Goal: Transaction & Acquisition: Purchase product/service

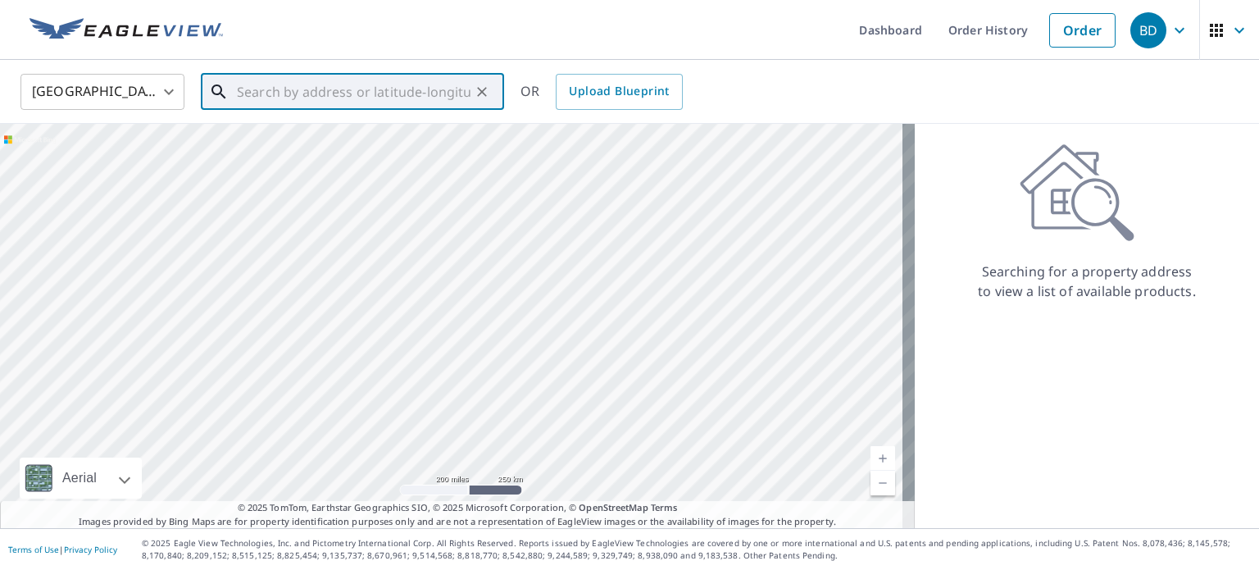
click at [295, 84] on input "text" at bounding box center [354, 92] width 234 height 46
click at [358, 89] on input "10662 OH 550" at bounding box center [354, 92] width 234 height 46
click at [368, 105] on input "10662 OH 550," at bounding box center [354, 92] width 234 height 46
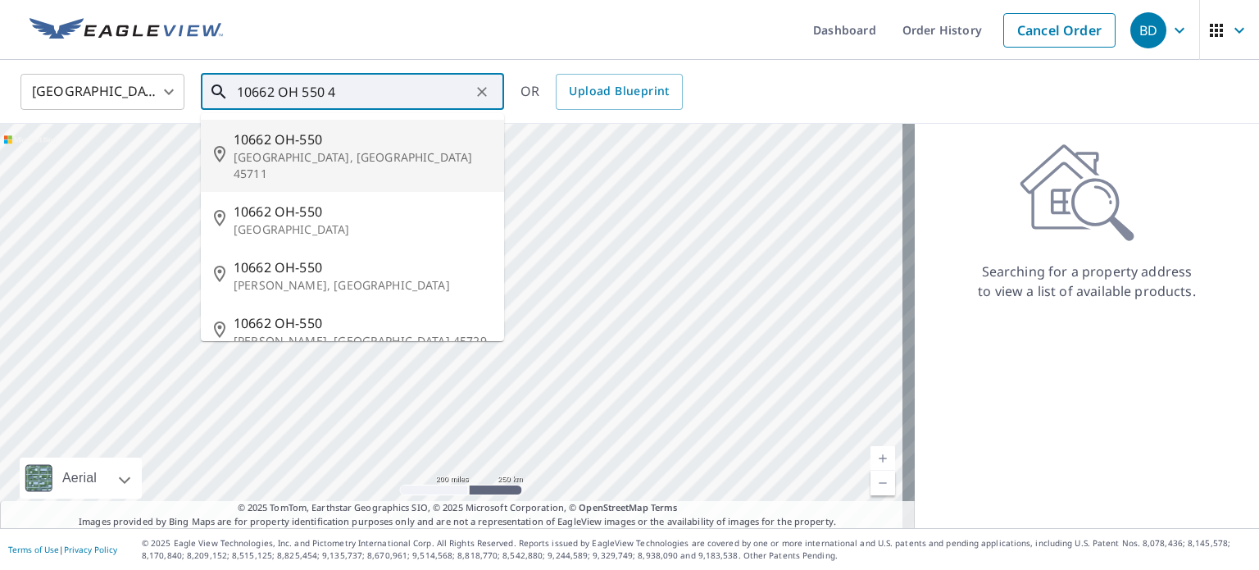
click at [336, 158] on p "[GEOGRAPHIC_DATA], [GEOGRAPHIC_DATA] 45711" at bounding box center [362, 165] width 257 height 33
type input "10662 [GEOGRAPHIC_DATA]-[STREET_ADDRESS]"
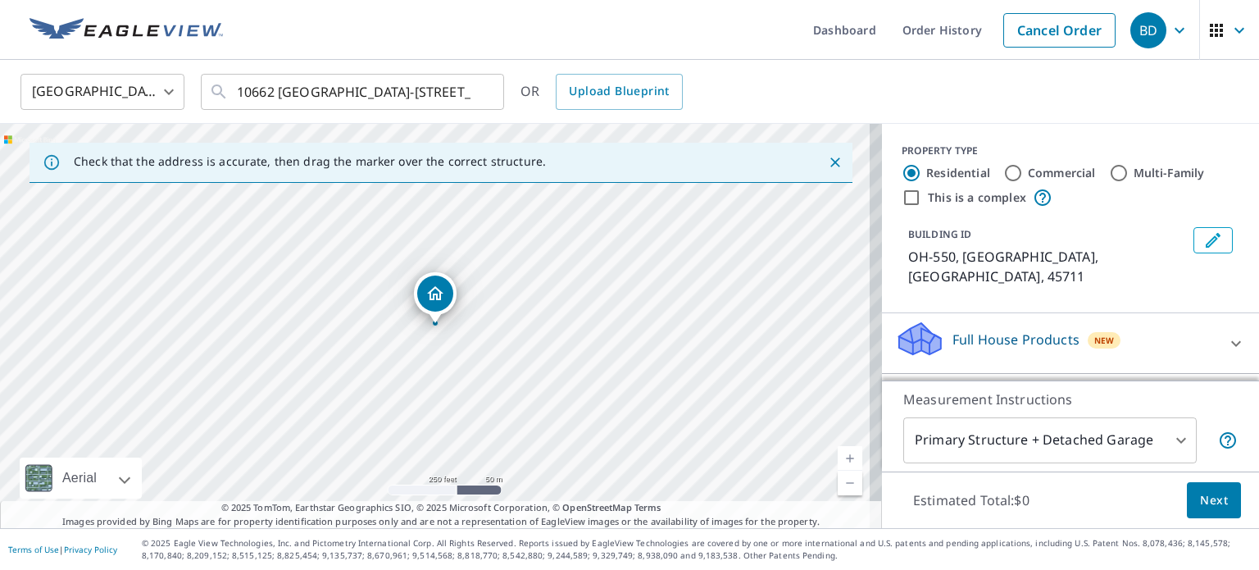
click at [838, 452] on link "Current Level 17, Zoom In" at bounding box center [850, 458] width 25 height 25
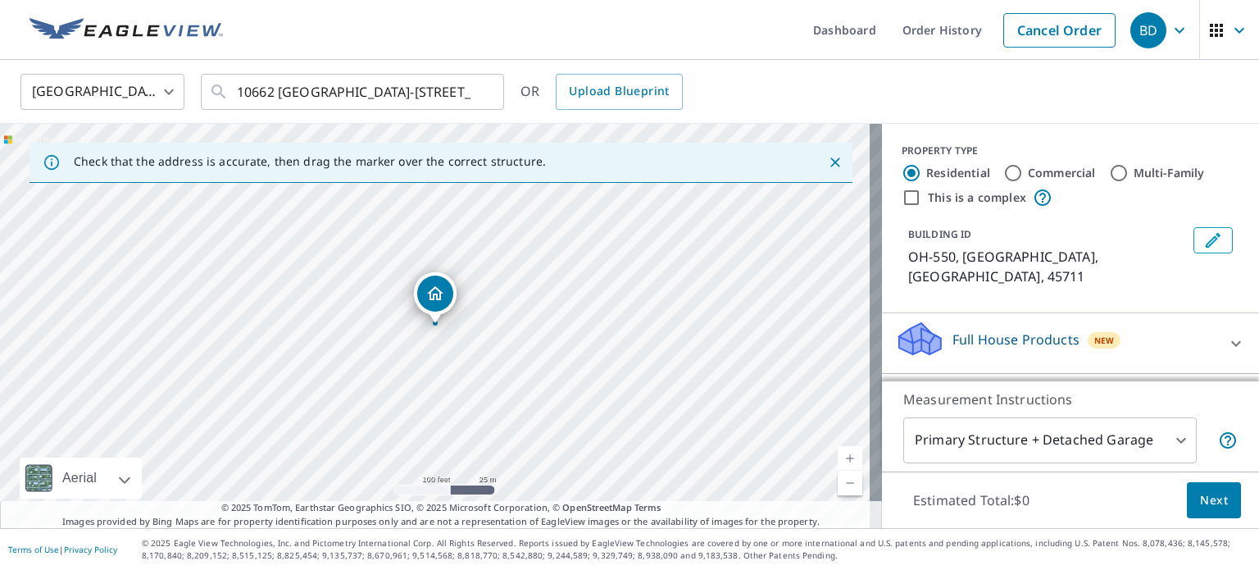
click at [838, 452] on link "Current Level 18, Zoom In" at bounding box center [850, 458] width 25 height 25
click at [839, 485] on link "Current Level 19, Zoom Out" at bounding box center [850, 483] width 25 height 25
click at [839, 485] on link "Current Level 18, Zoom Out" at bounding box center [850, 483] width 25 height 25
click at [838, 449] on link "Current Level 17, Zoom In" at bounding box center [850, 458] width 25 height 25
click at [838, 449] on link "Current Level 18, Zoom In" at bounding box center [850, 458] width 25 height 25
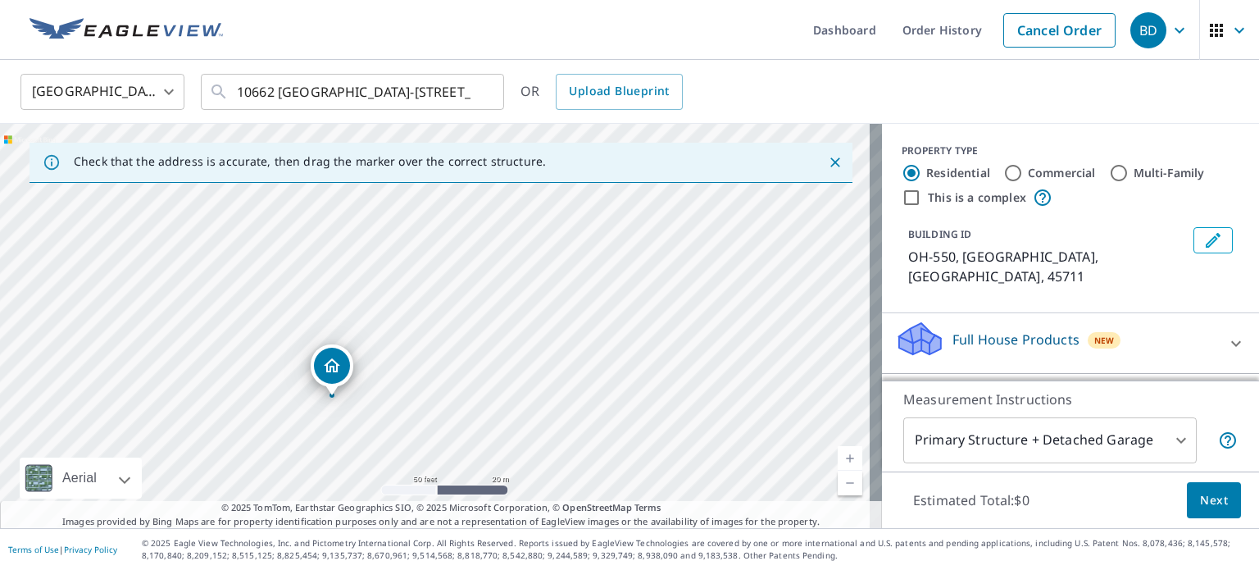
drag, startPoint x: 682, startPoint y: 327, endPoint x: 578, endPoint y: 399, distance: 126.2
click at [578, 399] on div "OH-[STREET_ADDRESS]" at bounding box center [441, 326] width 882 height 404
click at [838, 458] on link "Current Level 19, Zoom In" at bounding box center [850, 458] width 25 height 25
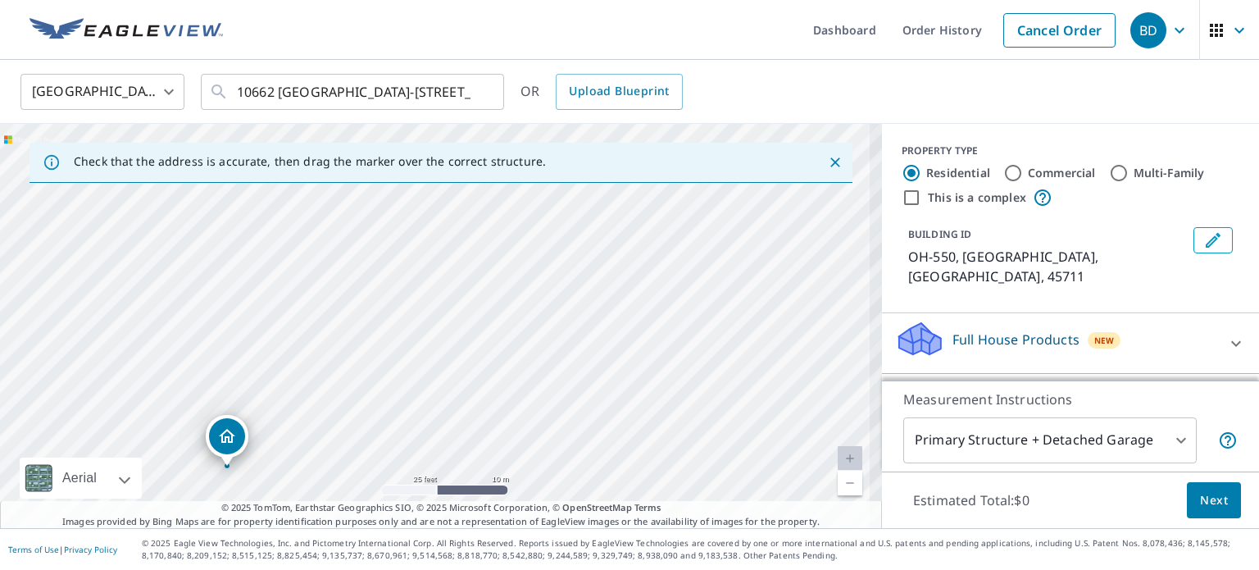
click at [838, 458] on link "Current Level 20, Zoom In Disabled" at bounding box center [850, 458] width 25 height 25
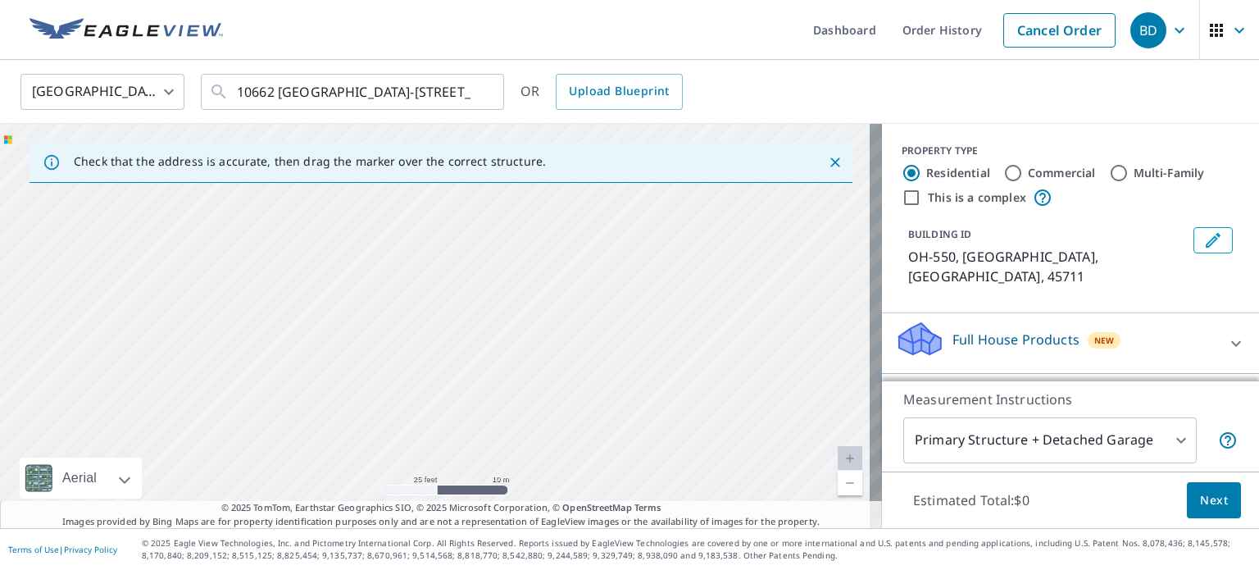
drag, startPoint x: 766, startPoint y: 360, endPoint x: 390, endPoint y: 239, distance: 394.4
click at [390, 239] on div "OH-[STREET_ADDRESS]" at bounding box center [441, 326] width 882 height 404
drag, startPoint x: 428, startPoint y: 380, endPoint x: 581, endPoint y: 291, distance: 177.1
click at [581, 291] on div "OH-[STREET_ADDRESS]" at bounding box center [441, 326] width 882 height 404
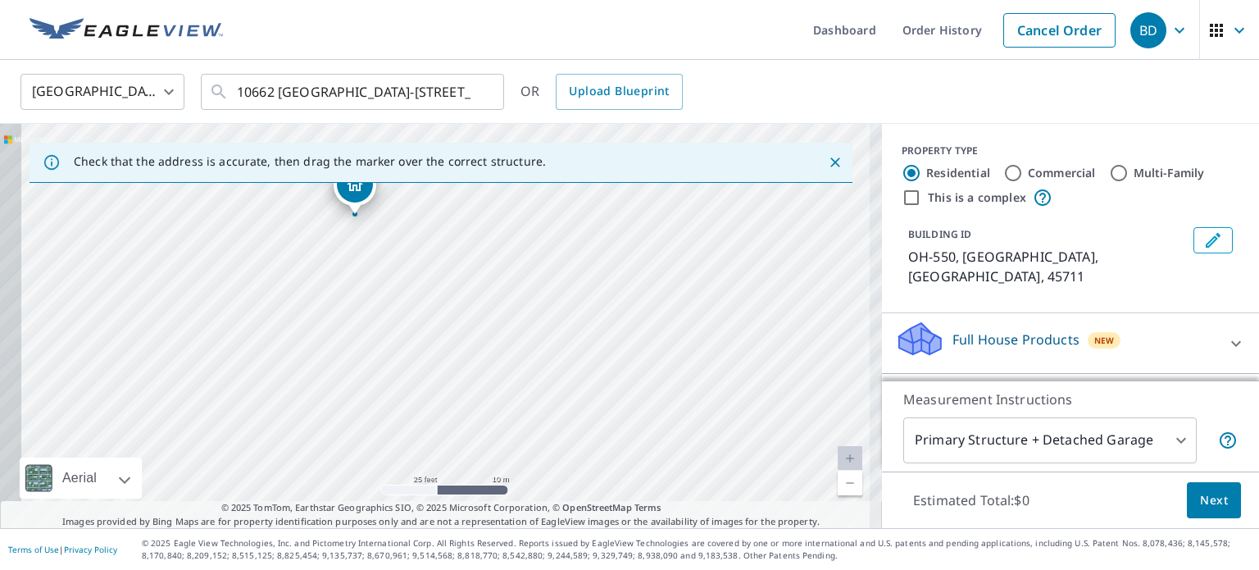
drag, startPoint x: 318, startPoint y: 367, endPoint x: 623, endPoint y: 311, distance: 310.1
click at [623, 311] on div "OH-[STREET_ADDRESS]" at bounding box center [441, 326] width 882 height 404
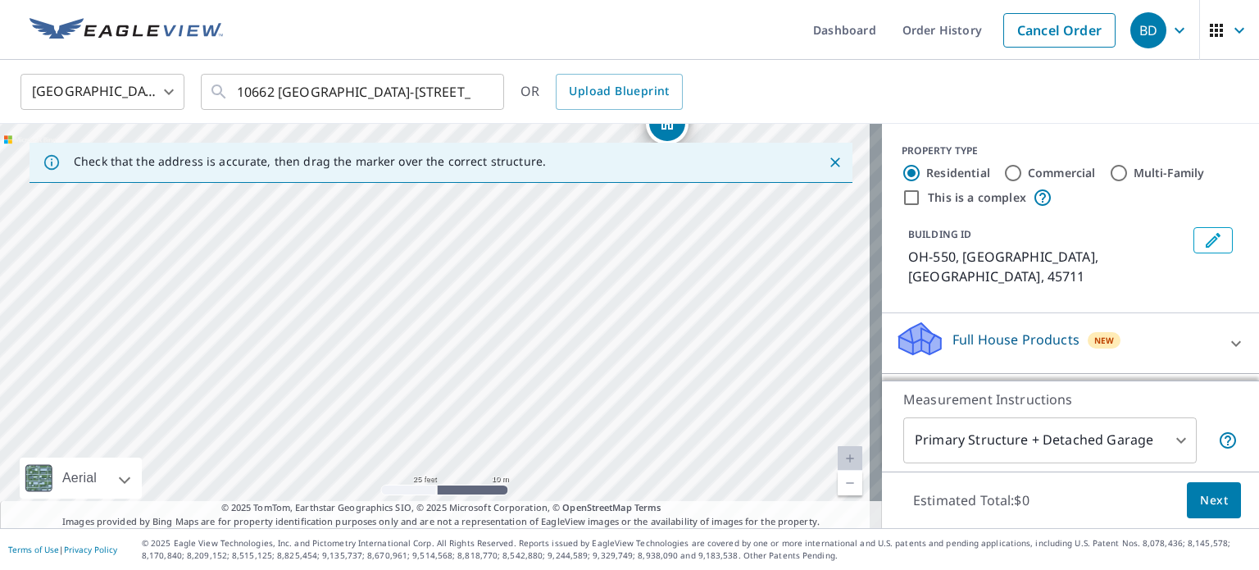
drag, startPoint x: 348, startPoint y: 376, endPoint x: 601, endPoint y: 344, distance: 255.4
click at [601, 344] on div "OH-[STREET_ADDRESS]" at bounding box center [441, 326] width 882 height 404
click at [838, 487] on link "Current Level 20, Zoom Out" at bounding box center [850, 483] width 25 height 25
click at [838, 487] on link "Current Level 19, Zoom Out" at bounding box center [850, 483] width 25 height 25
click at [838, 487] on link "Current Level 18, Zoom Out" at bounding box center [850, 483] width 25 height 25
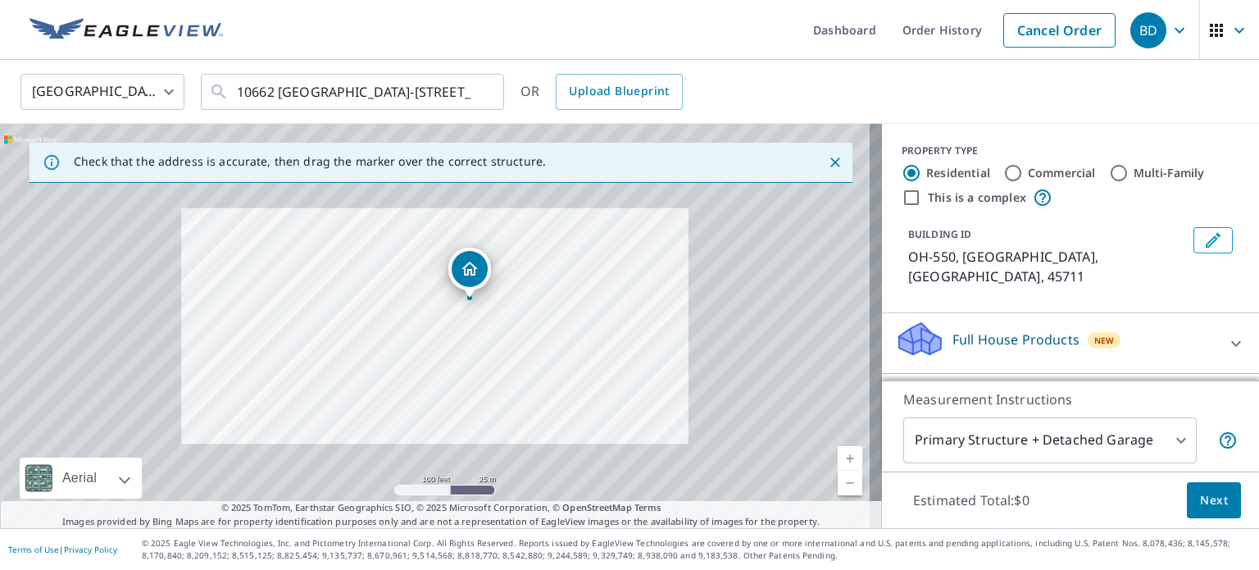
click at [838, 487] on link "Current Level 18, Zoom Out" at bounding box center [850, 483] width 25 height 25
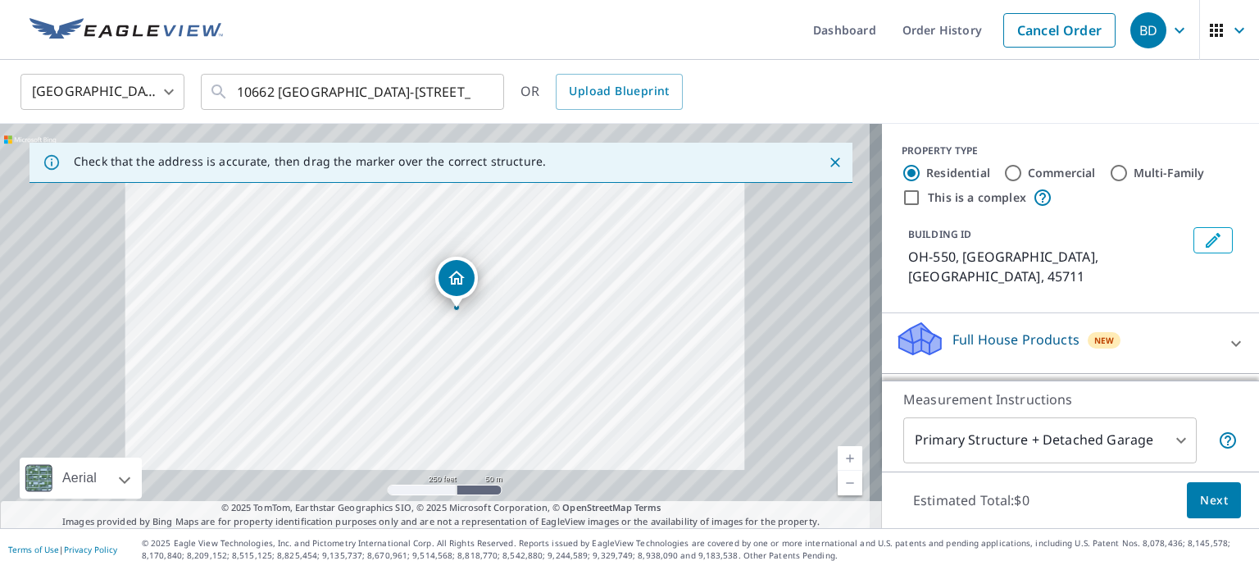
click at [838, 487] on link "Current Level 17, Zoom Out" at bounding box center [850, 483] width 25 height 25
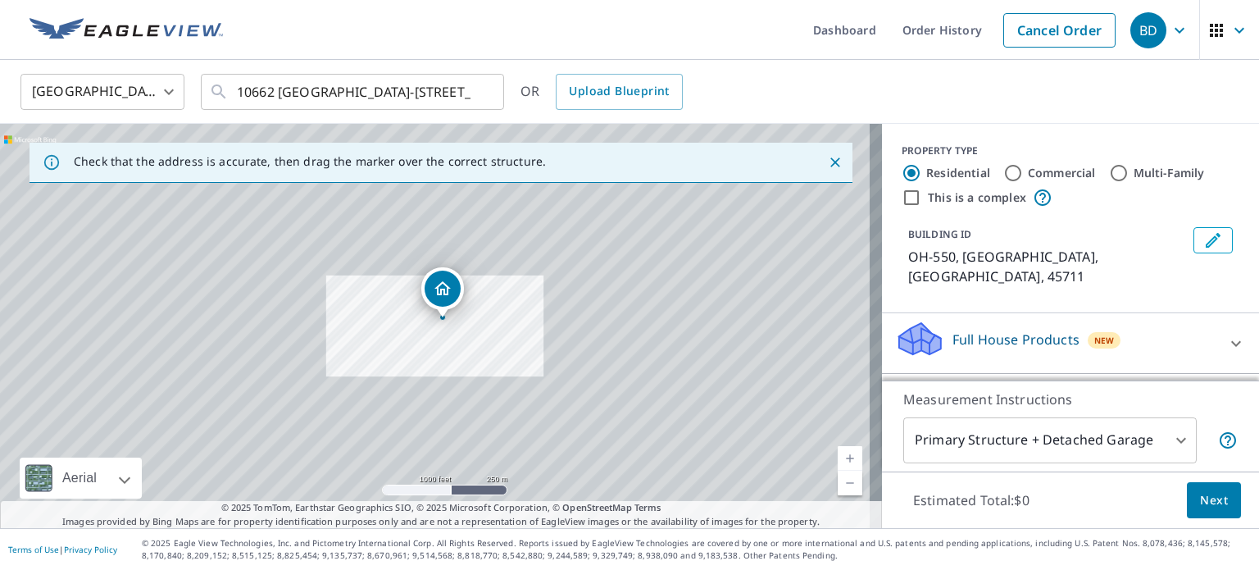
click at [838, 487] on link "Current Level 15, Zoom Out" at bounding box center [850, 483] width 25 height 25
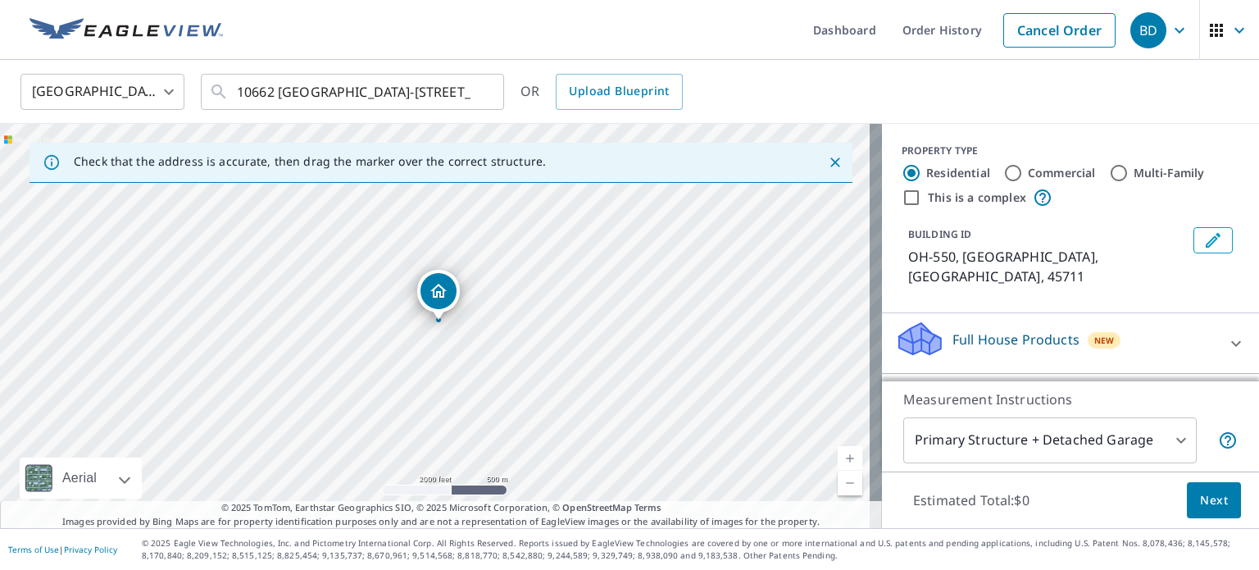
click at [838, 487] on link "Current Level 14, Zoom Out" at bounding box center [850, 483] width 25 height 25
click at [838, 487] on link "Current Level 13, Zoom Out" at bounding box center [850, 483] width 25 height 25
click at [840, 457] on link "Current Level 12, Zoom In" at bounding box center [850, 458] width 25 height 25
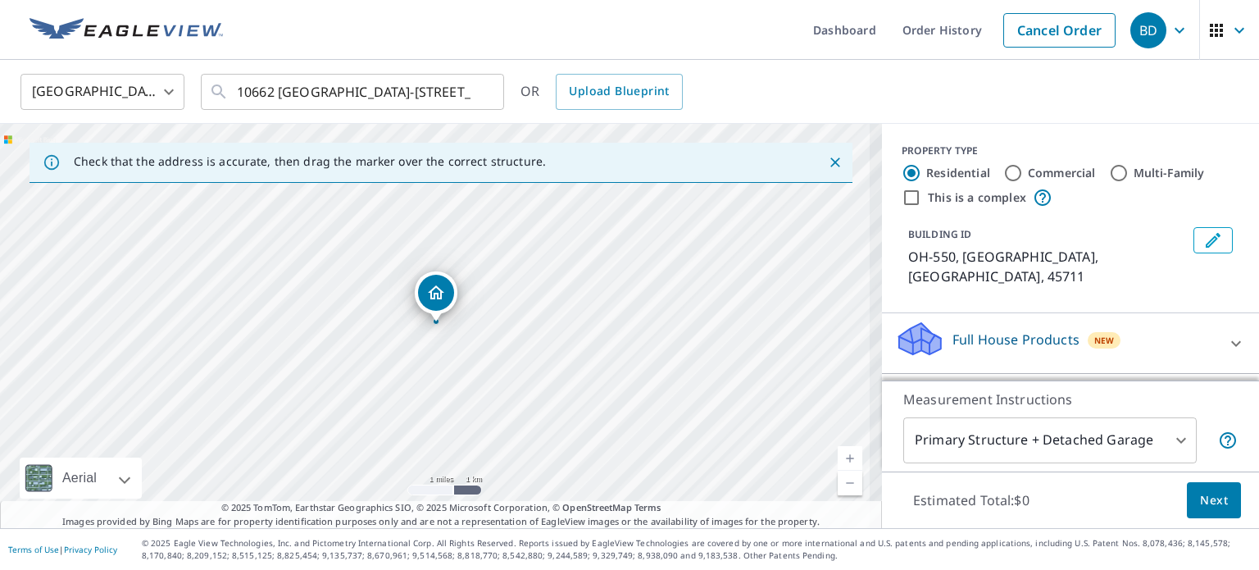
click at [840, 457] on link "Current Level 12, Zoom In" at bounding box center [850, 458] width 25 height 25
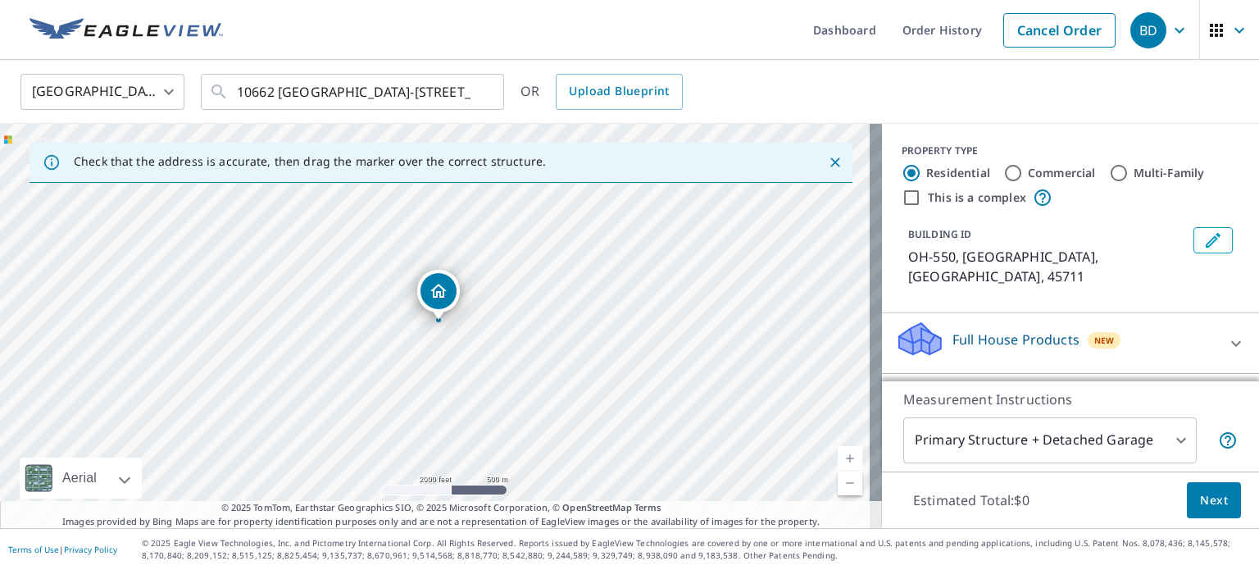
click at [840, 457] on link "Current Level 14, Zoom In" at bounding box center [850, 458] width 25 height 25
drag, startPoint x: 289, startPoint y: 396, endPoint x: 758, endPoint y: 130, distance: 539.0
click at [758, 130] on div "OH-[STREET_ADDRESS]" at bounding box center [441, 326] width 882 height 404
drag, startPoint x: 335, startPoint y: 317, endPoint x: 823, endPoint y: 531, distance: 533.2
click at [823, 531] on div "Dashboard Order History Cancel Order BD [GEOGRAPHIC_DATA] [GEOGRAPHIC_DATA] ​ […" at bounding box center [629, 285] width 1259 height 570
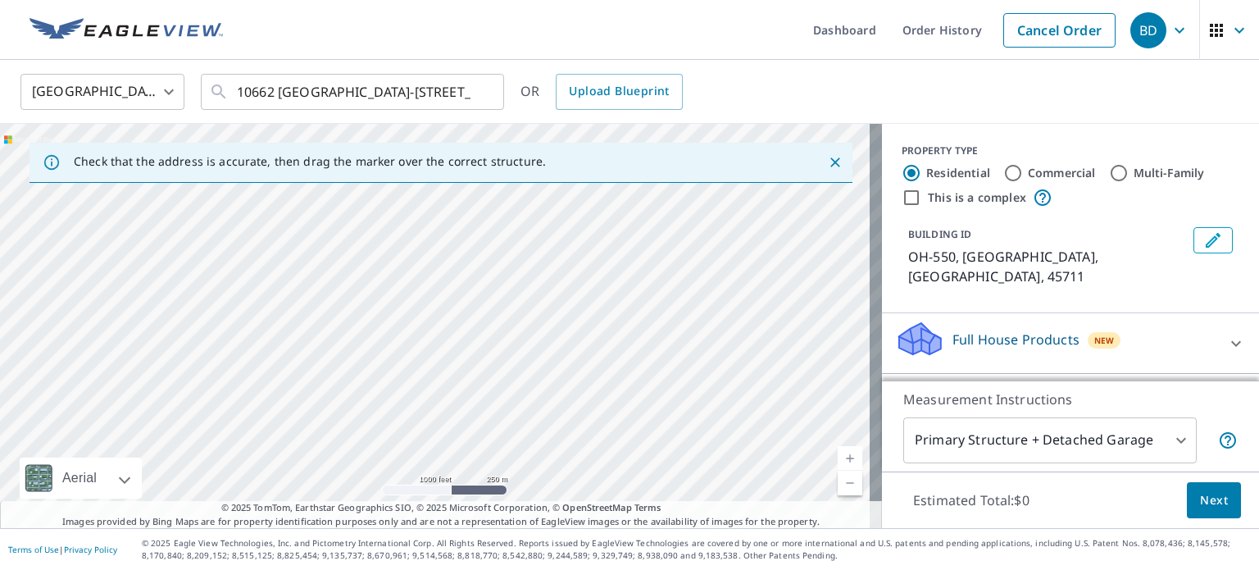
click at [863, 462] on div "OH-[STREET_ADDRESS]" at bounding box center [441, 326] width 882 height 404
drag, startPoint x: 301, startPoint y: 298, endPoint x: 726, endPoint y: 608, distance: 527.0
click at [726, 569] on html "BD BD Dashboard Order History Cancel Order BD [GEOGRAPHIC_DATA] [GEOGRAPHIC_DAT…" at bounding box center [629, 285] width 1259 height 570
click at [522, 380] on div "OH-[STREET_ADDRESS]" at bounding box center [441, 326] width 882 height 404
drag, startPoint x: 52, startPoint y: 275, endPoint x: 764, endPoint y: 207, distance: 714.9
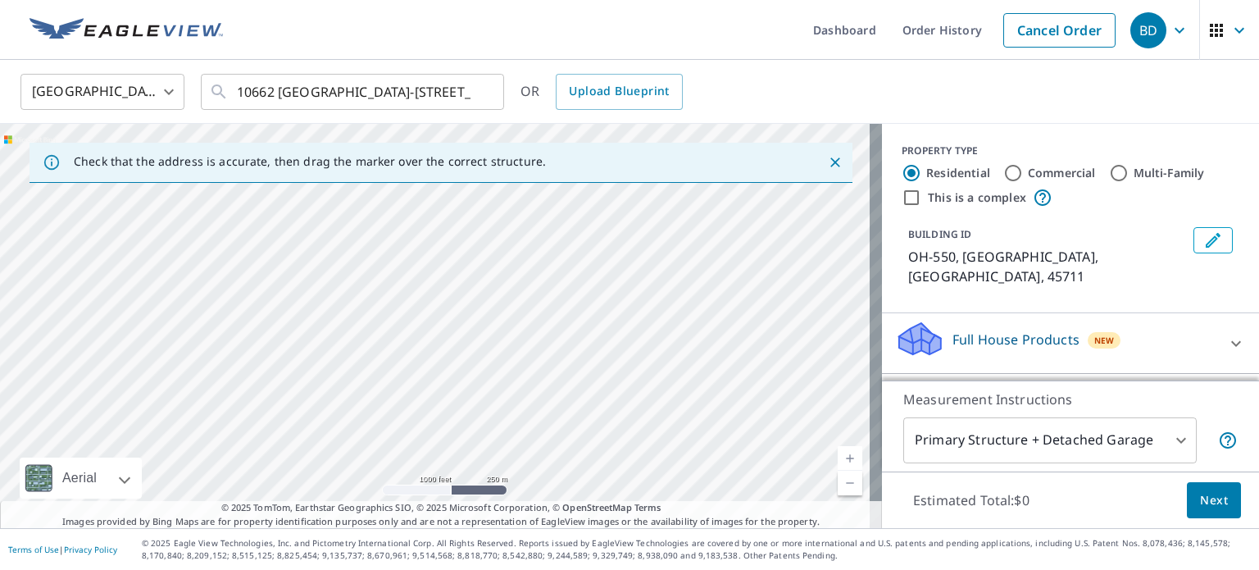
click at [764, 207] on div "OH-[STREET_ADDRESS]" at bounding box center [441, 326] width 882 height 404
drag, startPoint x: 382, startPoint y: 442, endPoint x: 690, endPoint y: 165, distance: 414.6
click at [690, 165] on div "Check that the address is accurate, then drag the marker over the correct struc…" at bounding box center [441, 326] width 882 height 404
click at [535, 250] on div "OH-[STREET_ADDRESS]" at bounding box center [441, 326] width 882 height 404
drag, startPoint x: 378, startPoint y: 408, endPoint x: 573, endPoint y: 171, distance: 307.0
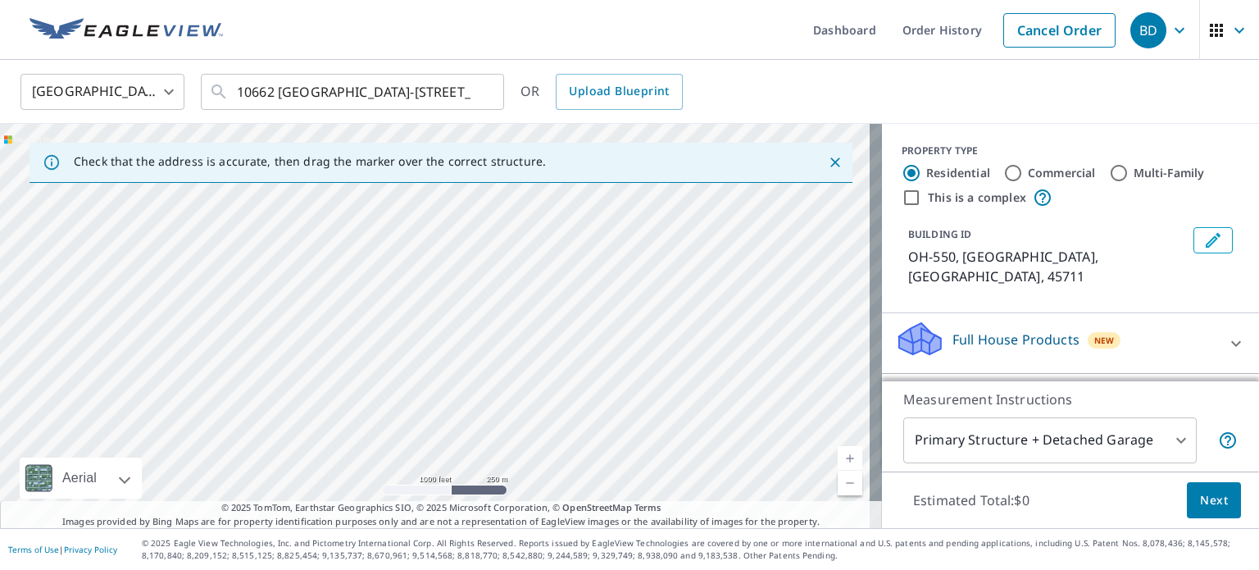
click at [573, 171] on div "Check that the address is accurate, then drag the marker over the correct struc…" at bounding box center [441, 326] width 882 height 404
click at [573, 171] on div "Check that the address is accurate, then drag the marker over the correct struc…" at bounding box center [441, 163] width 823 height 40
click at [521, 207] on div "OH-[STREET_ADDRESS]" at bounding box center [441, 326] width 882 height 404
drag, startPoint x: 376, startPoint y: 380, endPoint x: 672, endPoint y: 367, distance: 296.3
click at [672, 367] on div "OH-[STREET_ADDRESS]" at bounding box center [441, 326] width 882 height 404
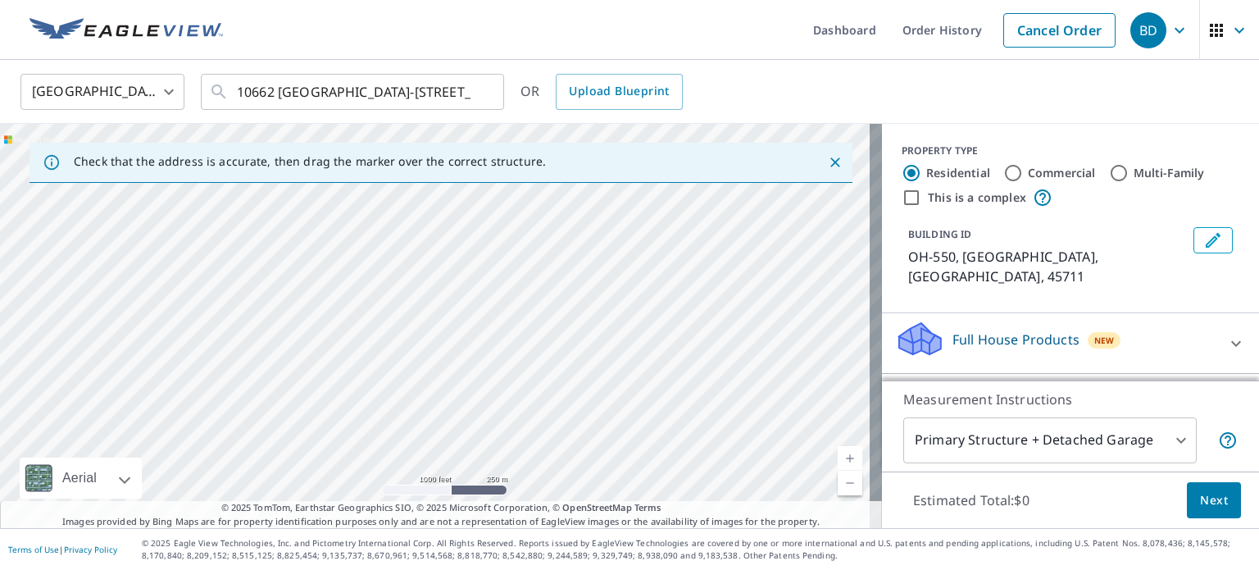
click at [838, 481] on link "Current Level 15, Zoom Out" at bounding box center [850, 483] width 25 height 25
click at [838, 481] on link "Current Level 14, Zoom Out" at bounding box center [850, 483] width 25 height 25
click at [838, 481] on link "Current Level 13, Zoom Out" at bounding box center [850, 483] width 25 height 25
drag, startPoint x: 646, startPoint y: 324, endPoint x: 635, endPoint y: 415, distance: 91.7
click at [635, 415] on div "OH-[STREET_ADDRESS]" at bounding box center [441, 326] width 882 height 404
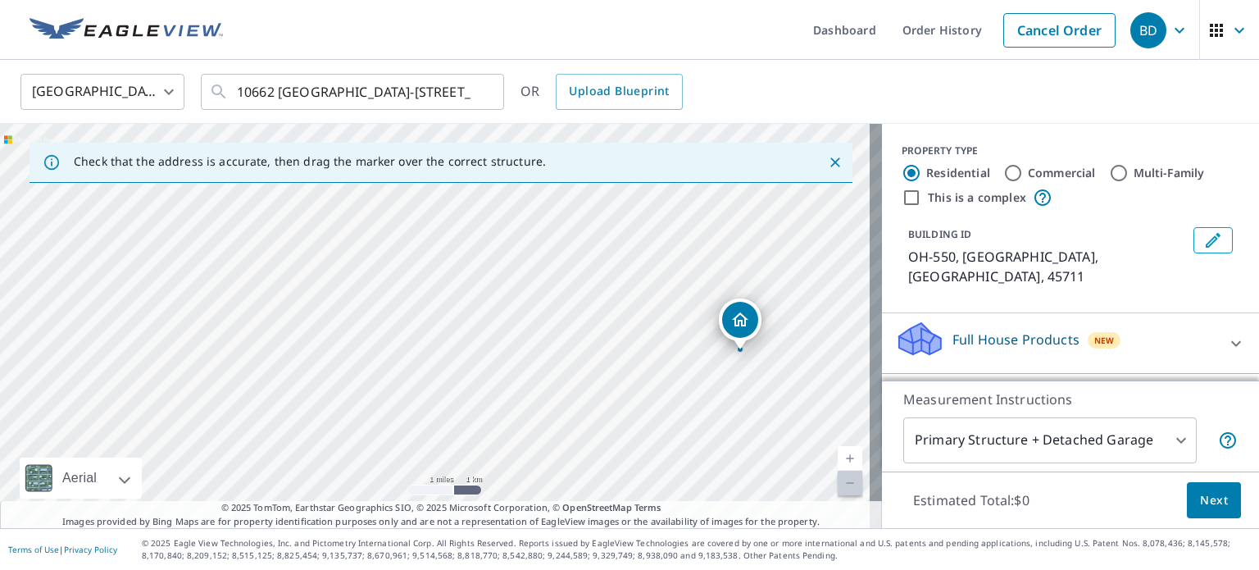
click at [840, 461] on link "Current Level 12, Zoom In" at bounding box center [850, 458] width 25 height 25
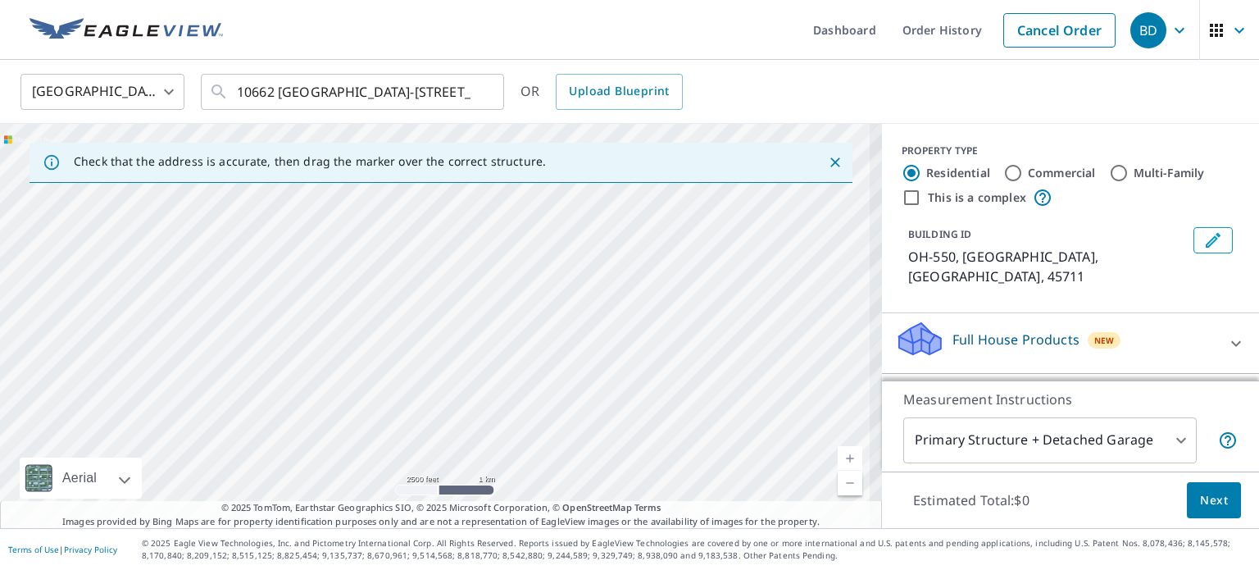
click at [840, 461] on link "Current Level 13, Zoom In" at bounding box center [850, 458] width 25 height 25
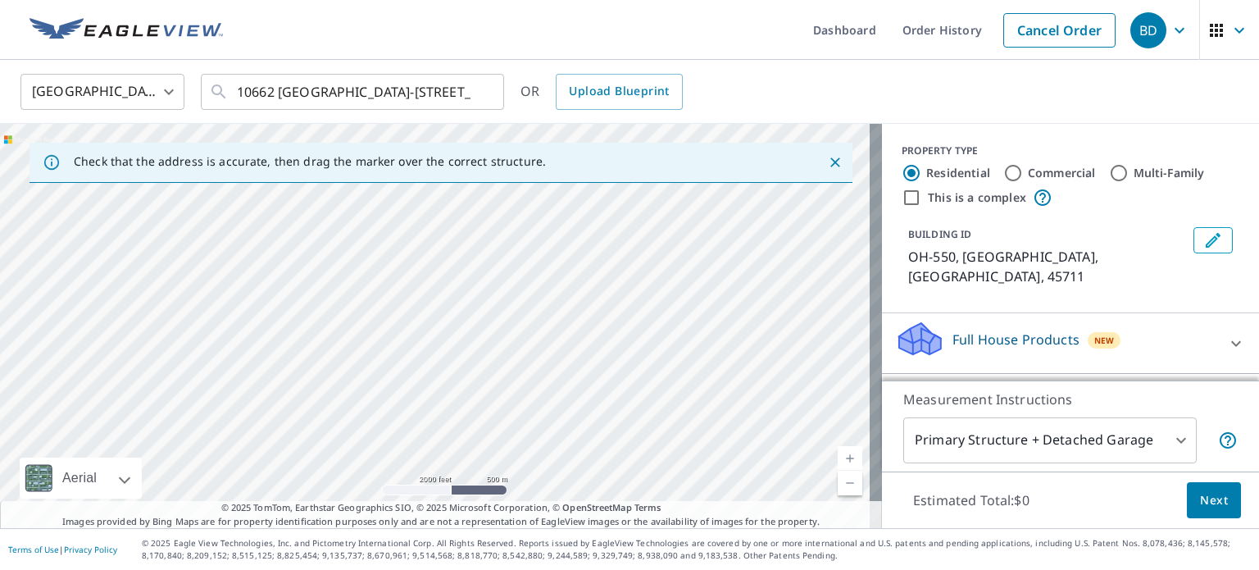
drag, startPoint x: 631, startPoint y: 389, endPoint x: 431, endPoint y: 303, distance: 217.1
click at [431, 303] on div "OH-[STREET_ADDRESS]" at bounding box center [441, 326] width 882 height 404
click at [838, 456] on link "Current Level 14, Zoom In" at bounding box center [850, 458] width 25 height 25
click at [838, 456] on link "Current Level 15, Zoom In" at bounding box center [850, 458] width 25 height 25
drag, startPoint x: 675, startPoint y: 386, endPoint x: 548, endPoint y: 124, distance: 291.6
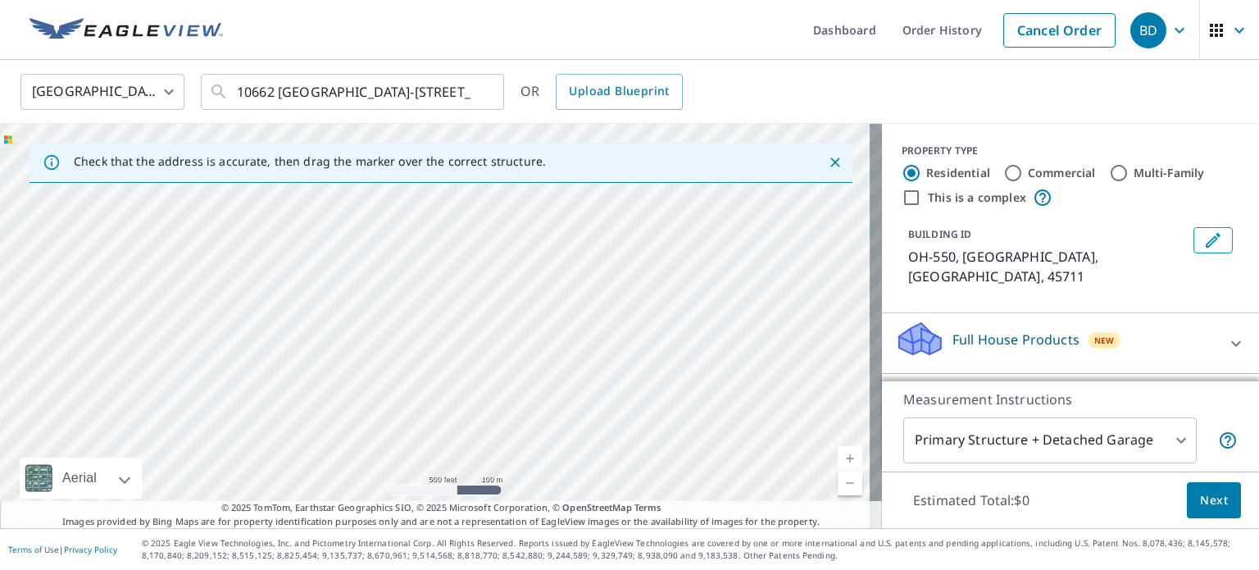
click at [548, 124] on div "OH-[STREET_ADDRESS]" at bounding box center [441, 326] width 882 height 404
drag, startPoint x: 613, startPoint y: 435, endPoint x: 731, endPoint y: 291, distance: 185.3
click at [731, 291] on div "OH-[STREET_ADDRESS]" at bounding box center [441, 326] width 882 height 404
click at [840, 460] on link "Current Level 16, Zoom In" at bounding box center [850, 458] width 25 height 25
click at [840, 460] on link "Current Level 17, Zoom In" at bounding box center [850, 458] width 25 height 25
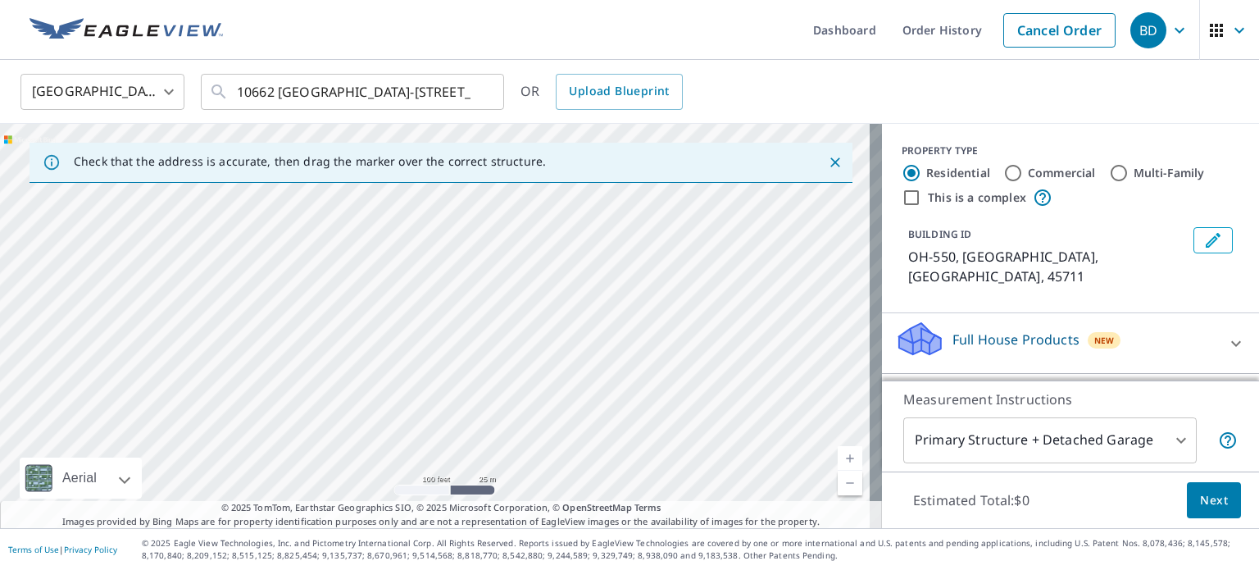
click at [840, 460] on link "Current Level 18, Zoom In" at bounding box center [850, 458] width 25 height 25
drag, startPoint x: 655, startPoint y: 320, endPoint x: 693, endPoint y: 580, distance: 262.7
click at [693, 569] on html "BD BD Dashboard Order History Cancel Order BD [GEOGRAPHIC_DATA] [GEOGRAPHIC_DAT…" at bounding box center [629, 285] width 1259 height 570
click at [630, 459] on div "OH-[STREET_ADDRESS]" at bounding box center [441, 326] width 882 height 404
drag, startPoint x: 555, startPoint y: 326, endPoint x: 596, endPoint y: 522, distance: 200.2
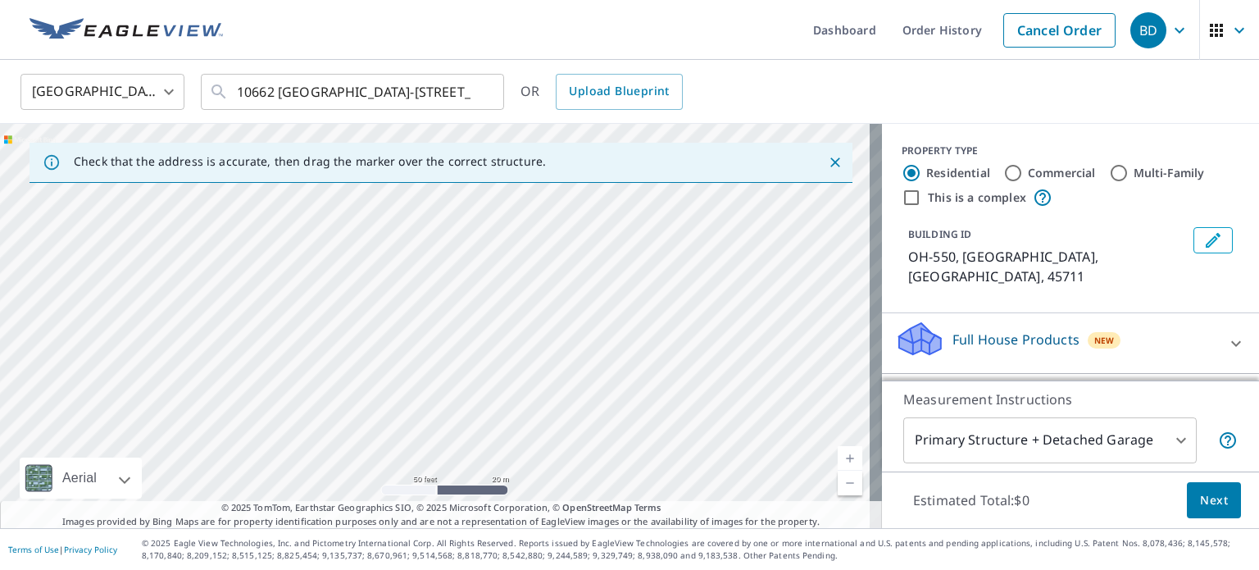
click at [596, 522] on div "Check that the address is accurate, then drag the marker over the correct struc…" at bounding box center [441, 326] width 882 height 404
click at [882, 374] on div "Roof Products New Premium $32.75 - $87 QuickSquares™ $18 Gutter $13.75 Bid Perf…" at bounding box center [1070, 404] width 377 height 61
click at [722, 311] on div "OH-[STREET_ADDRESS]" at bounding box center [441, 326] width 882 height 404
drag, startPoint x: 406, startPoint y: 345, endPoint x: 876, endPoint y: 231, distance: 483.5
click at [876, 231] on div "Check that the address is accurate, then drag the marker over the correct struc…" at bounding box center [629, 326] width 1259 height 404
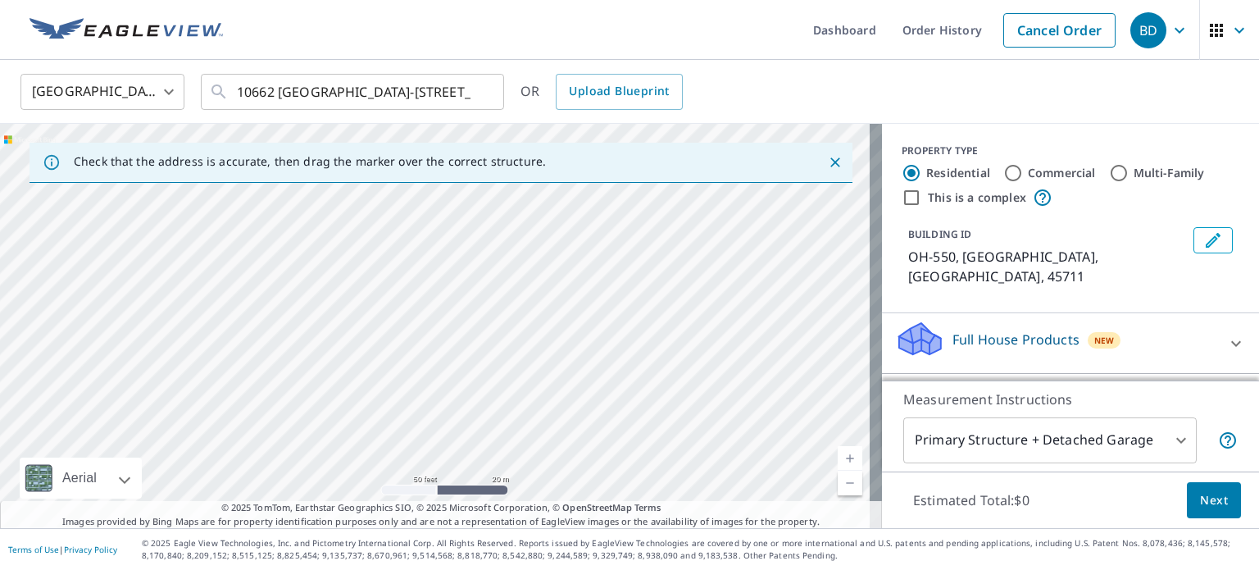
click at [782, 255] on div "OH-[STREET_ADDRESS]" at bounding box center [441, 326] width 882 height 404
drag, startPoint x: 18, startPoint y: 363, endPoint x: 1105, endPoint y: 71, distance: 1125.0
click at [1105, 71] on div "[GEOGRAPHIC_DATA] [GEOGRAPHIC_DATA] ​ [STREET_ADDRESS] ​ OR Upload Blueprint Ch…" at bounding box center [629, 294] width 1259 height 468
click at [842, 276] on div "OH-[STREET_ADDRESS]" at bounding box center [441, 326] width 882 height 404
drag, startPoint x: 247, startPoint y: 403, endPoint x: 514, endPoint y: 134, distance: 379.2
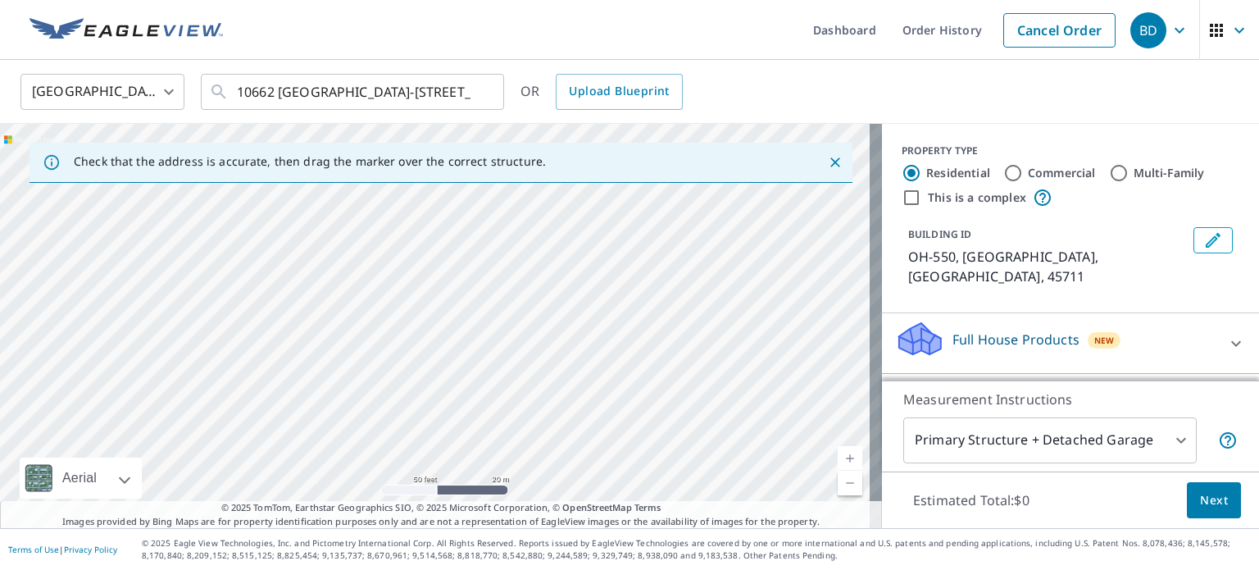
click at [514, 134] on div "OH-[STREET_ADDRESS]" at bounding box center [441, 326] width 882 height 404
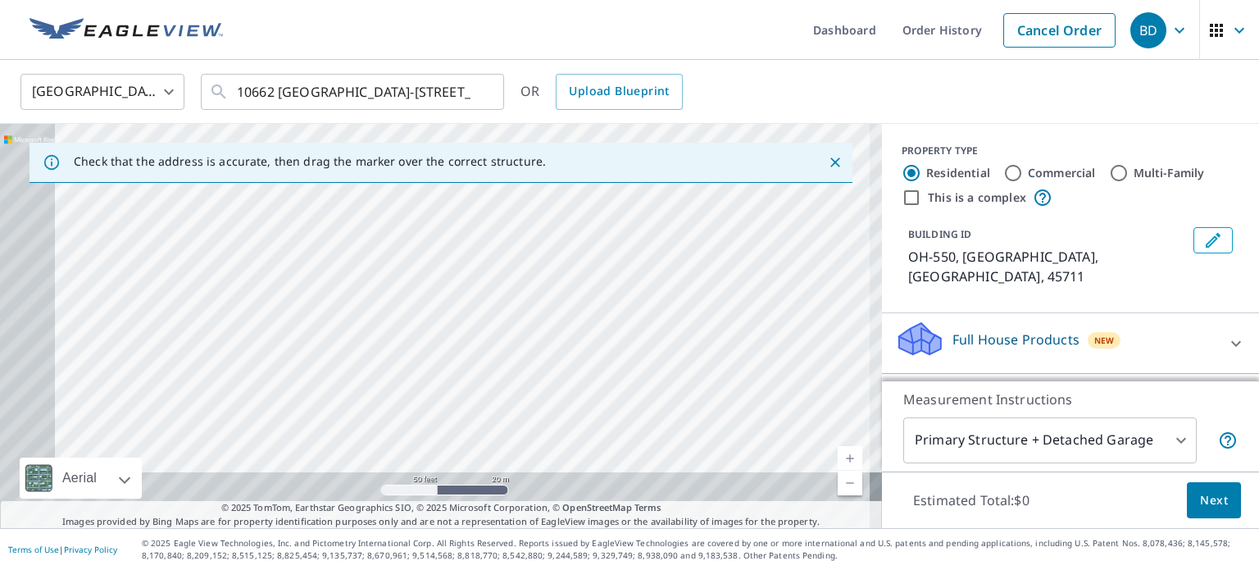
drag, startPoint x: 265, startPoint y: 443, endPoint x: 476, endPoint y: 226, distance: 302.7
click at [476, 226] on div "OH-[STREET_ADDRESS]" at bounding box center [441, 326] width 882 height 404
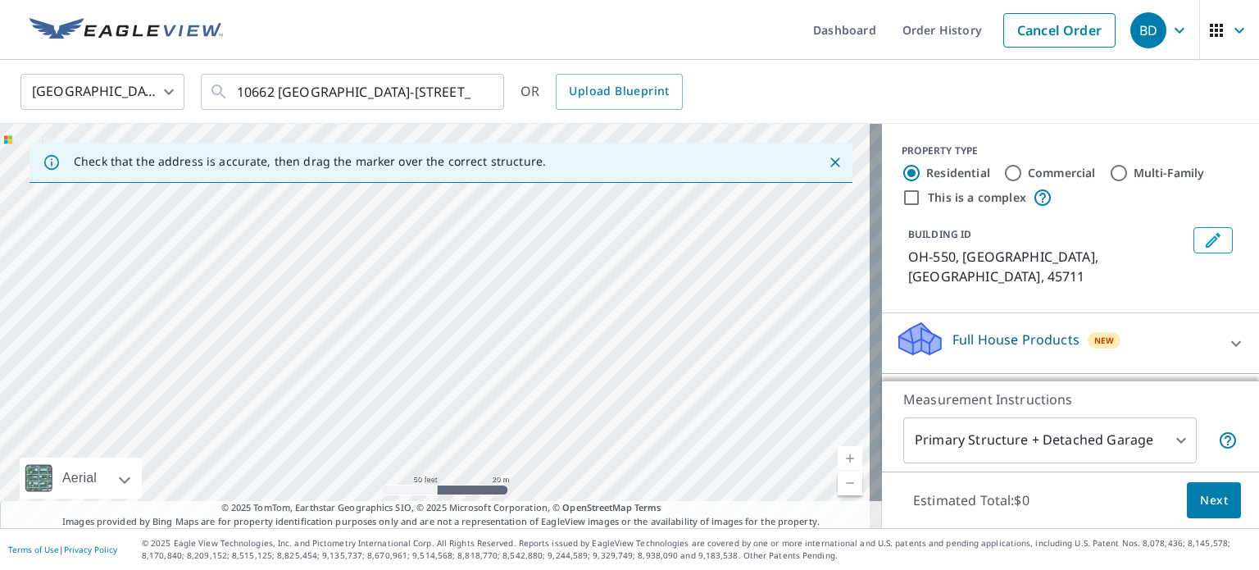
drag, startPoint x: 163, startPoint y: 454, endPoint x: 357, endPoint y: 297, distance: 249.5
click at [357, 297] on div "OH-[STREET_ADDRESS]" at bounding box center [441, 326] width 882 height 404
drag, startPoint x: 174, startPoint y: 452, endPoint x: 394, endPoint y: 159, distance: 366.0
click at [394, 159] on div "Check that the address is accurate, then drag the marker over the correct struc…" at bounding box center [441, 326] width 882 height 404
click at [247, 349] on div "OH-[STREET_ADDRESS]" at bounding box center [441, 326] width 882 height 404
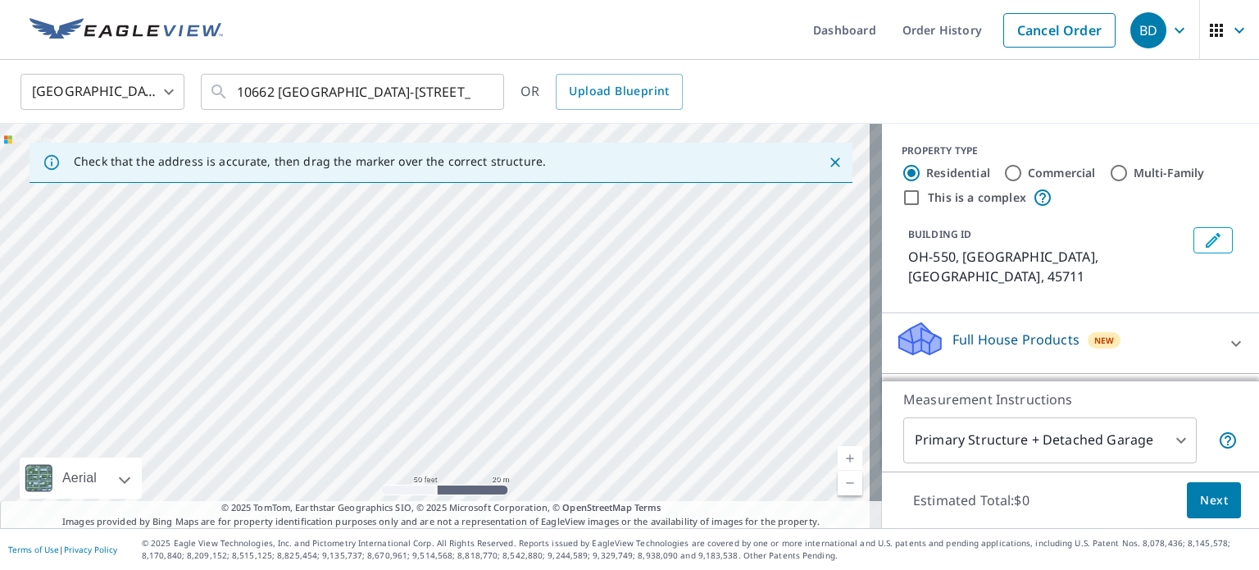
click at [838, 482] on link "Current Level 19, Zoom Out" at bounding box center [850, 483] width 25 height 25
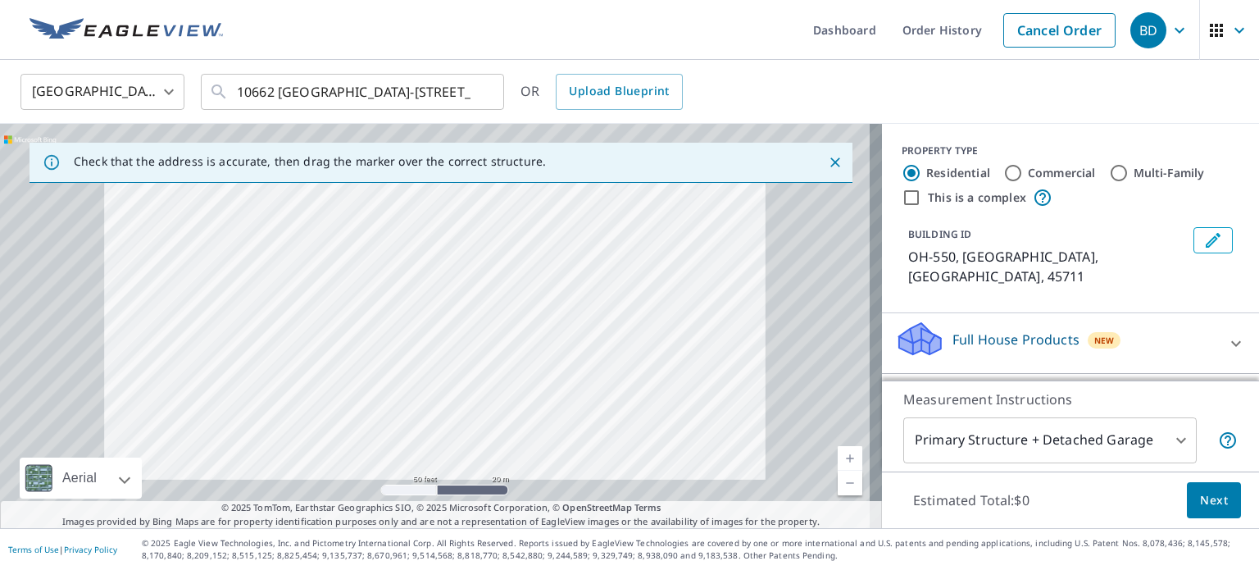
click at [838, 482] on link "Current Level 19, Zoom Out" at bounding box center [850, 483] width 25 height 25
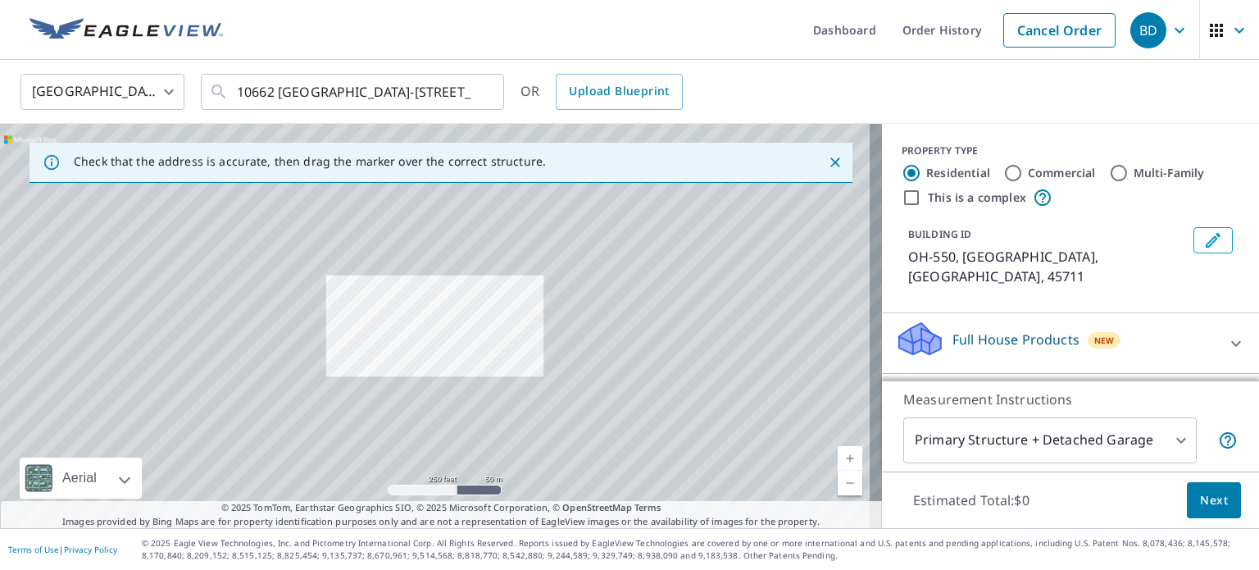
click at [838, 482] on link "Current Level 17, Zoom Out" at bounding box center [850, 483] width 25 height 25
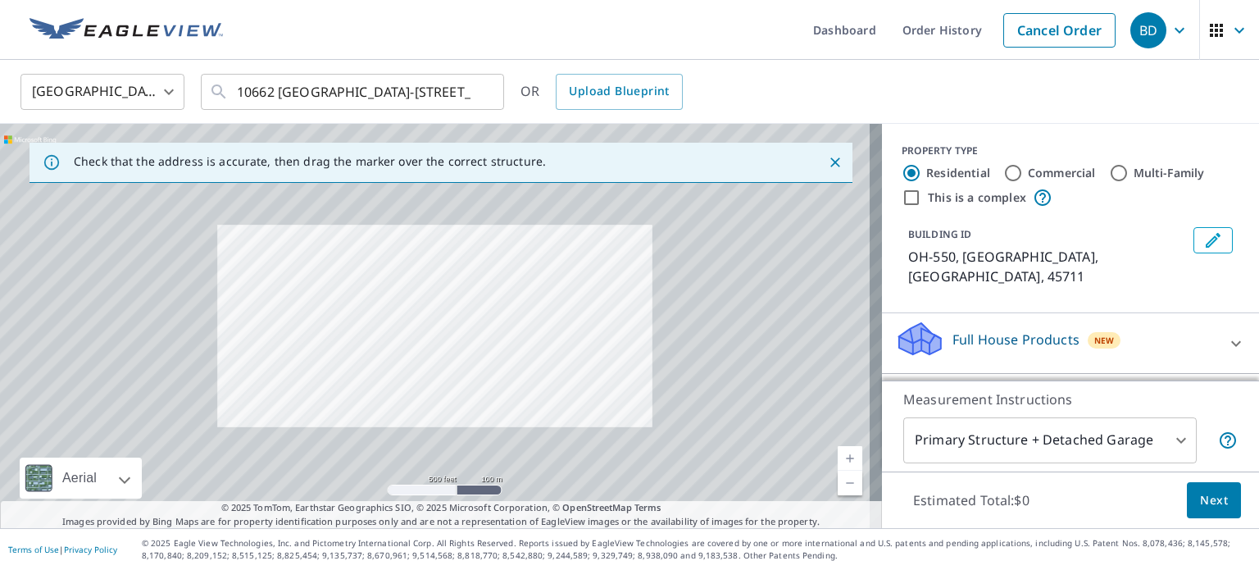
click at [838, 482] on link "Current Level 16, Zoom Out" at bounding box center [850, 483] width 25 height 25
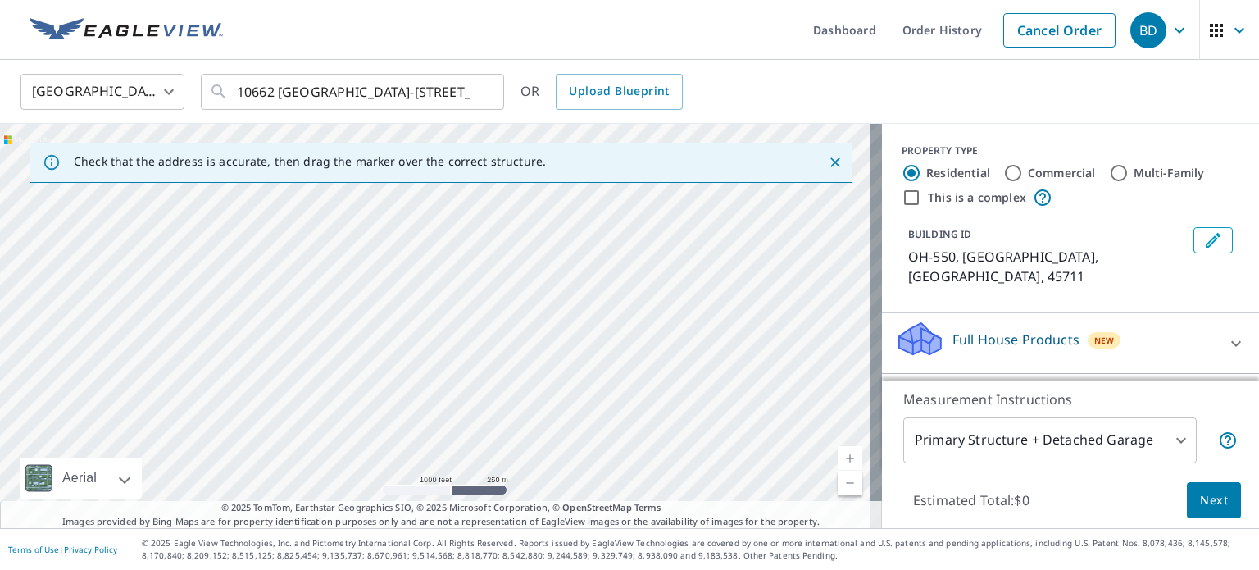
drag, startPoint x: 585, startPoint y: 326, endPoint x: 698, endPoint y: 530, distance: 232.7
click at [698, 530] on div "Dashboard Order History Cancel Order BD [GEOGRAPHIC_DATA] [GEOGRAPHIC_DATA] ​ […" at bounding box center [629, 285] width 1259 height 570
click at [480, 400] on div "OH-[STREET_ADDRESS]" at bounding box center [441, 326] width 882 height 404
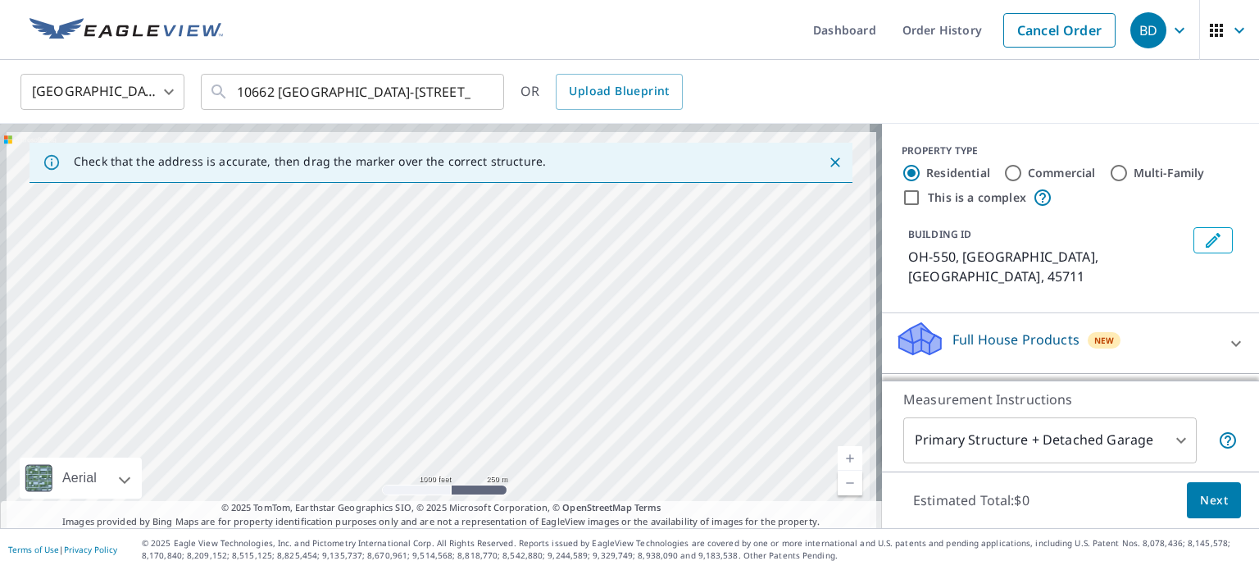
drag, startPoint x: 296, startPoint y: 293, endPoint x: 522, endPoint y: 569, distance: 356.7
click at [522, 569] on div "Dashboard Order History Cancel Order BD [GEOGRAPHIC_DATA] [GEOGRAPHIC_DATA] ​ […" at bounding box center [629, 285] width 1259 height 570
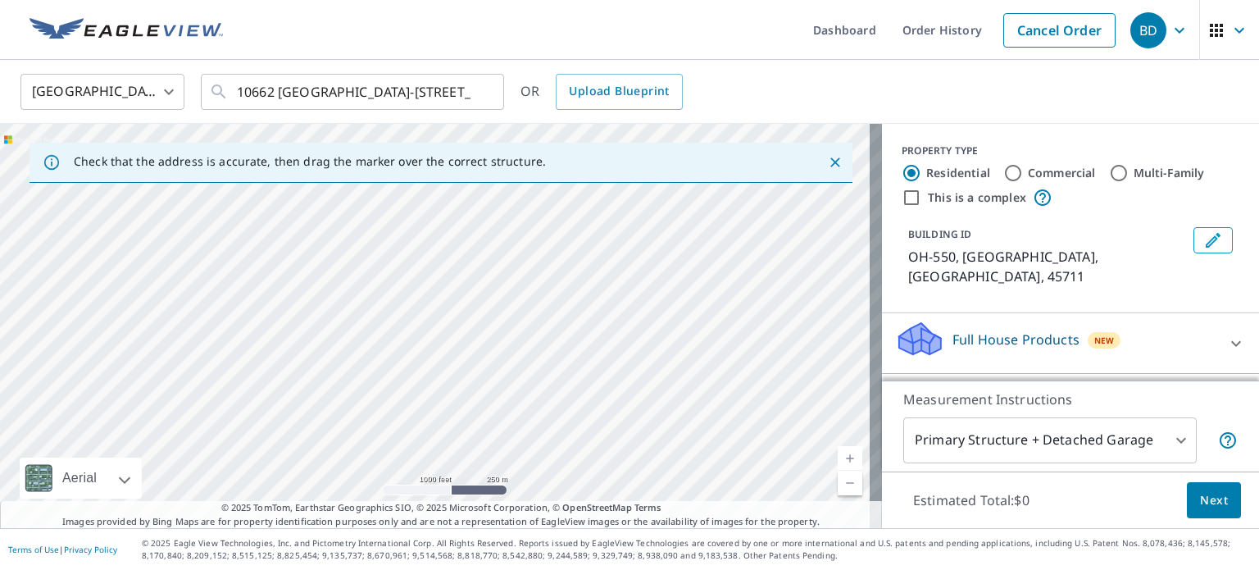
click at [412, 327] on div "OH-[STREET_ADDRESS]" at bounding box center [441, 326] width 882 height 404
drag, startPoint x: 203, startPoint y: 213, endPoint x: 514, endPoint y: 579, distance: 479.9
click at [514, 569] on html "BD BD Dashboard Order History Cancel Order BD [GEOGRAPHIC_DATA] [GEOGRAPHIC_DAT…" at bounding box center [629, 285] width 1259 height 570
click at [512, 461] on div "OH-[STREET_ADDRESS]" at bounding box center [441, 326] width 882 height 404
click at [831, 160] on icon "Close" at bounding box center [836, 162] width 10 height 10
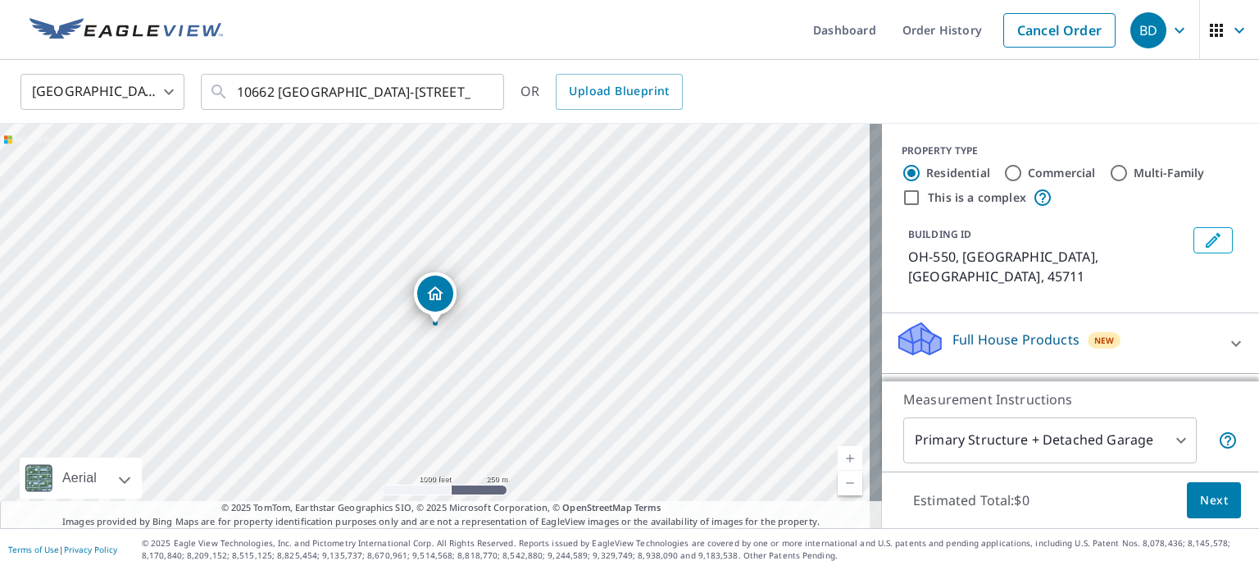
click at [844, 488] on link "Current Level 15, Zoom Out" at bounding box center [850, 483] width 25 height 25
click at [844, 488] on link "Current Level 14, Zoom Out" at bounding box center [850, 483] width 25 height 25
click at [844, 488] on link "Current Level 13, Zoom Out" at bounding box center [850, 483] width 25 height 25
click at [838, 460] on link "Current Level 12, Zoom In" at bounding box center [850, 458] width 25 height 25
drag, startPoint x: 85, startPoint y: 360, endPoint x: 444, endPoint y: 440, distance: 367.1
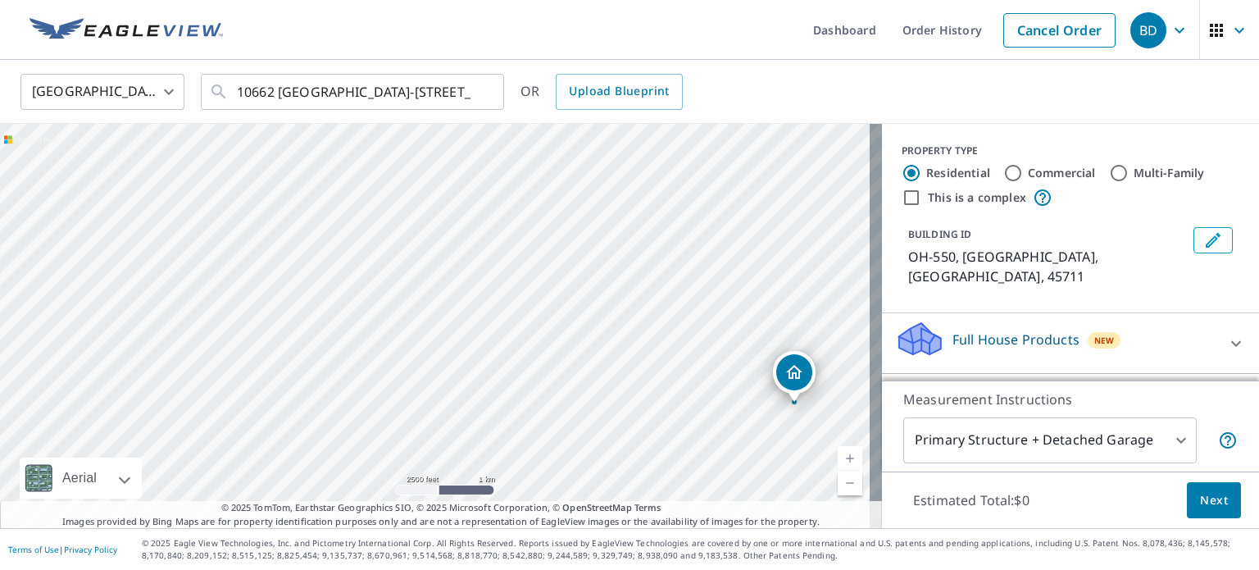
click at [444, 440] on div "OH-[STREET_ADDRESS]" at bounding box center [441, 326] width 882 height 404
click at [842, 453] on link "Current Level 13, Zoom In" at bounding box center [850, 458] width 25 height 25
click at [842, 453] on link "Current Level 14, Zoom In" at bounding box center [850, 458] width 25 height 25
drag, startPoint x: 499, startPoint y: 378, endPoint x: 478, endPoint y: 166, distance: 212.6
click at [478, 166] on div "OH-[STREET_ADDRESS]" at bounding box center [441, 326] width 882 height 404
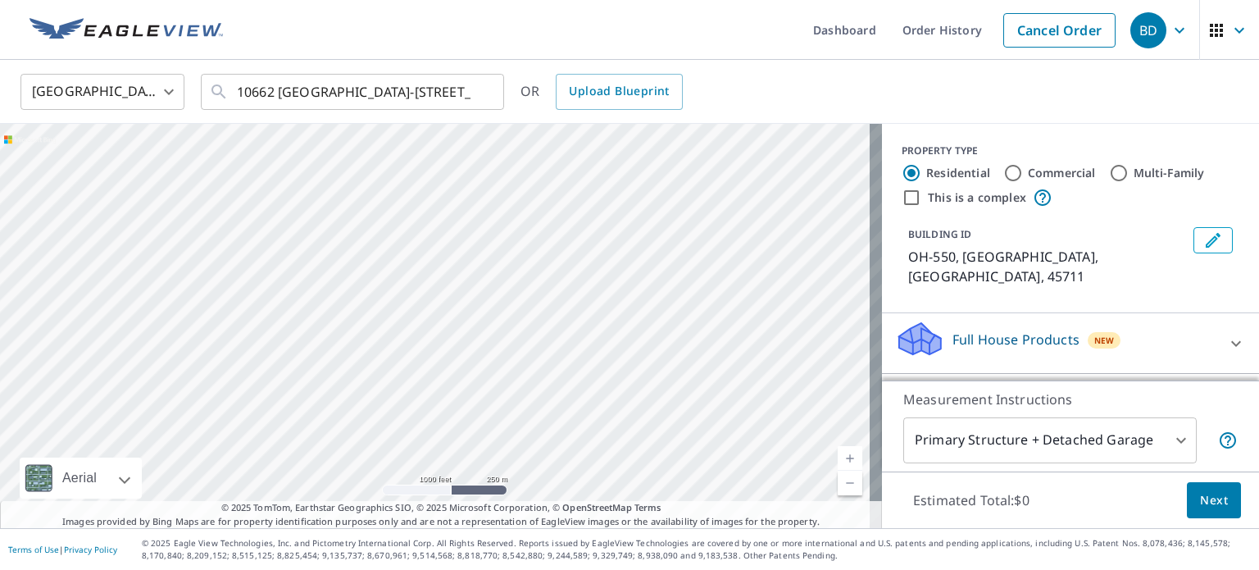
click at [838, 456] on link "Current Level 15, Zoom In" at bounding box center [850, 458] width 25 height 25
click at [838, 456] on link "Current Level 16, Zoom In" at bounding box center [850, 458] width 25 height 25
drag, startPoint x: 440, startPoint y: 386, endPoint x: 671, endPoint y: 296, distance: 248.2
click at [671, 296] on div "OH-[STREET_ADDRESS]" at bounding box center [441, 326] width 882 height 404
drag, startPoint x: 285, startPoint y: 327, endPoint x: 538, endPoint y: 186, distance: 289.3
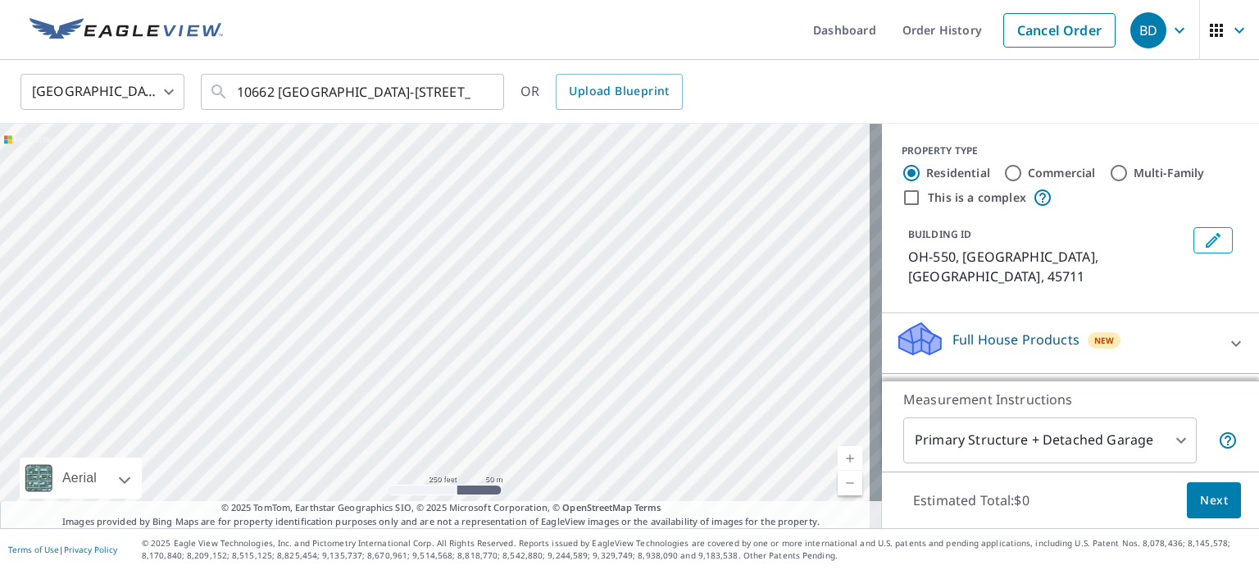
click at [538, 186] on div "OH-[STREET_ADDRESS]" at bounding box center [441, 326] width 882 height 404
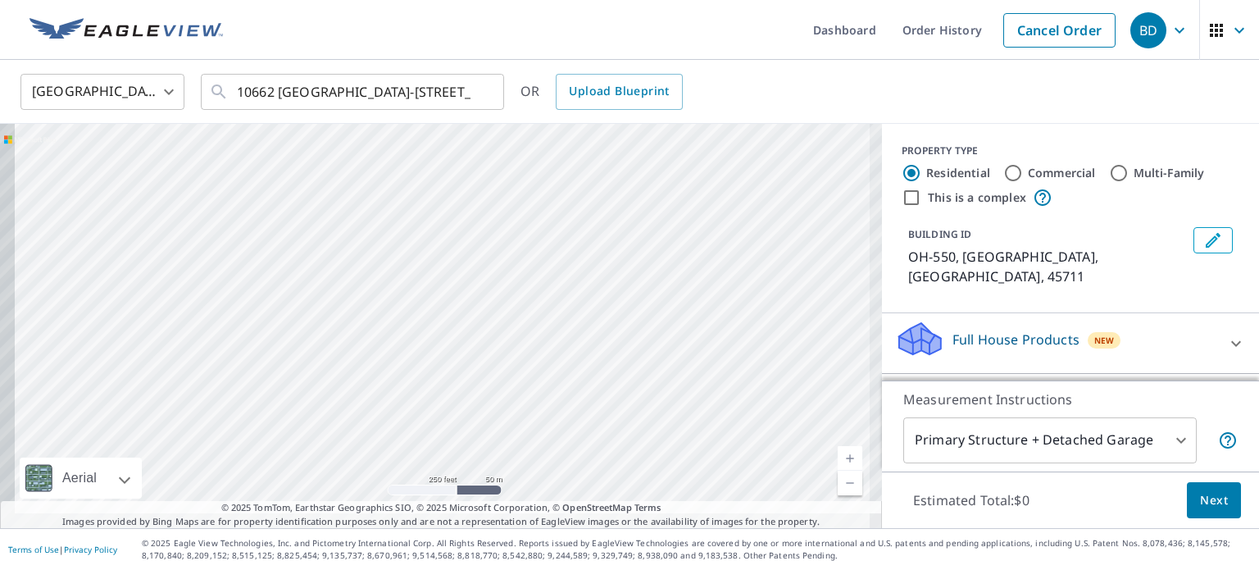
drag, startPoint x: 201, startPoint y: 380, endPoint x: 474, endPoint y: 192, distance: 331.4
click at [474, 192] on div "OH-[STREET_ADDRESS]" at bounding box center [441, 326] width 882 height 404
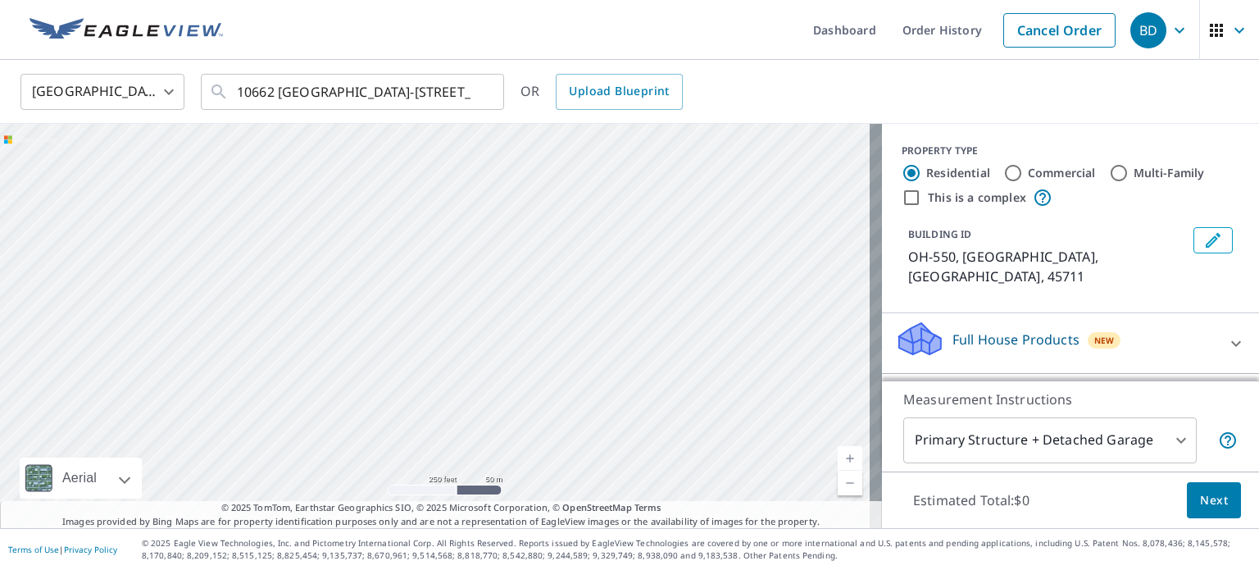
drag, startPoint x: 220, startPoint y: 389, endPoint x: 505, endPoint y: 263, distance: 312.0
click at [505, 263] on div "OH-[STREET_ADDRESS]" at bounding box center [441, 326] width 882 height 404
drag, startPoint x: 472, startPoint y: 229, endPoint x: 347, endPoint y: 488, distance: 287.9
click at [347, 488] on div "OH-[STREET_ADDRESS]" at bounding box center [441, 326] width 882 height 404
click at [843, 484] on link "Current Level 17, Zoom Out" at bounding box center [850, 483] width 25 height 25
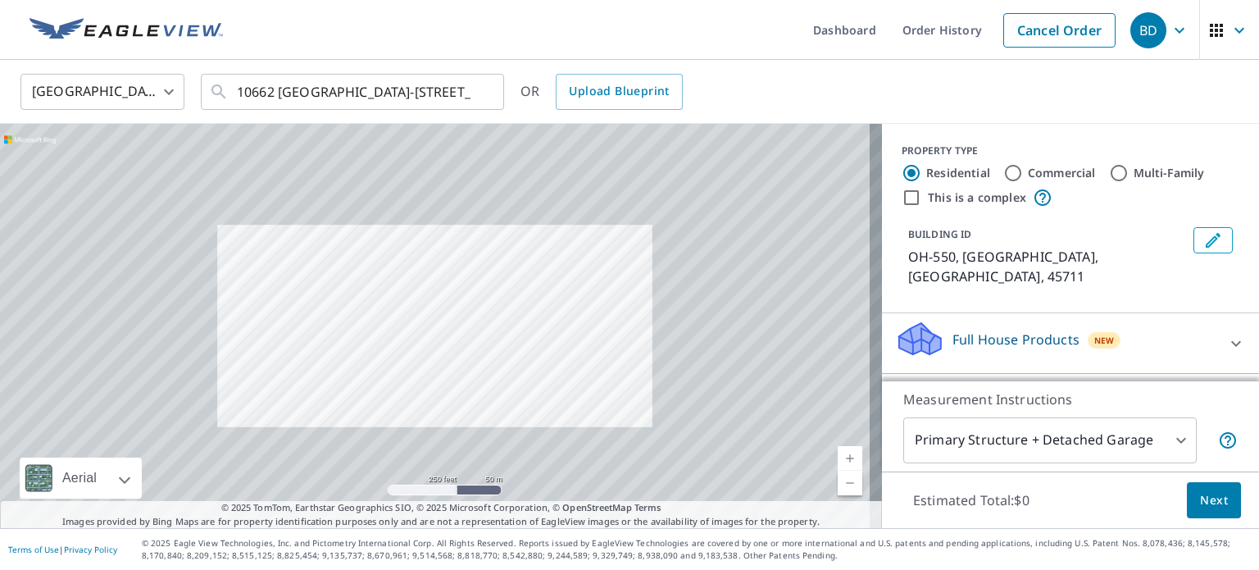
click at [843, 484] on link "Current Level 17, Zoom Out" at bounding box center [850, 483] width 25 height 25
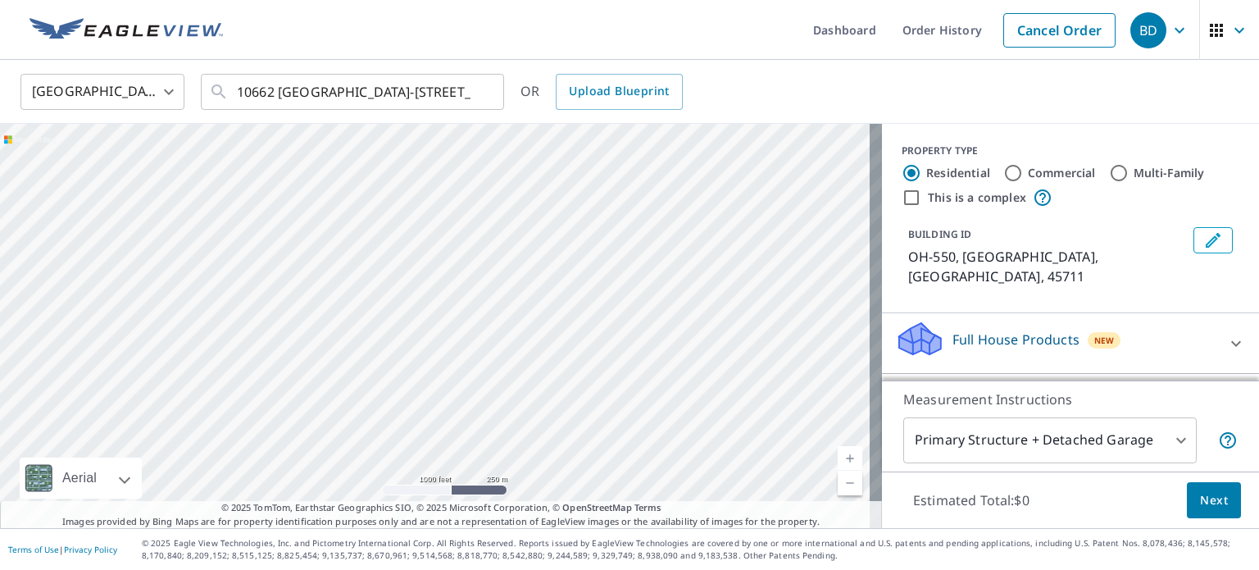
click at [843, 484] on link "Current Level 15, Zoom Out" at bounding box center [850, 483] width 25 height 25
click at [843, 484] on link "Current Level 14, Zoom Out" at bounding box center [850, 483] width 25 height 25
drag, startPoint x: 145, startPoint y: 206, endPoint x: 289, endPoint y: 428, distance: 265.0
click at [289, 428] on div "OH-[STREET_ADDRESS]" at bounding box center [441, 326] width 882 height 404
click at [841, 457] on link "Current Level 13, Zoom In" at bounding box center [850, 458] width 25 height 25
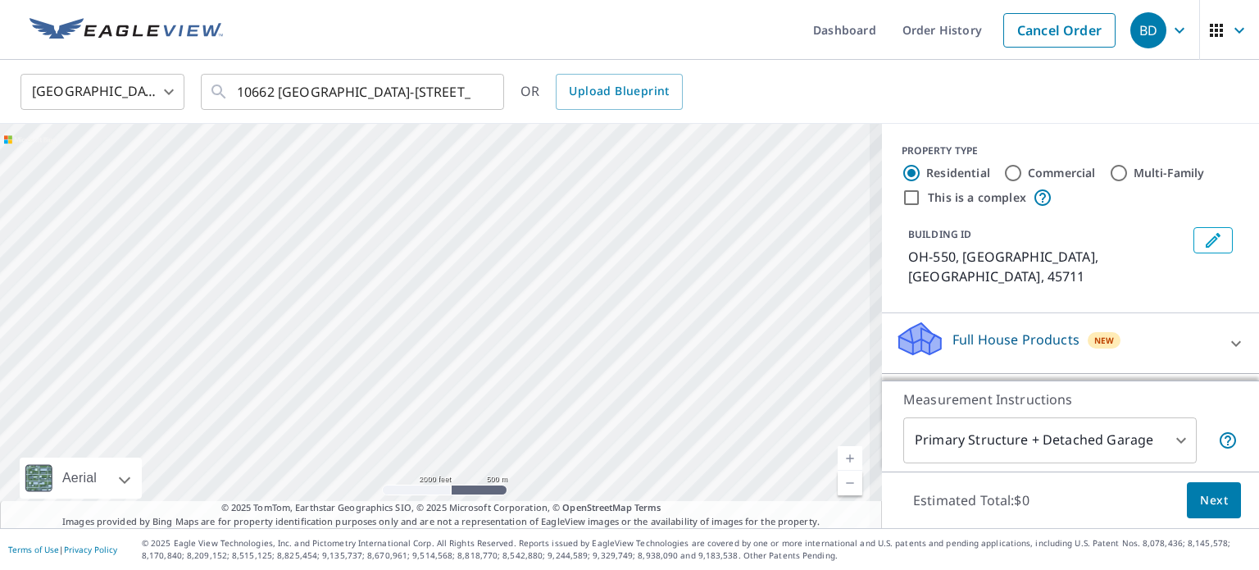
click at [841, 457] on link "Current Level 14, Zoom In" at bounding box center [850, 458] width 25 height 25
drag, startPoint x: 215, startPoint y: 312, endPoint x: 417, endPoint y: 174, distance: 244.3
click at [417, 174] on div "OH-[STREET_ADDRESS]" at bounding box center [441, 326] width 882 height 404
drag, startPoint x: 158, startPoint y: 418, endPoint x: 352, endPoint y: 197, distance: 294.0
click at [352, 197] on div "OH-[STREET_ADDRESS]" at bounding box center [441, 326] width 882 height 404
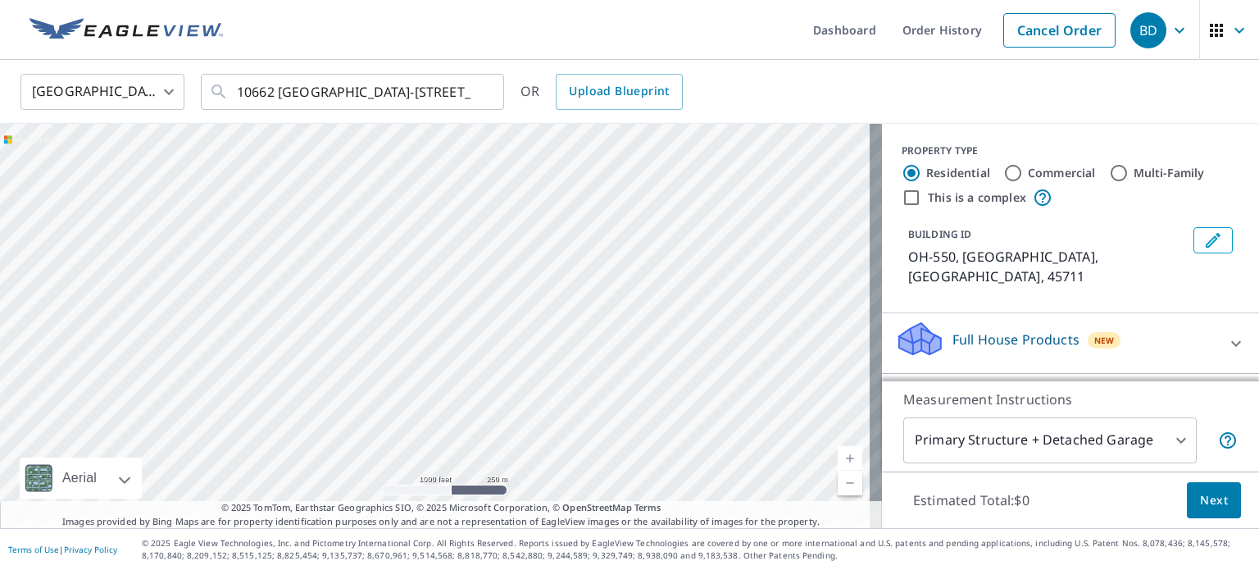
drag, startPoint x: 184, startPoint y: 412, endPoint x: 428, endPoint y: 399, distance: 244.7
click at [428, 399] on div "OH-[STREET_ADDRESS]" at bounding box center [441, 326] width 882 height 404
drag, startPoint x: 489, startPoint y: 204, endPoint x: 263, endPoint y: 481, distance: 356.7
click at [263, 481] on div "OH-[STREET_ADDRESS]" at bounding box center [441, 326] width 882 height 404
drag, startPoint x: 298, startPoint y: 245, endPoint x: 380, endPoint y: 504, distance: 271.8
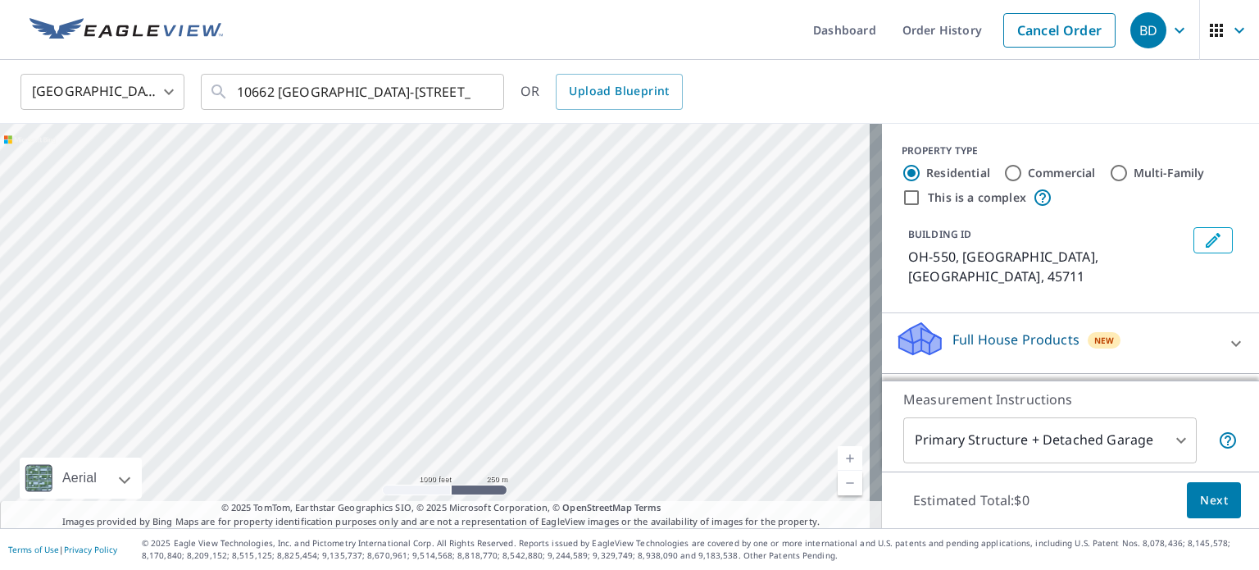
click at [380, 504] on div "OH-[STREET_ADDRESS] Aerial Road A standard road map Aerial A detailed look from…" at bounding box center [441, 326] width 882 height 404
click at [305, 439] on div "OH-[STREET_ADDRESS]" at bounding box center [441, 326] width 882 height 404
drag, startPoint x: 505, startPoint y: 203, endPoint x: 508, endPoint y: 494, distance: 291.1
click at [508, 494] on div "OH-[STREET_ADDRESS]" at bounding box center [441, 326] width 882 height 404
drag, startPoint x: 376, startPoint y: 383, endPoint x: 426, endPoint y: 499, distance: 127.1
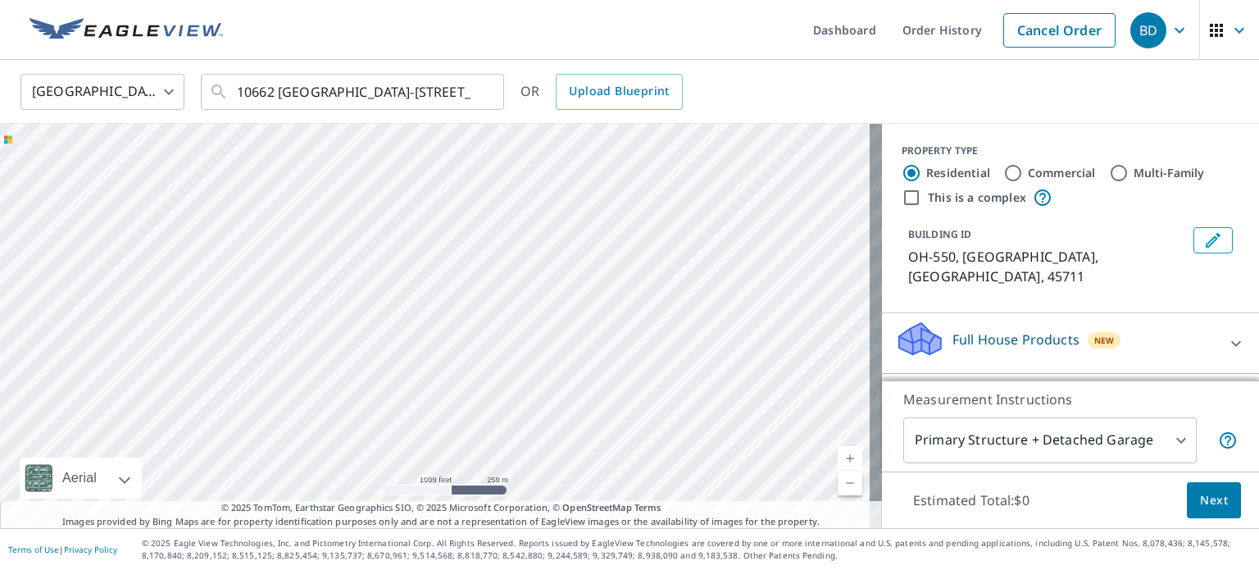
click at [426, 499] on div "OH-[STREET_ADDRESS]" at bounding box center [441, 326] width 882 height 404
drag, startPoint x: 624, startPoint y: 259, endPoint x: 677, endPoint y: 244, distance: 55.3
click at [677, 244] on div "OH-[STREET_ADDRESS]" at bounding box center [441, 326] width 882 height 404
drag, startPoint x: 341, startPoint y: 411, endPoint x: 479, endPoint y: 78, distance: 360.3
click at [479, 78] on div "[GEOGRAPHIC_DATA] [GEOGRAPHIC_DATA] ​ 10662 [GEOGRAPHIC_DATA]-[STREET_ADDRESS] …" at bounding box center [629, 294] width 1259 height 468
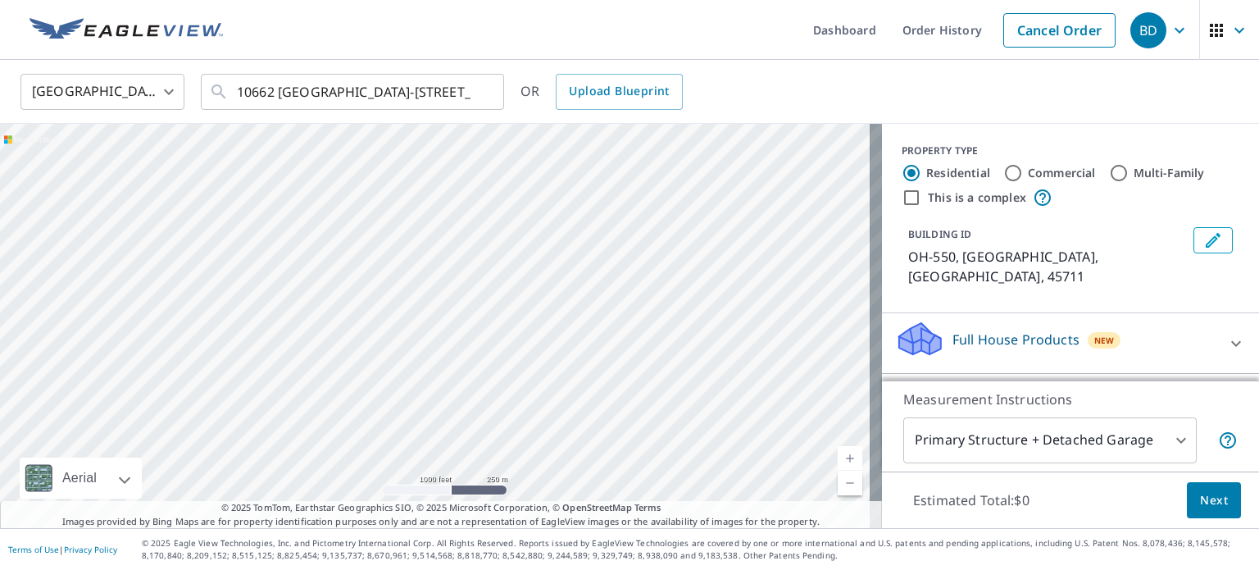
click at [459, 272] on div "OH-[STREET_ADDRESS]" at bounding box center [441, 326] width 882 height 404
drag, startPoint x: 344, startPoint y: 405, endPoint x: 249, endPoint y: 159, distance: 263.7
click at [249, 159] on div "OH-[STREET_ADDRESS]" at bounding box center [441, 326] width 882 height 404
drag, startPoint x: 433, startPoint y: 358, endPoint x: 306, endPoint y: 148, distance: 245.4
click at [306, 148] on div "OH-[STREET_ADDRESS]" at bounding box center [441, 326] width 882 height 404
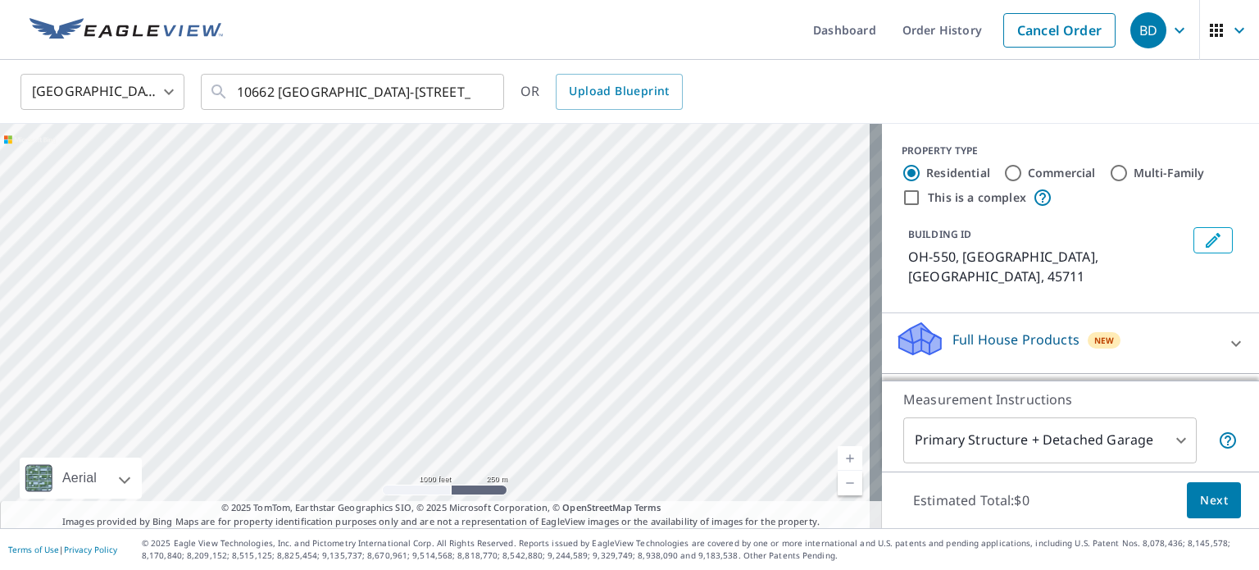
drag, startPoint x: 409, startPoint y: 361, endPoint x: 412, endPoint y: 204, distance: 156.6
click at [412, 204] on div "OH-[STREET_ADDRESS]" at bounding box center [441, 326] width 882 height 404
drag, startPoint x: 525, startPoint y: 357, endPoint x: 614, endPoint y: 52, distance: 317.9
click at [614, 52] on div "Dashboard Order History Cancel Order BD [GEOGRAPHIC_DATA] [GEOGRAPHIC_DATA] ​ […" at bounding box center [629, 285] width 1259 height 570
click at [376, 347] on div "OH-[STREET_ADDRESS]" at bounding box center [441, 326] width 882 height 404
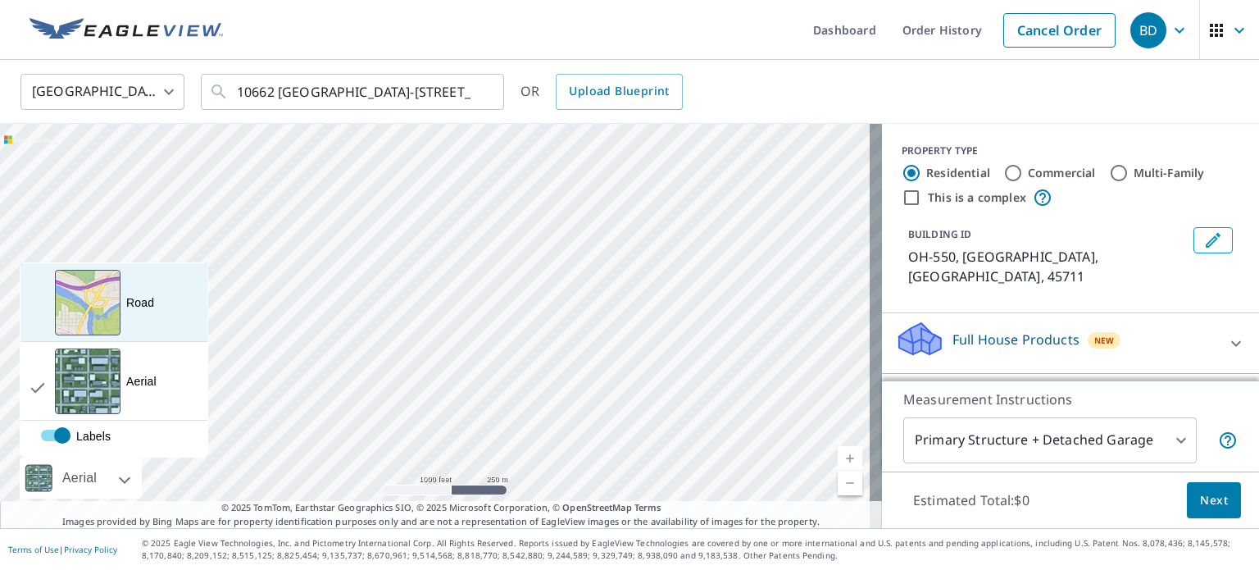
click at [104, 323] on div "View aerial and more..." at bounding box center [88, 303] width 66 height 66
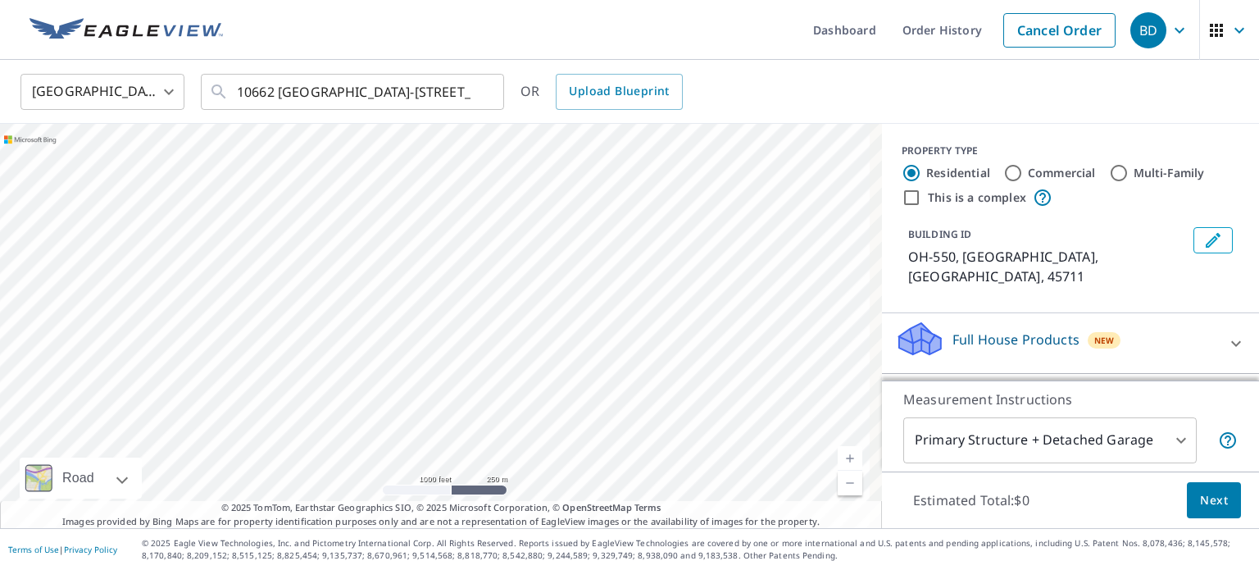
drag, startPoint x: 371, startPoint y: 269, endPoint x: 497, endPoint y: 396, distance: 179.2
click at [497, 396] on div "OH-[STREET_ADDRESS]" at bounding box center [441, 326] width 882 height 404
click at [838, 484] on link "Current Level 15, Zoom Out" at bounding box center [850, 483] width 25 height 25
drag, startPoint x: 599, startPoint y: 368, endPoint x: 449, endPoint y: 398, distance: 153.7
click at [449, 398] on div "OH-[STREET_ADDRESS]" at bounding box center [441, 326] width 882 height 404
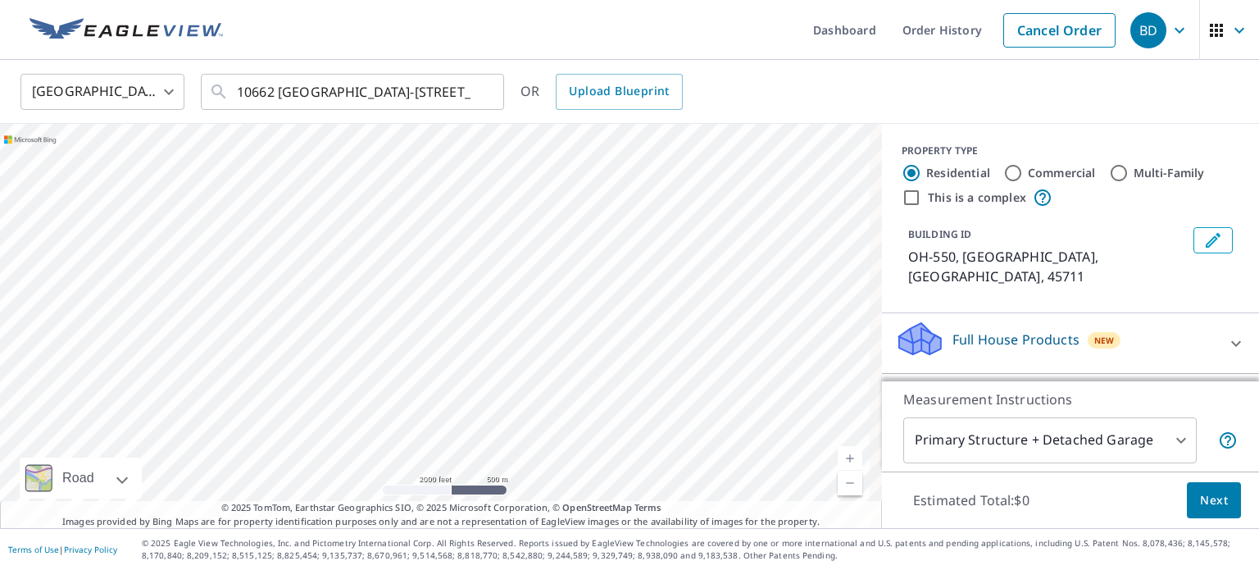
drag, startPoint x: 610, startPoint y: 266, endPoint x: 459, endPoint y: 252, distance: 151.5
click at [459, 252] on div "OH-[STREET_ADDRESS]" at bounding box center [441, 326] width 882 height 404
drag, startPoint x: 572, startPoint y: 378, endPoint x: 581, endPoint y: 143, distance: 235.5
click at [581, 143] on div "OH-[STREET_ADDRESS]" at bounding box center [441, 326] width 882 height 404
drag, startPoint x: 549, startPoint y: 401, endPoint x: 574, endPoint y: 245, distance: 157.7
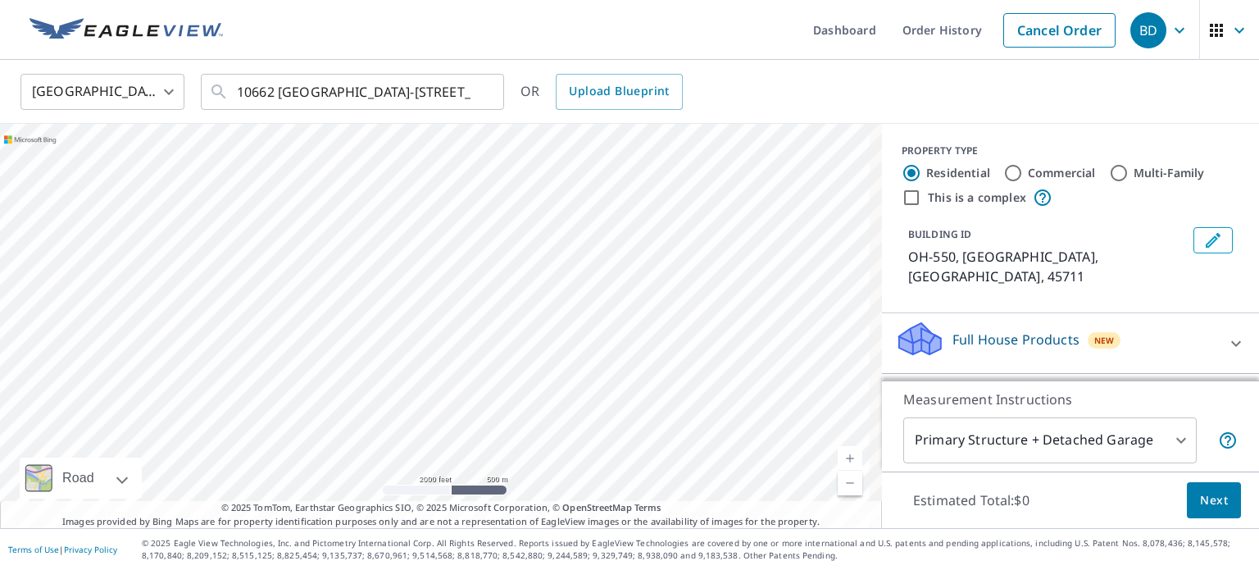
click at [574, 245] on div "OH-[STREET_ADDRESS]" at bounding box center [441, 326] width 882 height 404
click at [838, 461] on link "Current Level 14, Zoom In" at bounding box center [850, 458] width 25 height 25
drag, startPoint x: 686, startPoint y: 338, endPoint x: 464, endPoint y: 317, distance: 223.2
click at [464, 317] on div "OH-[STREET_ADDRESS]" at bounding box center [441, 326] width 882 height 404
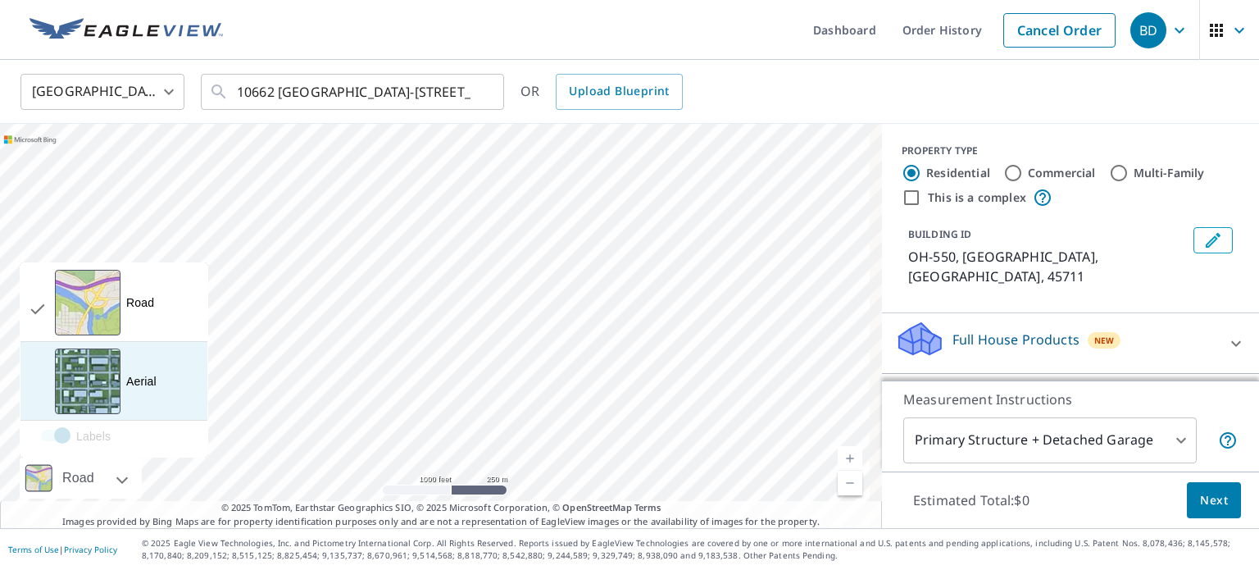
click at [79, 392] on div "View aerial and more..." at bounding box center [88, 381] width 66 height 66
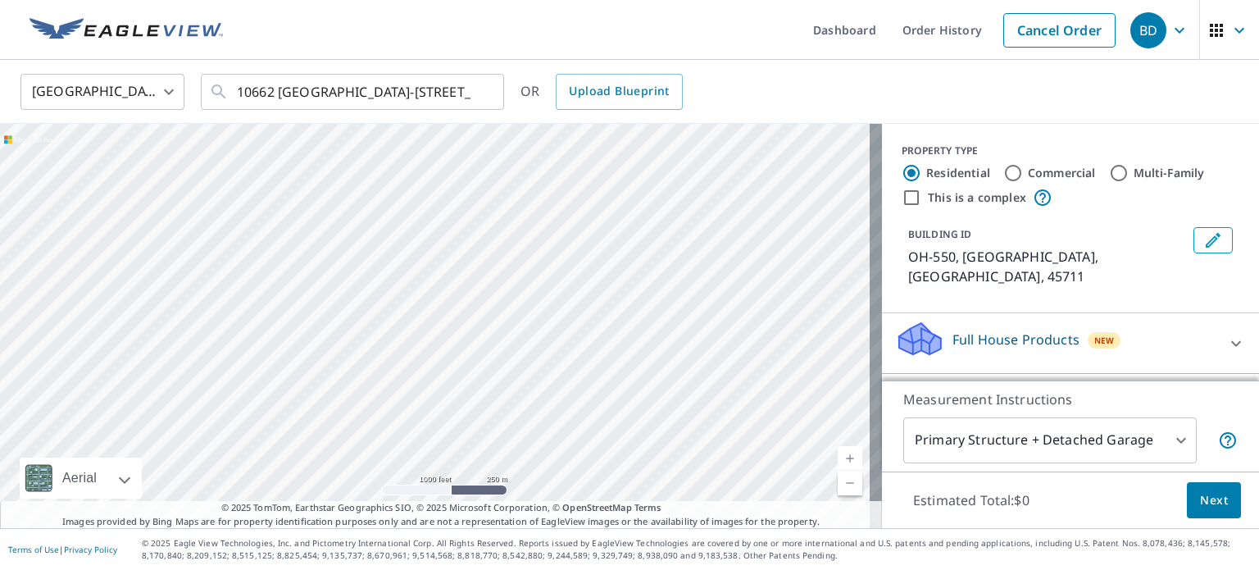
click at [843, 460] on link "Current Level 15, Zoom In" at bounding box center [850, 458] width 25 height 25
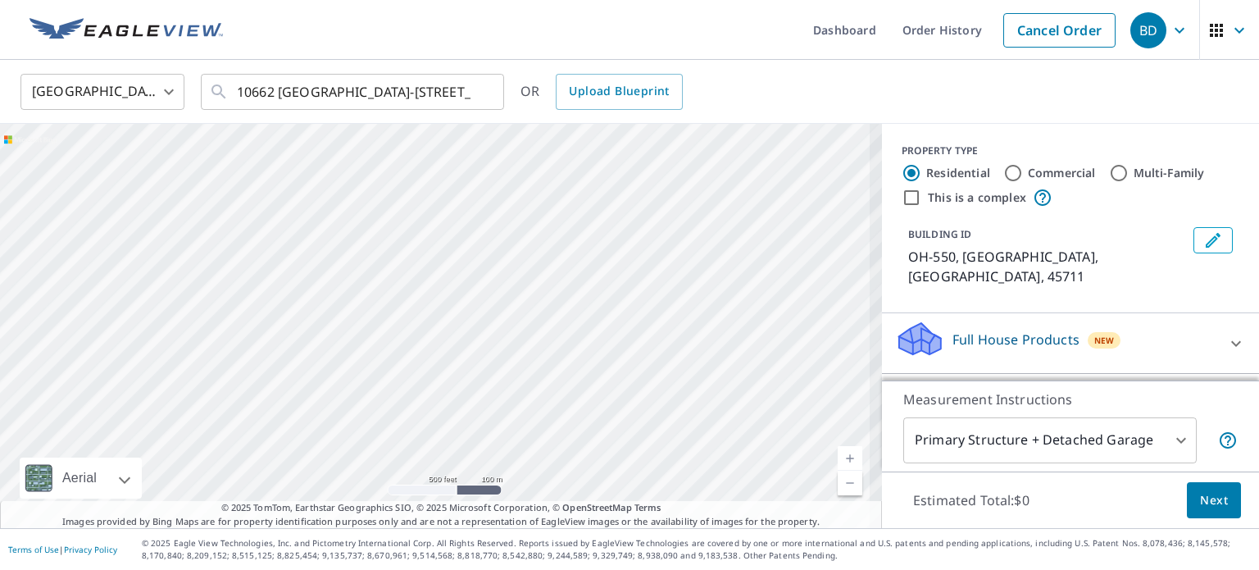
click at [843, 460] on link "Current Level 16, Zoom In" at bounding box center [850, 458] width 25 height 25
drag, startPoint x: 714, startPoint y: 385, endPoint x: 426, endPoint y: 127, distance: 387.3
click at [426, 127] on div "OH-[STREET_ADDRESS]" at bounding box center [441, 326] width 882 height 404
drag, startPoint x: 628, startPoint y: 347, endPoint x: 550, endPoint y: 291, distance: 95.8
click at [550, 291] on div "OH-[STREET_ADDRESS]" at bounding box center [441, 326] width 882 height 404
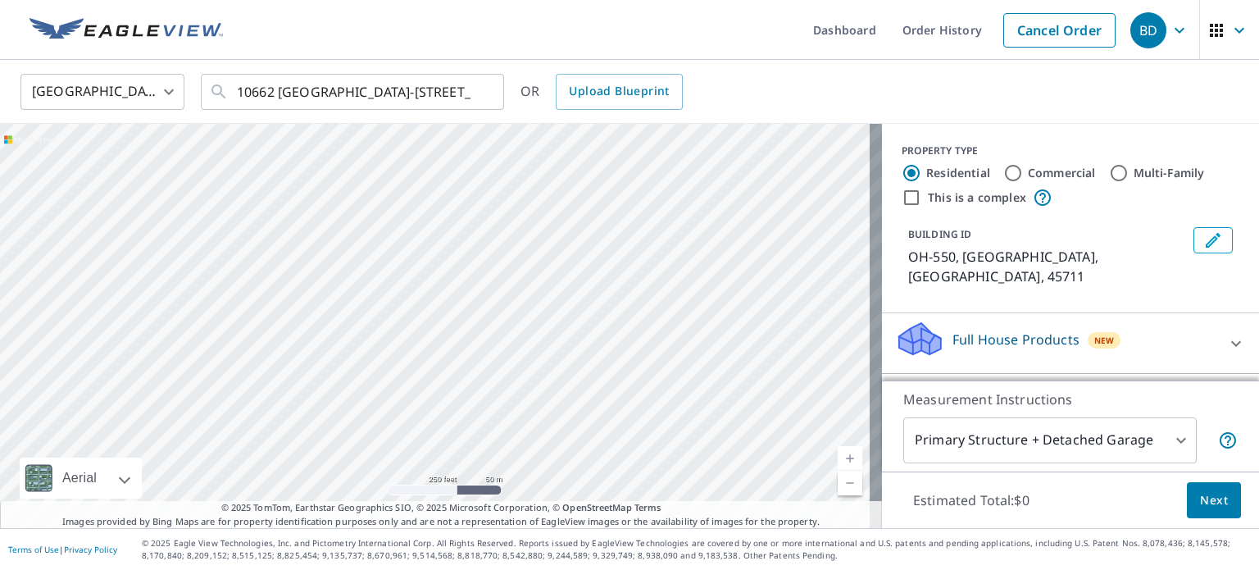
click at [841, 462] on link "Current Level 17, Zoom In" at bounding box center [850, 458] width 25 height 25
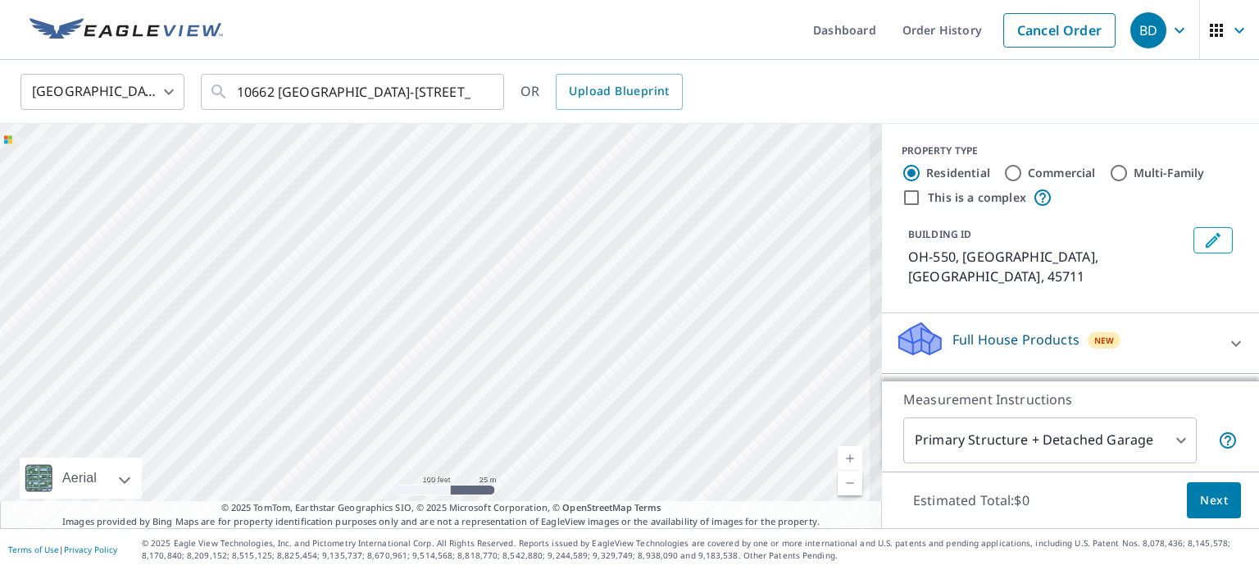
click at [841, 462] on link "Current Level 18, Zoom In" at bounding box center [850, 458] width 25 height 25
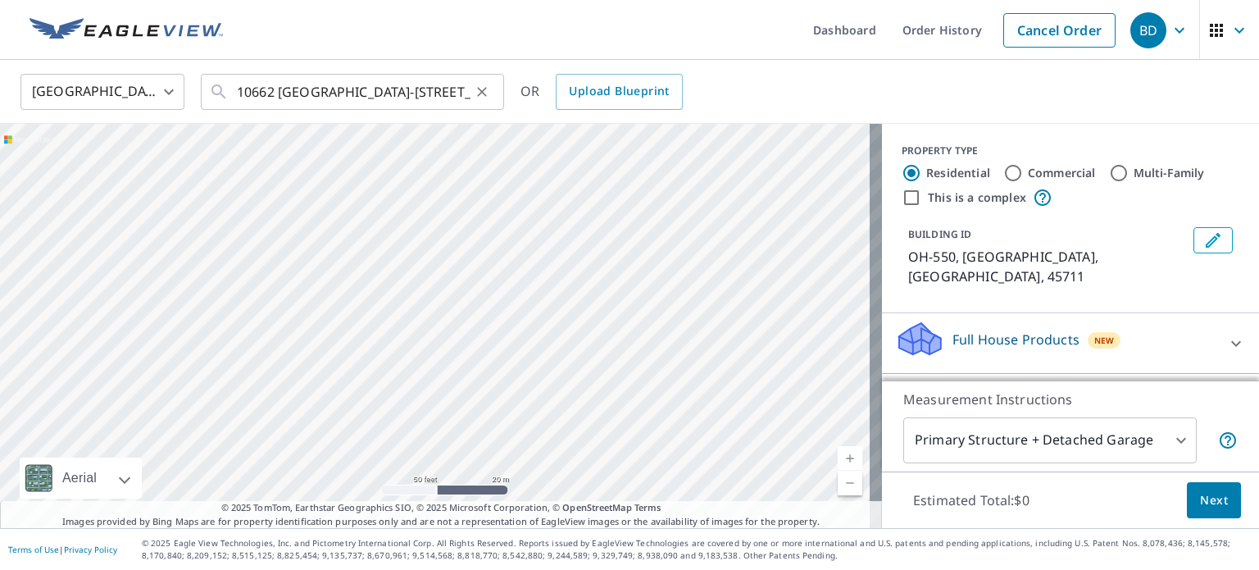
drag, startPoint x: 595, startPoint y: 304, endPoint x: 418, endPoint y: 87, distance: 280.3
click at [418, 87] on div "[GEOGRAPHIC_DATA] [GEOGRAPHIC_DATA] ​ 10662 [GEOGRAPHIC_DATA]-[STREET_ADDRESS] …" at bounding box center [629, 294] width 1259 height 468
click at [524, 189] on div "OH-[STREET_ADDRESS]" at bounding box center [441, 326] width 882 height 404
drag, startPoint x: 758, startPoint y: 392, endPoint x: 536, endPoint y: 189, distance: 301.2
click at [536, 189] on div "OH-[STREET_ADDRESS]" at bounding box center [441, 326] width 882 height 404
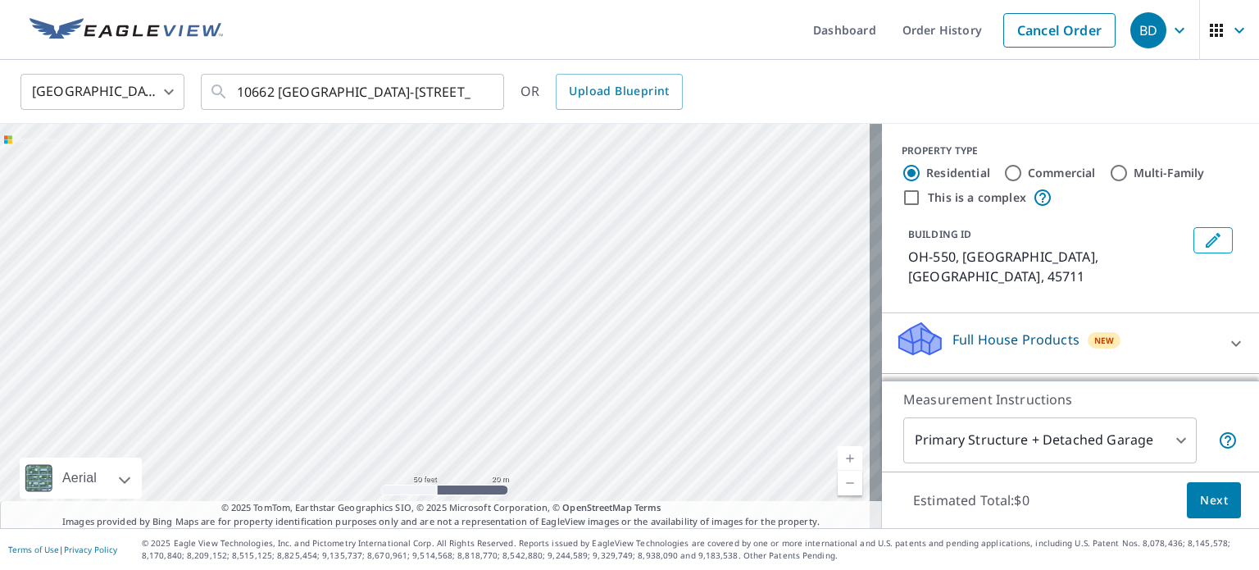
drag, startPoint x: 595, startPoint y: 268, endPoint x: 321, endPoint y: 536, distance: 383.3
click at [321, 536] on div "Dashboard Order History Cancel Order BD [GEOGRAPHIC_DATA] [GEOGRAPHIC_DATA] ​ 1…" at bounding box center [629, 285] width 1259 height 570
click at [557, 359] on div "OH-[STREET_ADDRESS]" at bounding box center [441, 326] width 882 height 404
click at [482, 97] on icon "Clear" at bounding box center [482, 92] width 16 height 16
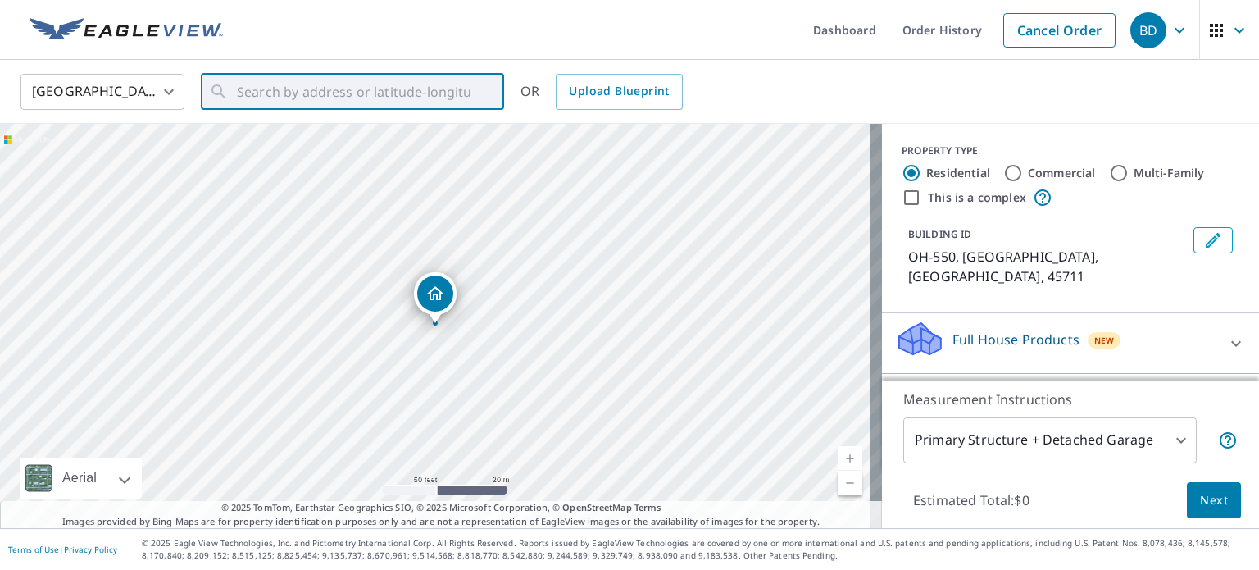
click at [841, 481] on link "Current Level 19, Zoom Out" at bounding box center [850, 483] width 25 height 25
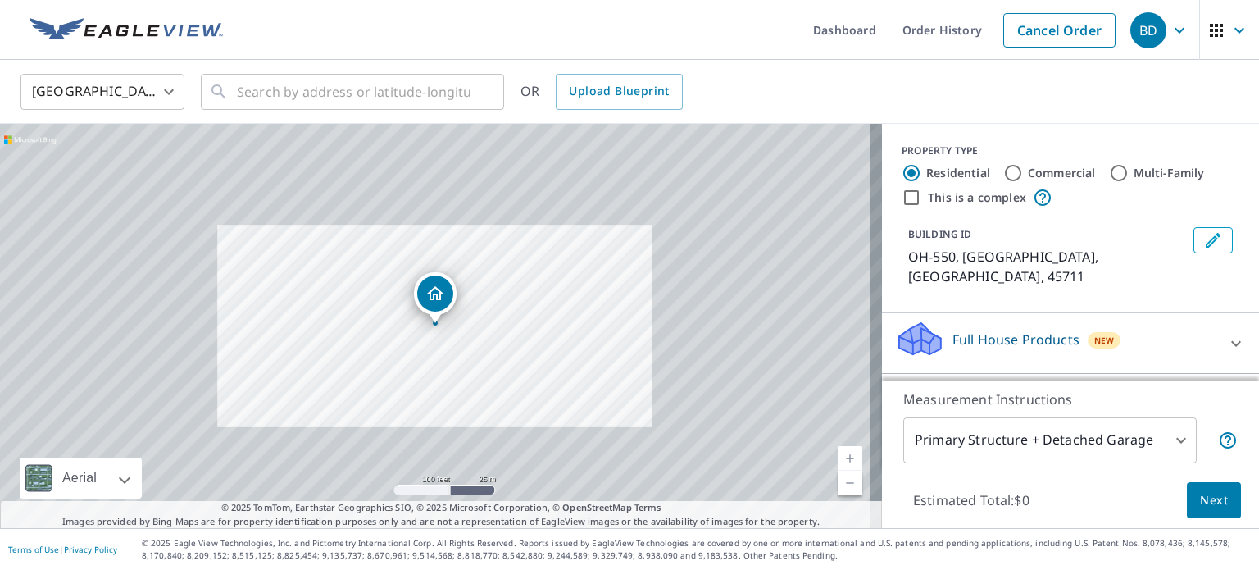
click at [841, 481] on link "Current Level 18, Zoom Out" at bounding box center [850, 483] width 25 height 25
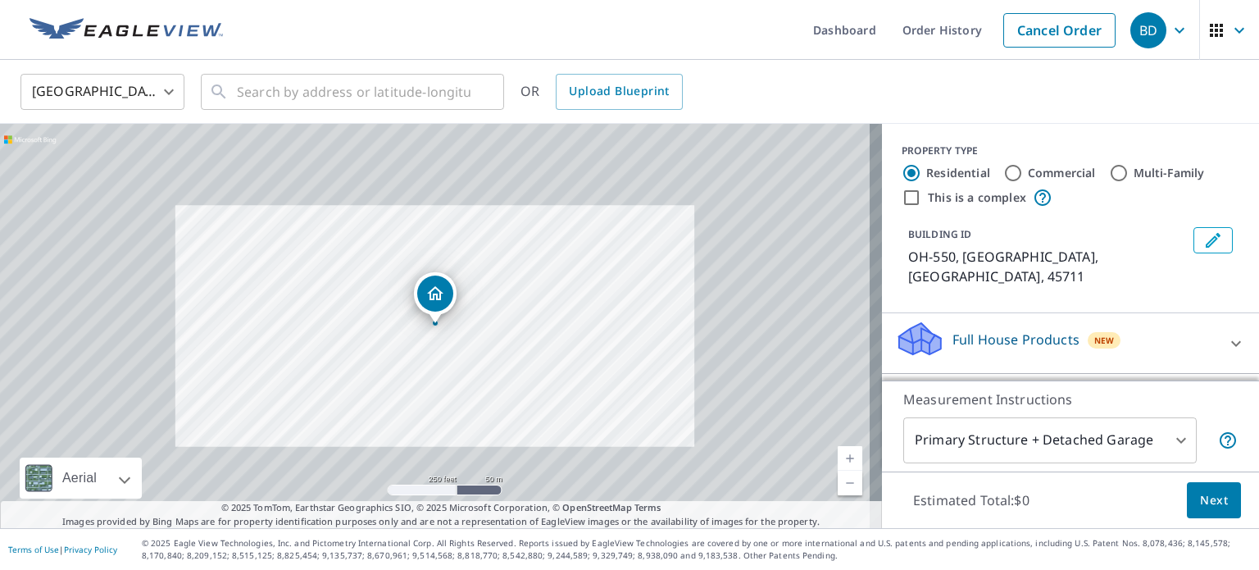
click at [841, 481] on link "Current Level 17, Zoom Out" at bounding box center [850, 483] width 25 height 25
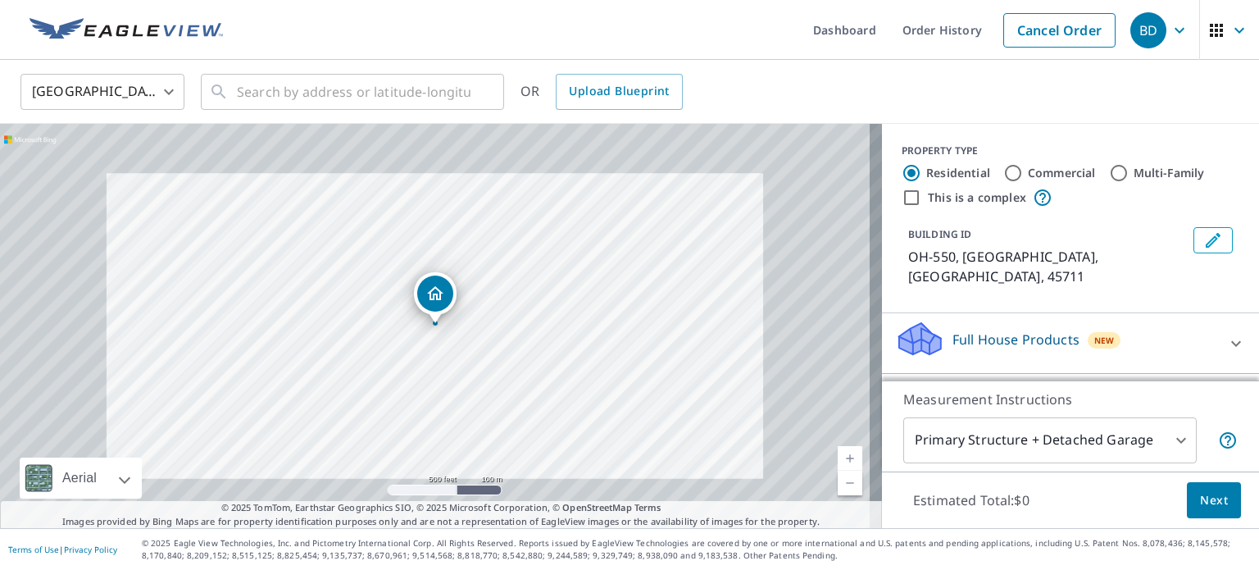
click at [841, 481] on link "Current Level 16, Zoom Out" at bounding box center [850, 483] width 25 height 25
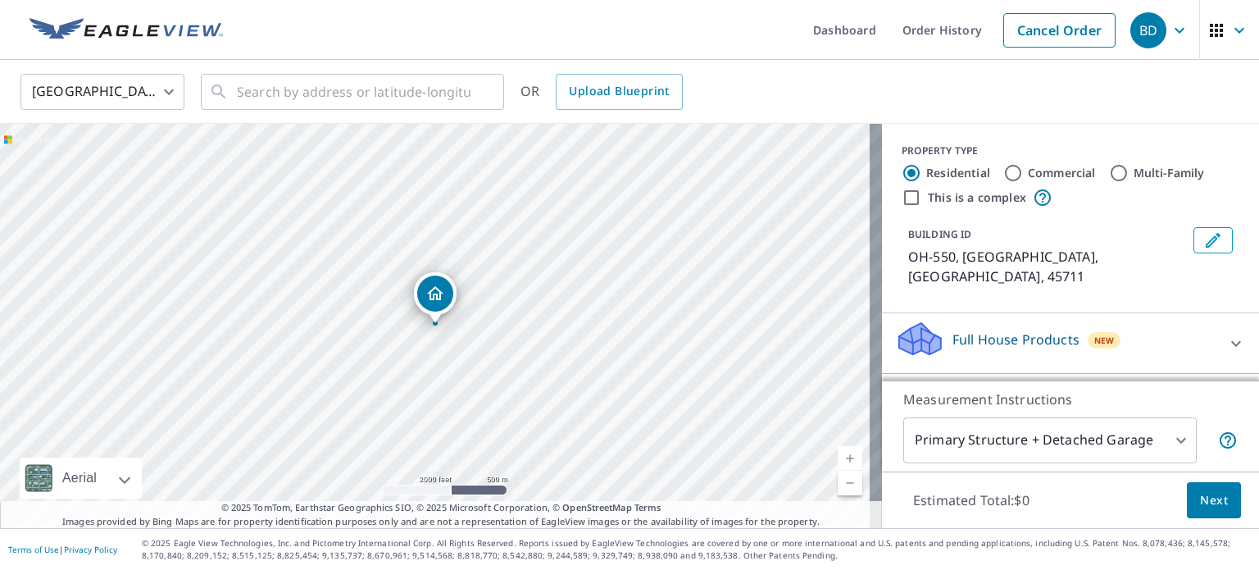
click at [841, 481] on link "Current Level 14, Zoom Out" at bounding box center [850, 483] width 25 height 25
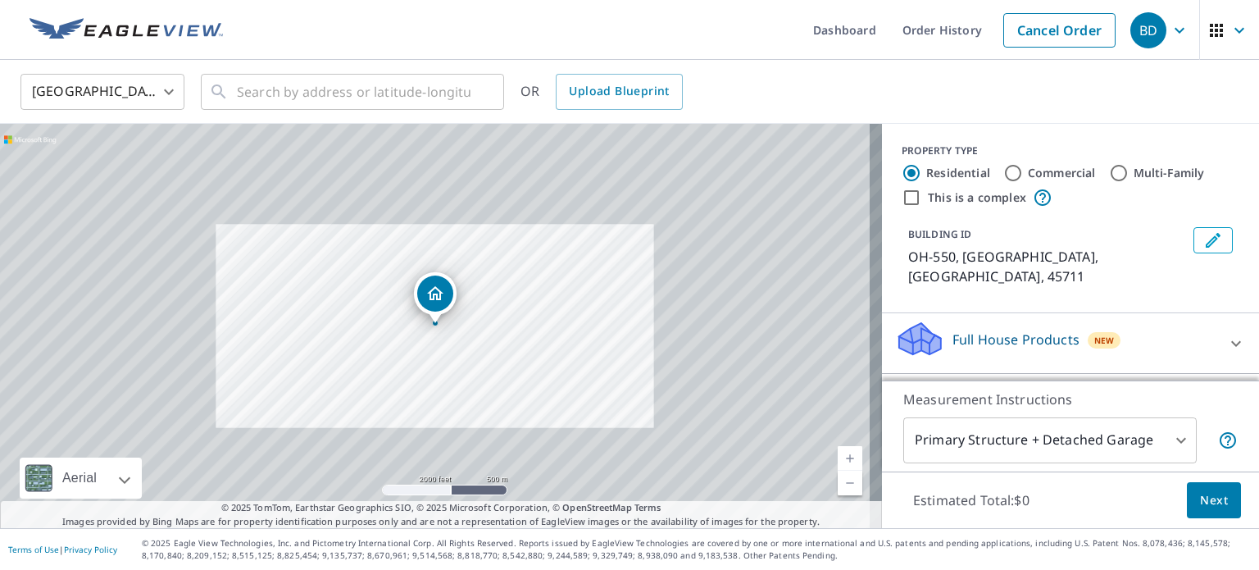
click at [841, 481] on link "Current Level 14, Zoom Out" at bounding box center [850, 483] width 25 height 25
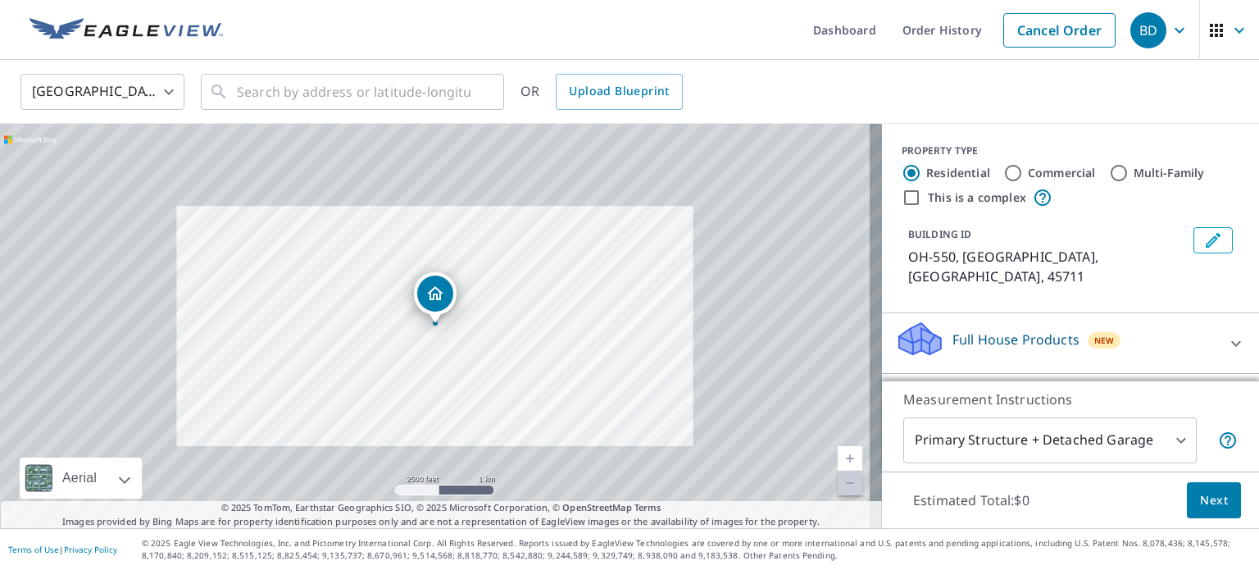
click at [841, 481] on link "Current Level 13, Zoom Out Disabled" at bounding box center [850, 483] width 25 height 25
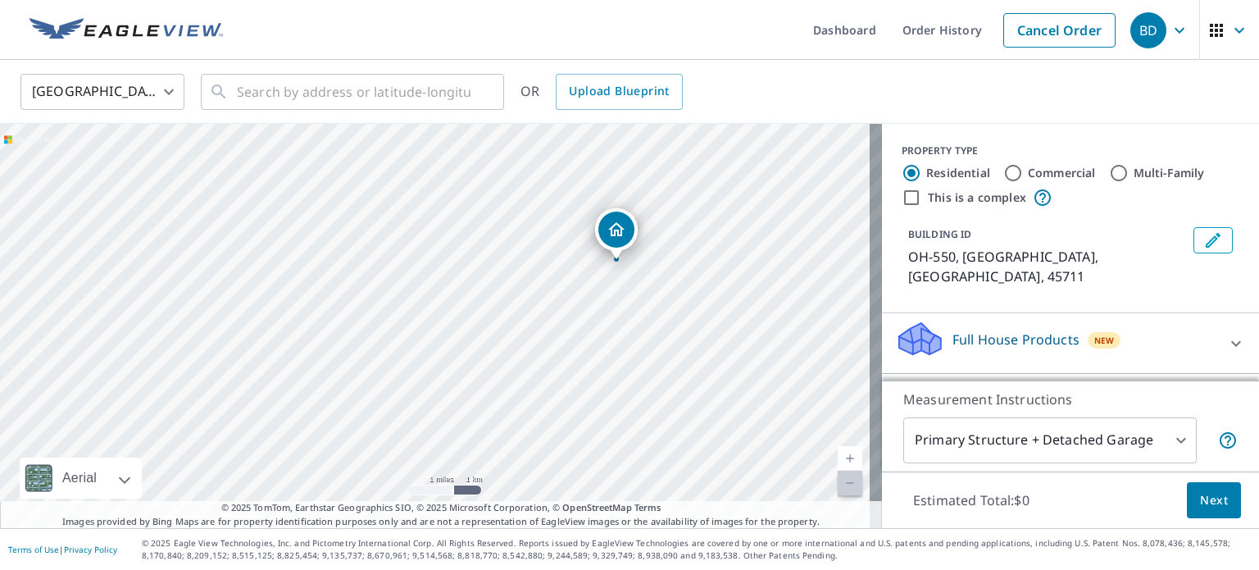
drag, startPoint x: 617, startPoint y: 368, endPoint x: 800, endPoint y: 301, distance: 195.6
click at [800, 301] on div "OH-[STREET_ADDRESS]" at bounding box center [441, 326] width 882 height 404
drag, startPoint x: 338, startPoint y: 378, endPoint x: 440, endPoint y: 305, distance: 125.2
click at [440, 305] on div "OH-[STREET_ADDRESS]" at bounding box center [441, 326] width 882 height 404
click at [839, 458] on link "Current Level 12, Zoom In" at bounding box center [850, 458] width 25 height 25
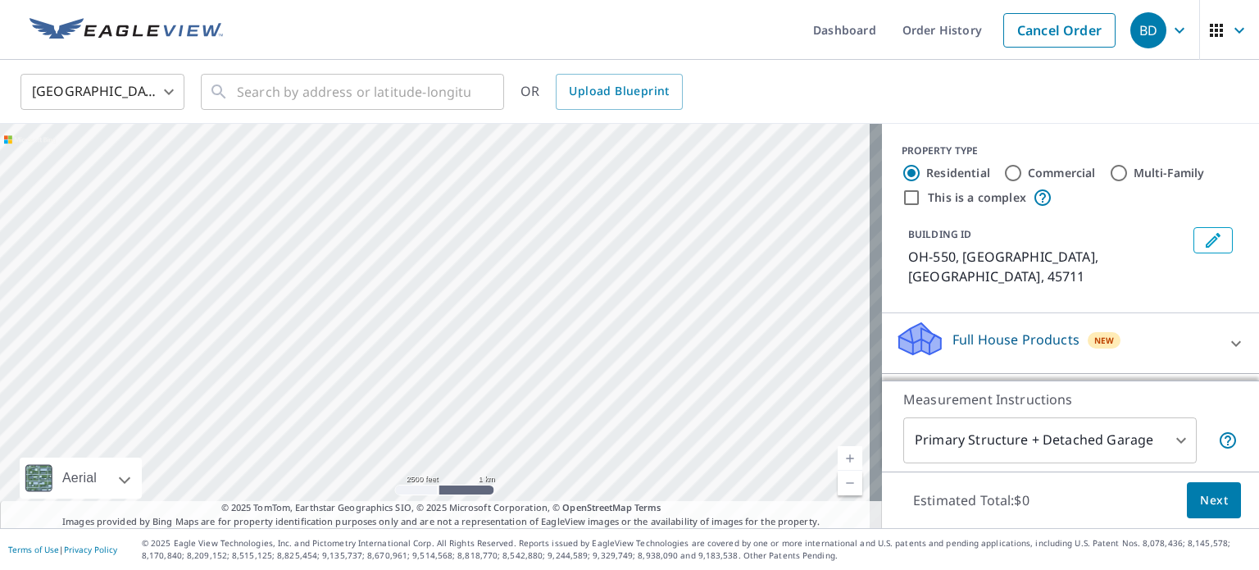
click at [839, 458] on link "Current Level 13, Zoom In" at bounding box center [850, 458] width 25 height 25
click at [839, 458] on link "Current Level 14, Zoom In" at bounding box center [850, 458] width 25 height 25
drag, startPoint x: 273, startPoint y: 252, endPoint x: 602, endPoint y: 608, distance: 485.1
click at [602, 569] on html "BD BD Dashboard Order History Cancel Order BD [GEOGRAPHIC_DATA] [GEOGRAPHIC_DAT…" at bounding box center [629, 285] width 1259 height 570
click at [513, 452] on div "OH-[STREET_ADDRESS]" at bounding box center [441, 326] width 882 height 404
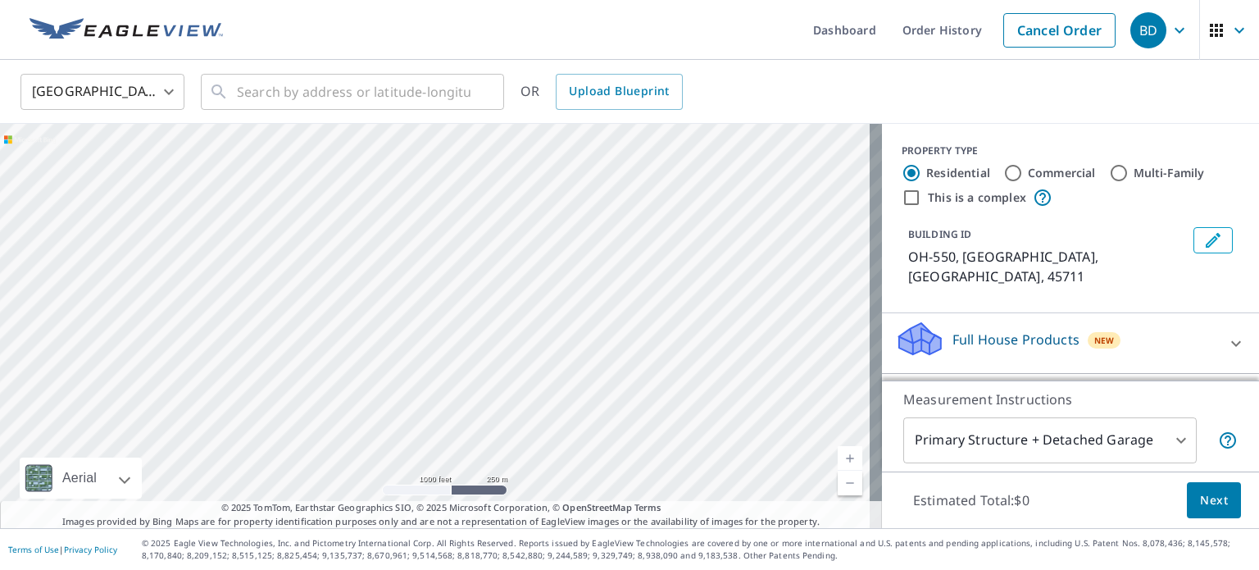
drag, startPoint x: 241, startPoint y: 330, endPoint x: 392, endPoint y: 348, distance: 152.0
click at [392, 348] on div "OH-[STREET_ADDRESS]" at bounding box center [441, 326] width 882 height 404
click at [838, 453] on link "Current Level 15, Zoom In" at bounding box center [850, 458] width 25 height 25
drag, startPoint x: 370, startPoint y: 242, endPoint x: 515, endPoint y: 305, distance: 158.3
click at [515, 305] on div "OH-[STREET_ADDRESS]" at bounding box center [441, 326] width 882 height 404
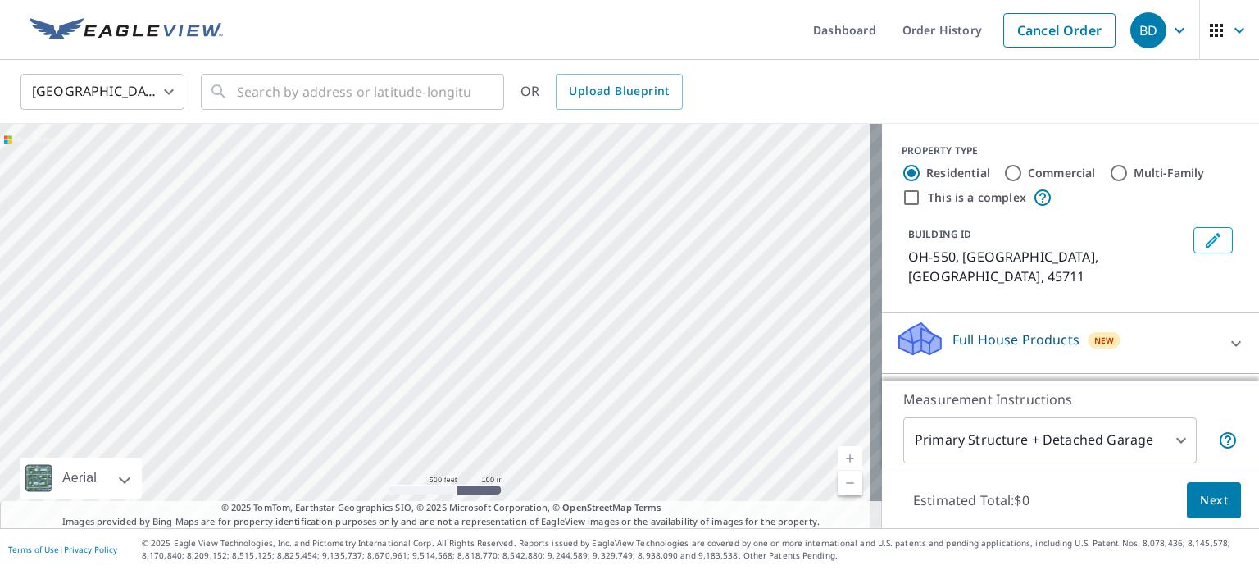
drag, startPoint x: 534, startPoint y: 249, endPoint x: 430, endPoint y: 412, distance: 192.4
click at [430, 412] on div "OH-[STREET_ADDRESS]" at bounding box center [441, 326] width 882 height 404
drag, startPoint x: 641, startPoint y: 223, endPoint x: 515, endPoint y: 387, distance: 207.0
click at [515, 387] on div "OH-[STREET_ADDRESS]" at bounding box center [441, 326] width 882 height 404
drag, startPoint x: 531, startPoint y: 275, endPoint x: 525, endPoint y: 327, distance: 52.9
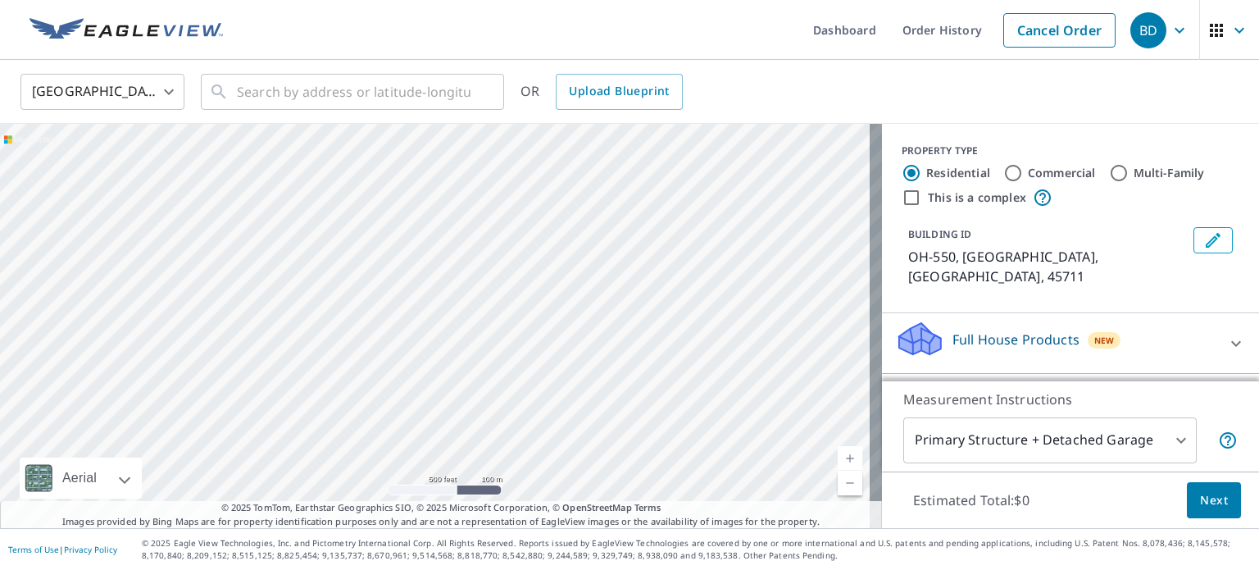
click at [525, 327] on div "OH-[STREET_ADDRESS]" at bounding box center [441, 326] width 882 height 404
click at [843, 453] on link "Current Level 16, Zoom In" at bounding box center [850, 458] width 25 height 25
click at [843, 453] on link "Current Level 17, Zoom In" at bounding box center [850, 458] width 25 height 25
drag, startPoint x: 732, startPoint y: 342, endPoint x: 590, endPoint y: 481, distance: 198.9
click at [590, 481] on div "OH-[STREET_ADDRESS]" at bounding box center [441, 326] width 882 height 404
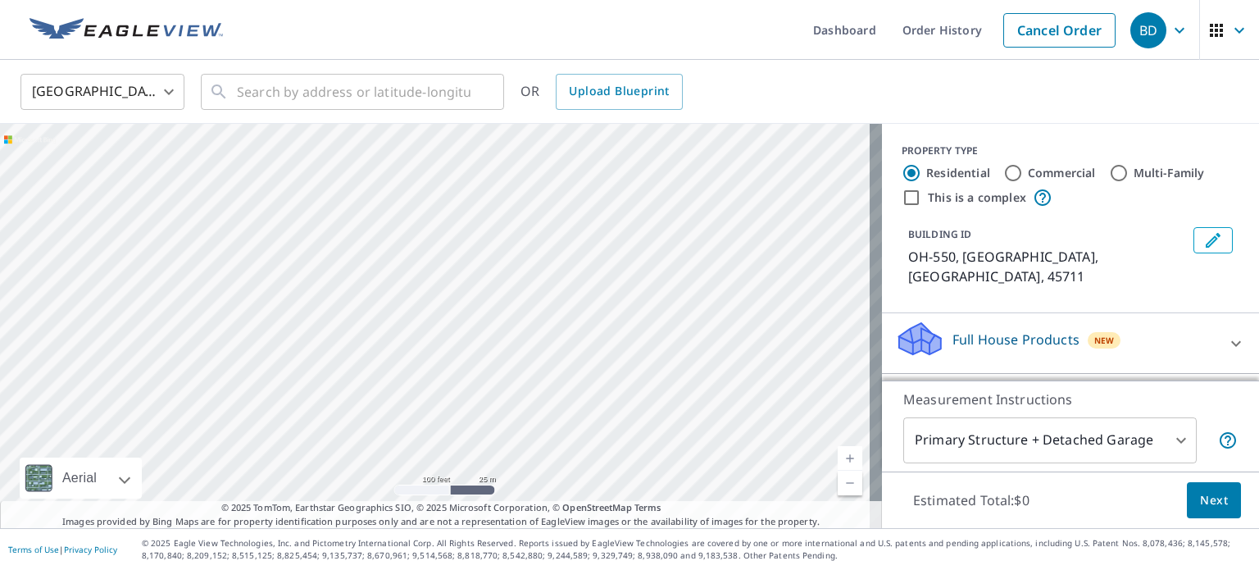
click at [839, 459] on link "Current Level 18, Zoom In" at bounding box center [850, 458] width 25 height 25
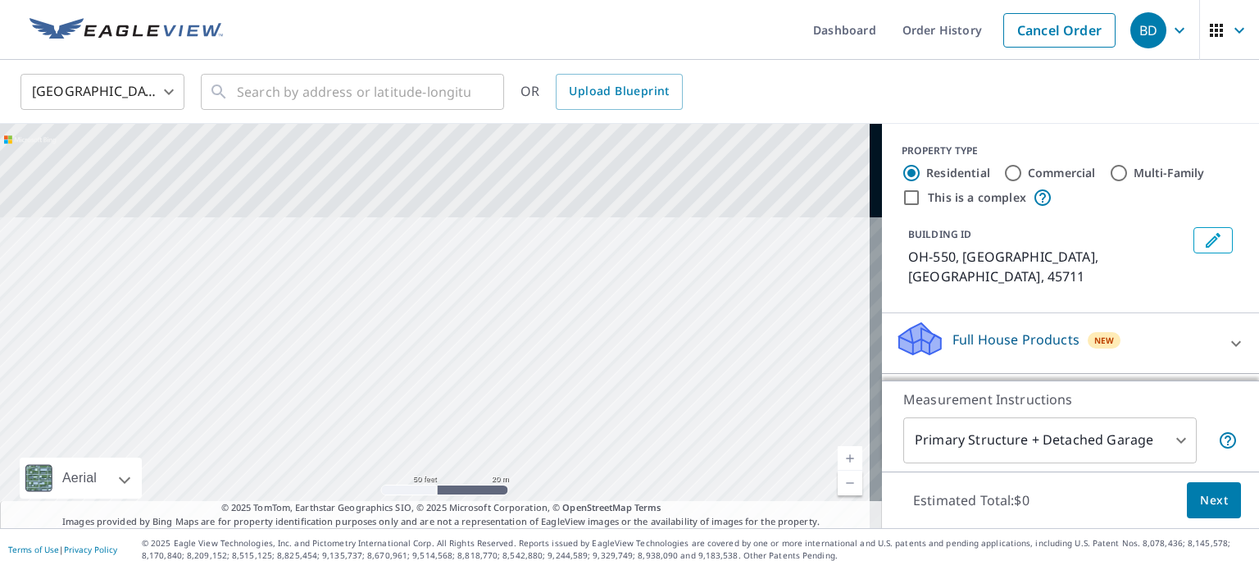
drag, startPoint x: 617, startPoint y: 243, endPoint x: 548, endPoint y: 449, distance: 217.0
click at [548, 449] on div "OH-[STREET_ADDRESS]" at bounding box center [441, 326] width 882 height 404
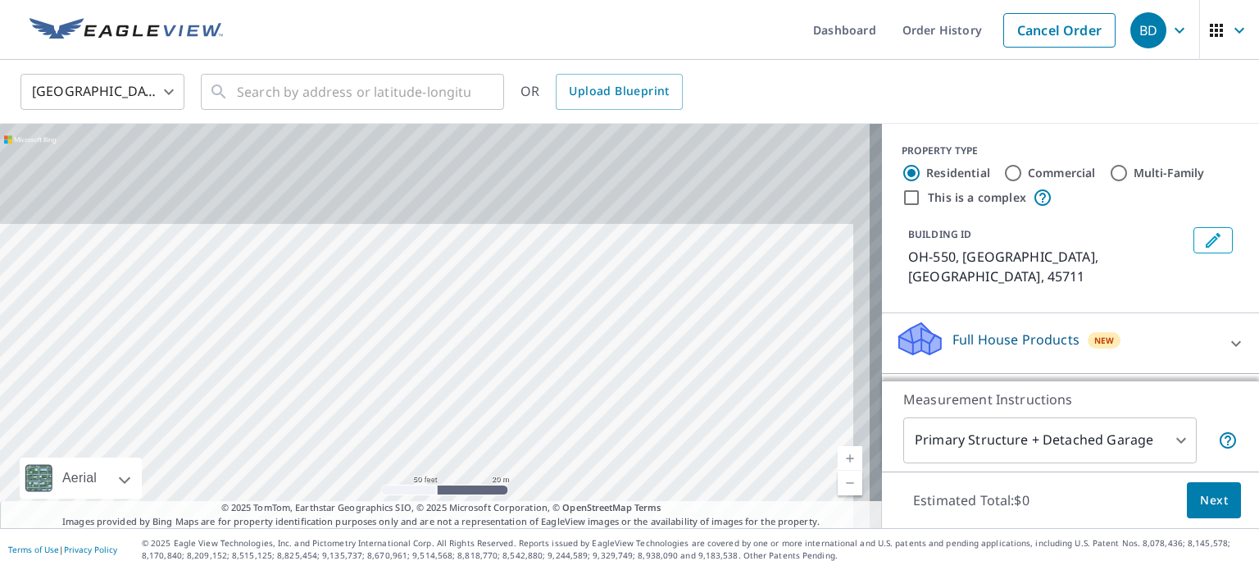
drag, startPoint x: 668, startPoint y: 160, endPoint x: 607, endPoint y: 506, distance: 351.5
click at [607, 506] on div "OH-[STREET_ADDRESS] A standard road map Aerial A detailed look from above Label…" at bounding box center [441, 326] width 882 height 404
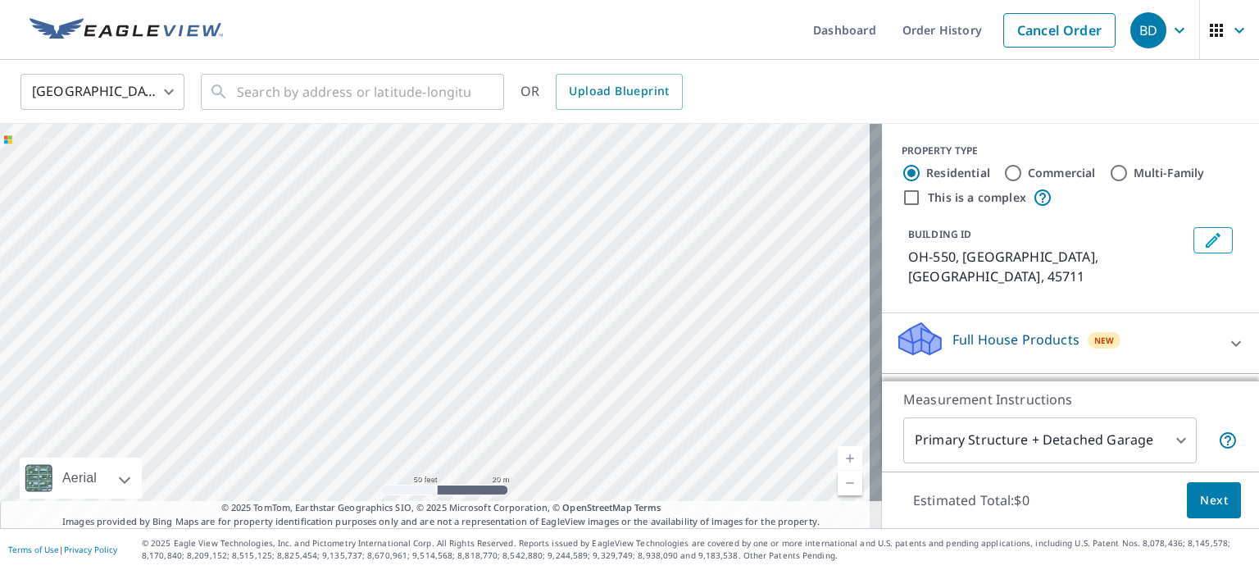
click at [590, 445] on div "OH-[STREET_ADDRESS]" at bounding box center [441, 326] width 882 height 404
drag, startPoint x: 692, startPoint y: 151, endPoint x: 567, endPoint y: 485, distance: 356.2
click at [567, 485] on div "OH-[STREET_ADDRESS]" at bounding box center [441, 326] width 882 height 404
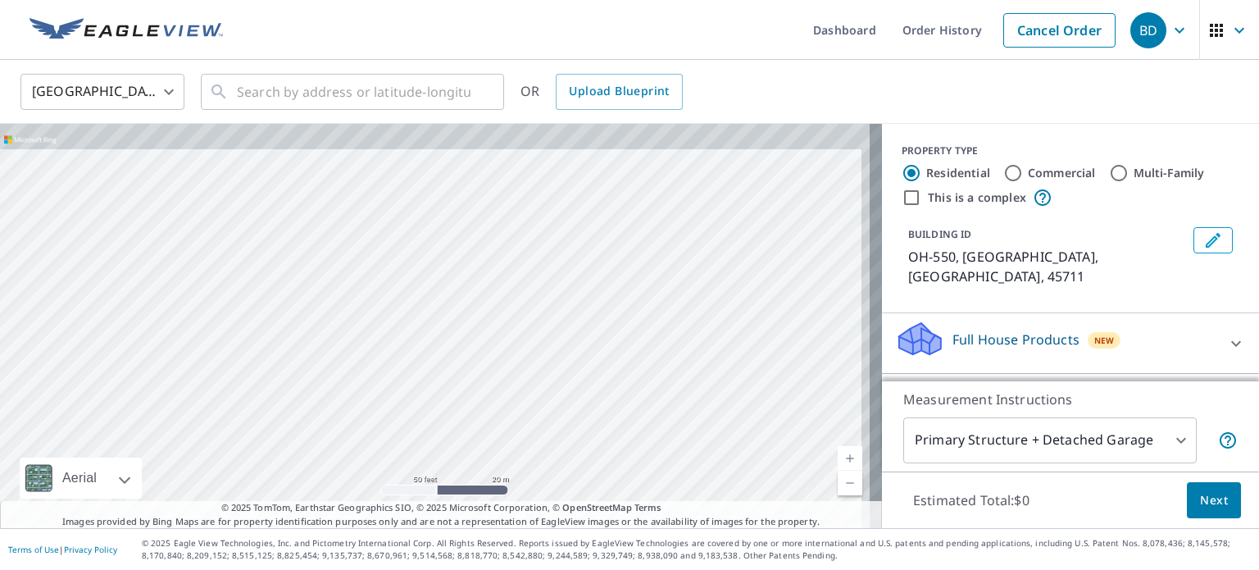
drag, startPoint x: 633, startPoint y: 243, endPoint x: 541, endPoint y: 502, distance: 274.9
click at [541, 502] on div "OH-[STREET_ADDRESS] A standard road map Aerial A detailed look from above Label…" at bounding box center [441, 326] width 882 height 404
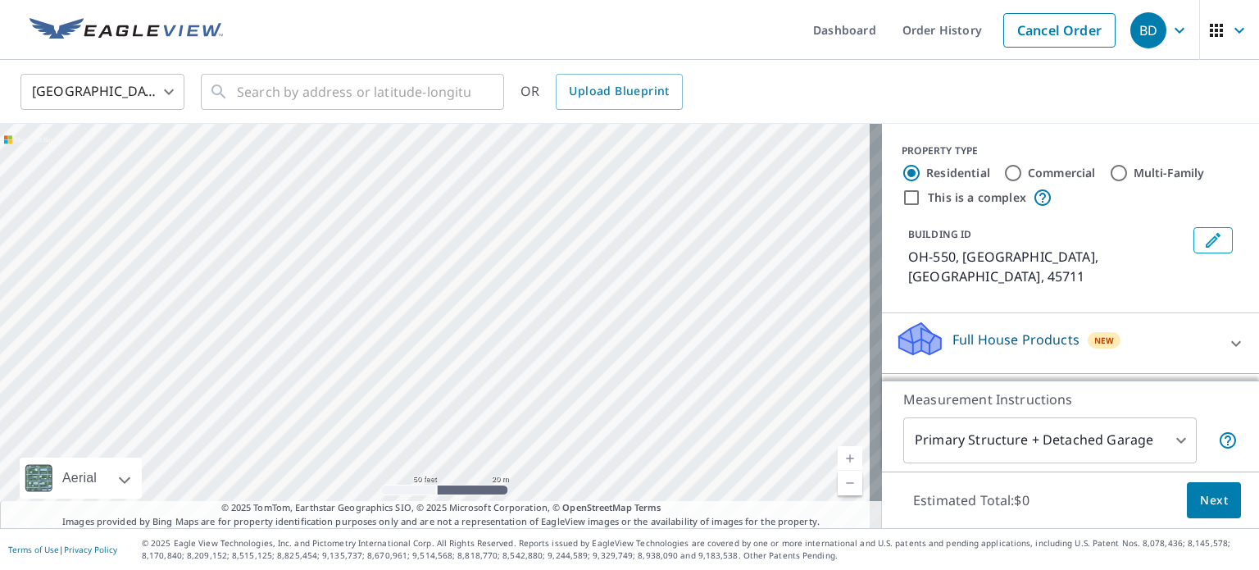
click at [585, 364] on div "OH-[STREET_ADDRESS]" at bounding box center [441, 326] width 882 height 404
drag, startPoint x: 702, startPoint y: 171, endPoint x: 538, endPoint y: 477, distance: 347.8
click at [538, 477] on div "OH-[STREET_ADDRESS]" at bounding box center [441, 326] width 882 height 404
click at [838, 476] on link "Current Level 19, Zoom Out" at bounding box center [850, 483] width 25 height 25
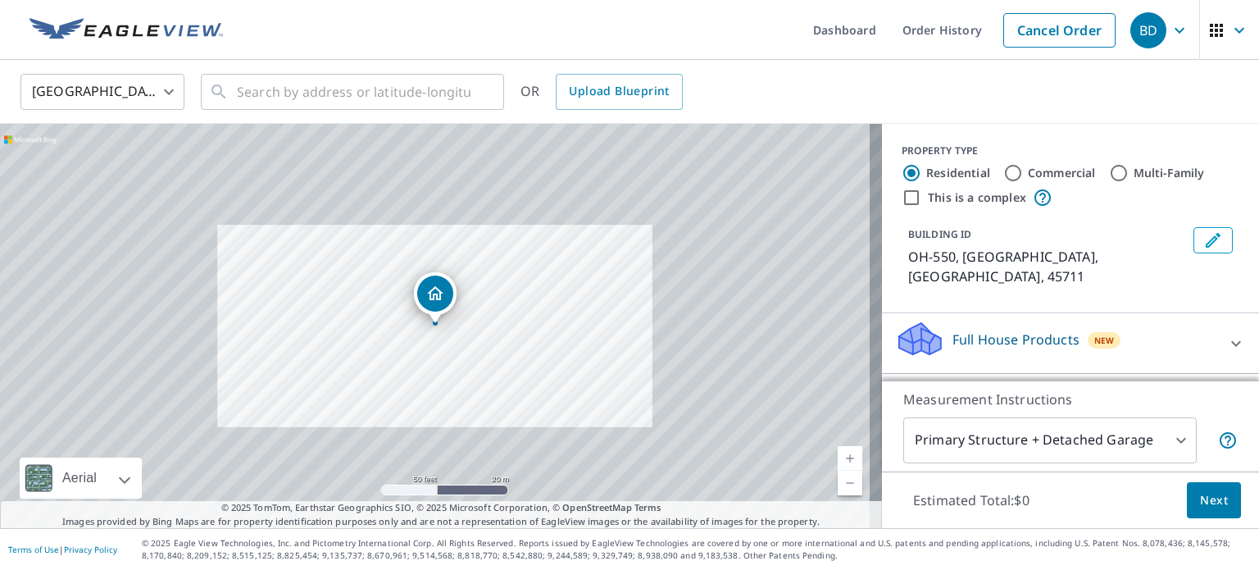
click at [838, 476] on link "Current Level 19, Zoom Out" at bounding box center [850, 483] width 25 height 25
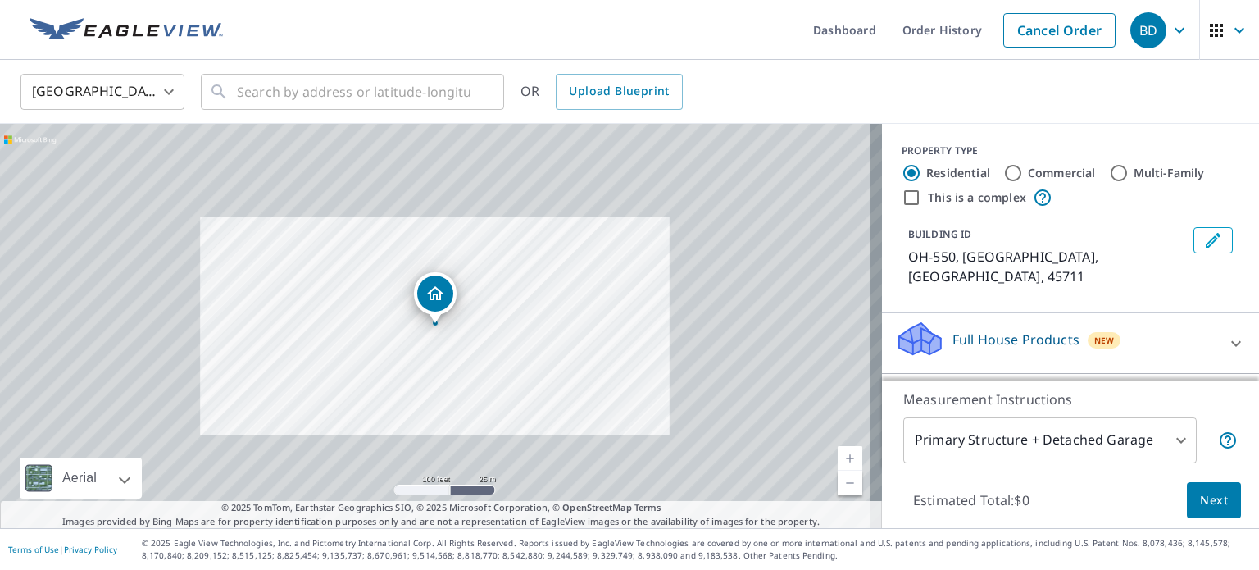
click at [838, 476] on link "Current Level 18, Zoom Out" at bounding box center [850, 483] width 25 height 25
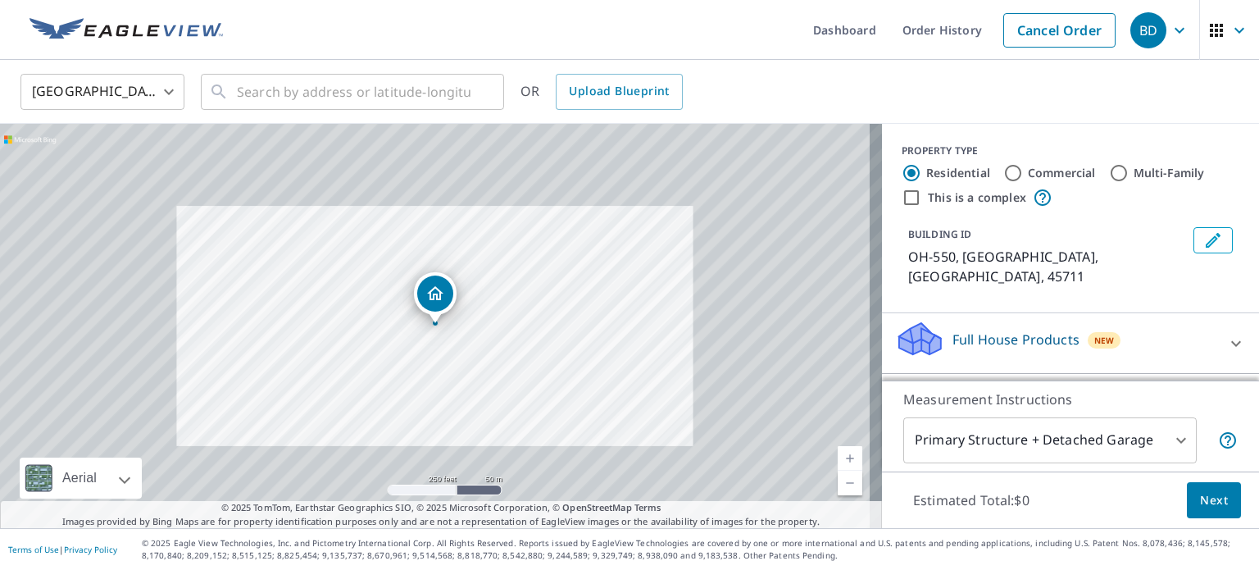
click at [838, 476] on link "Current Level 17, Zoom Out" at bounding box center [850, 483] width 25 height 25
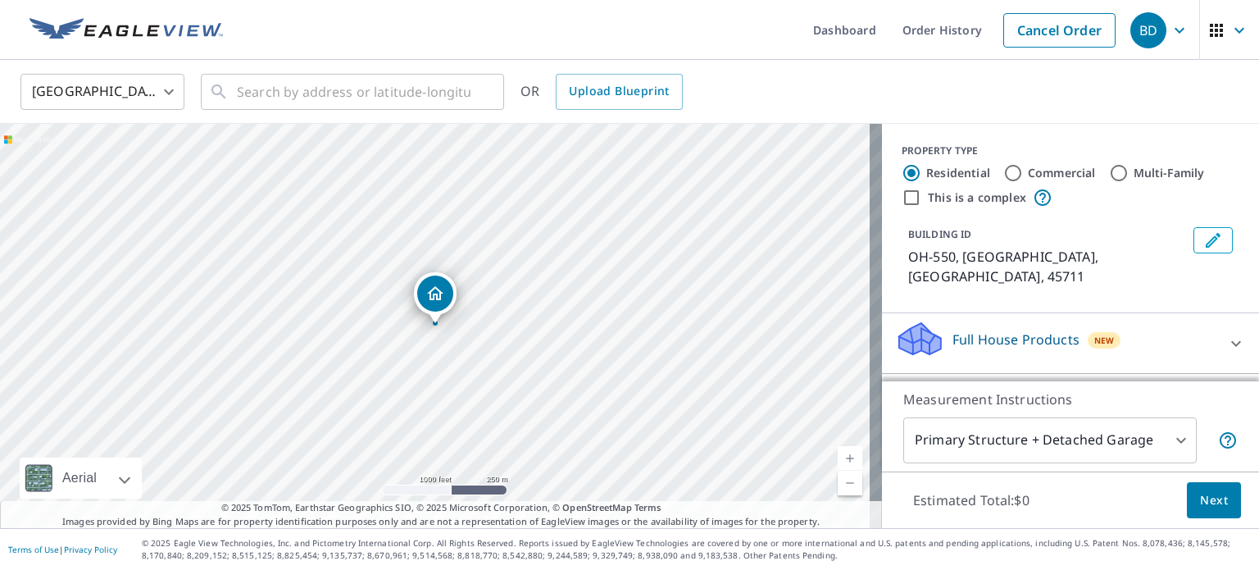
click at [838, 476] on link "Current Level 15, Zoom Out" at bounding box center [850, 483] width 25 height 25
drag, startPoint x: 261, startPoint y: 429, endPoint x: 739, endPoint y: 322, distance: 489.8
click at [739, 322] on div "OH-[STREET_ADDRESS]" at bounding box center [441, 326] width 882 height 404
drag, startPoint x: 230, startPoint y: 321, endPoint x: 698, endPoint y: 229, distance: 477.3
click at [698, 229] on div "OH-[STREET_ADDRESS]" at bounding box center [441, 326] width 882 height 404
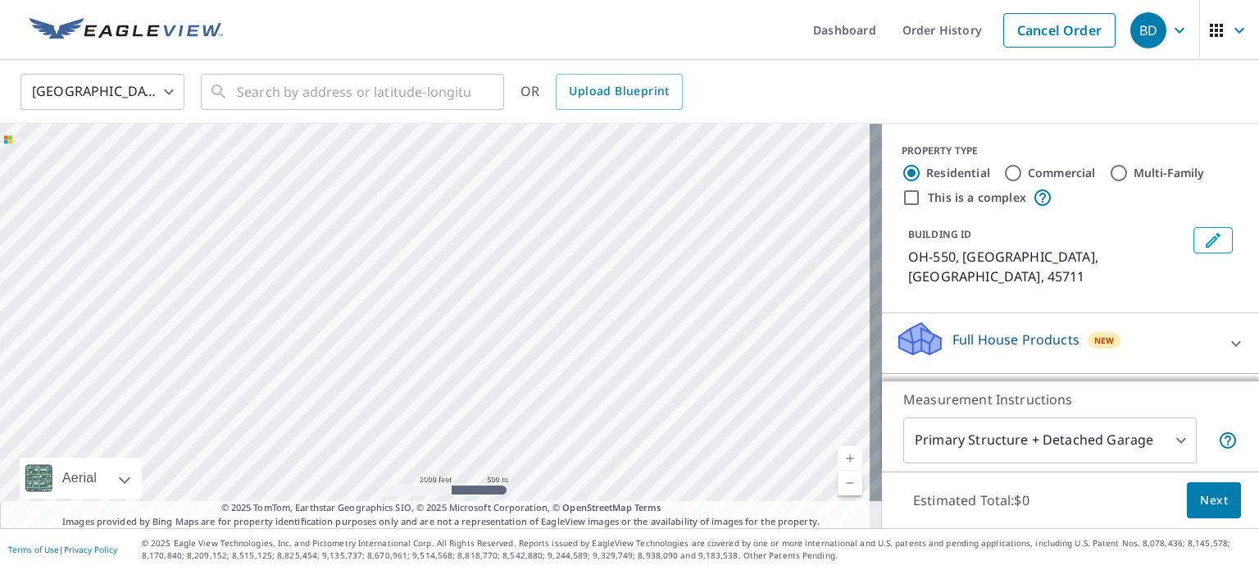
drag, startPoint x: 402, startPoint y: 340, endPoint x: 505, endPoint y: 279, distance: 120.2
click at [505, 279] on div "OH-[STREET_ADDRESS]" at bounding box center [441, 326] width 882 height 404
drag, startPoint x: 344, startPoint y: 353, endPoint x: 462, endPoint y: 284, distance: 136.7
click at [462, 284] on div "OH-[STREET_ADDRESS]" at bounding box center [441, 326] width 882 height 404
click at [367, 265] on div "OH-[STREET_ADDRESS]" at bounding box center [441, 326] width 882 height 404
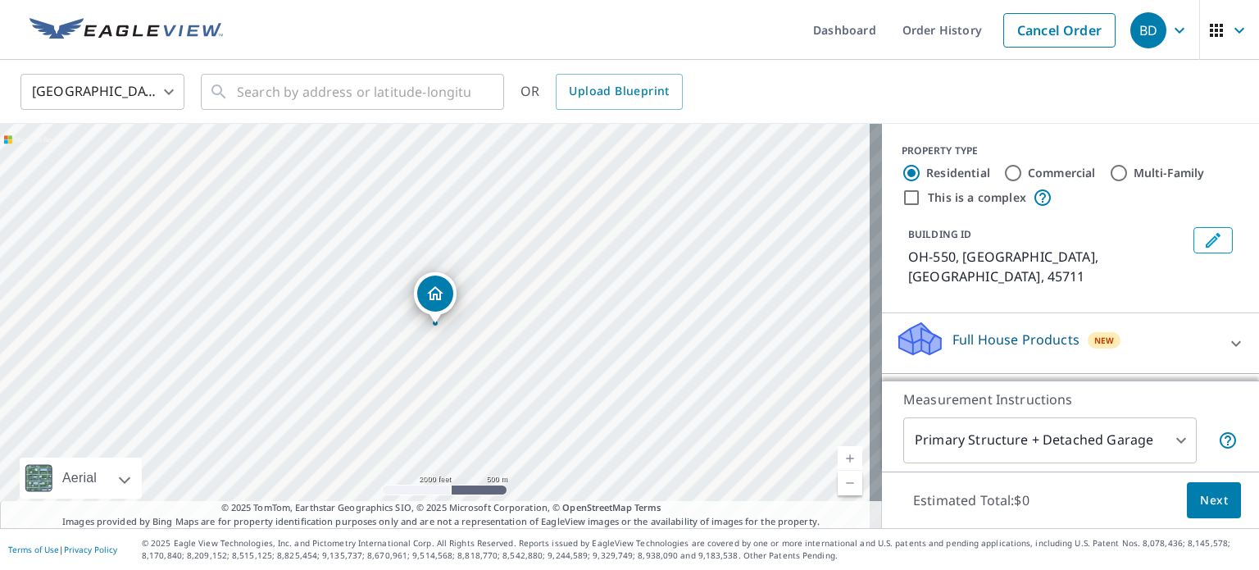
click at [367, 265] on div "OH-[STREET_ADDRESS]" at bounding box center [441, 326] width 882 height 404
click at [838, 490] on link "Current Level 14, Zoom Out" at bounding box center [850, 483] width 25 height 25
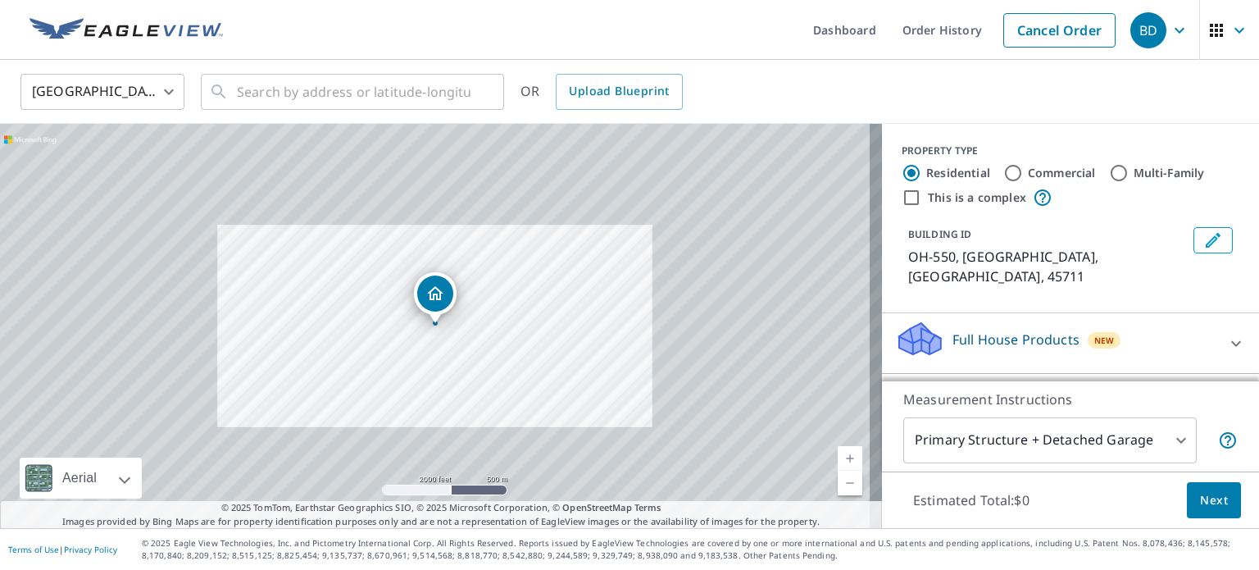
click at [838, 490] on link "Current Level 14, Zoom Out" at bounding box center [850, 483] width 25 height 25
click at [838, 490] on link "Current Level 12, Zoom Out Disabled" at bounding box center [850, 483] width 25 height 25
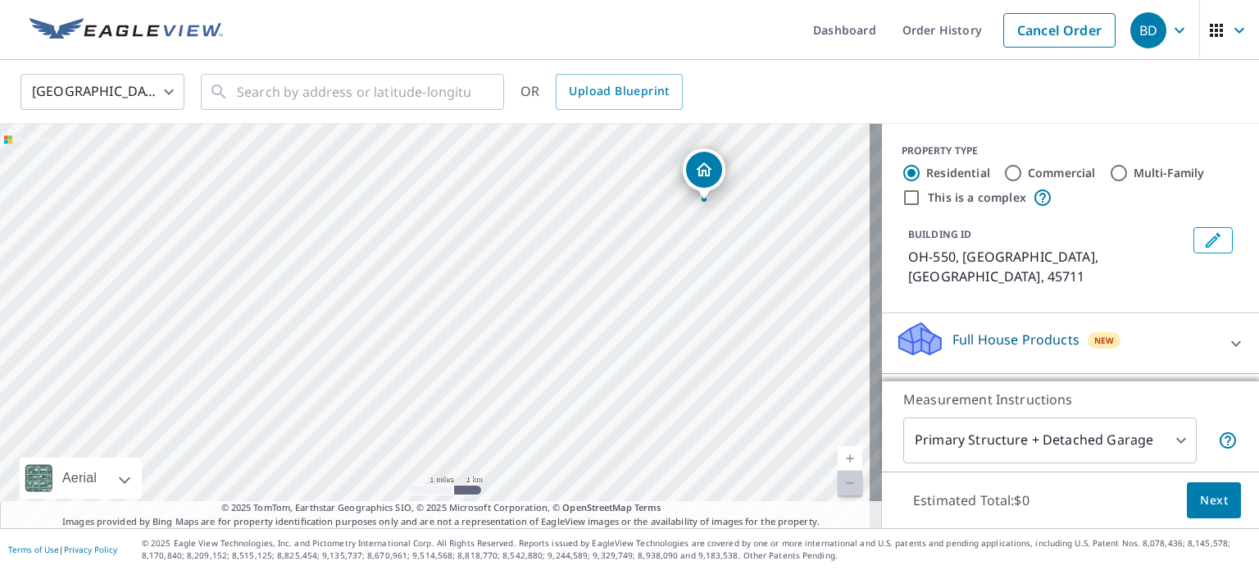
drag, startPoint x: 223, startPoint y: 394, endPoint x: 492, endPoint y: 270, distance: 296.1
click at [492, 270] on div "OH-[STREET_ADDRESS]" at bounding box center [441, 326] width 882 height 404
click at [838, 455] on link "Current Level 12, Zoom In" at bounding box center [850, 458] width 25 height 25
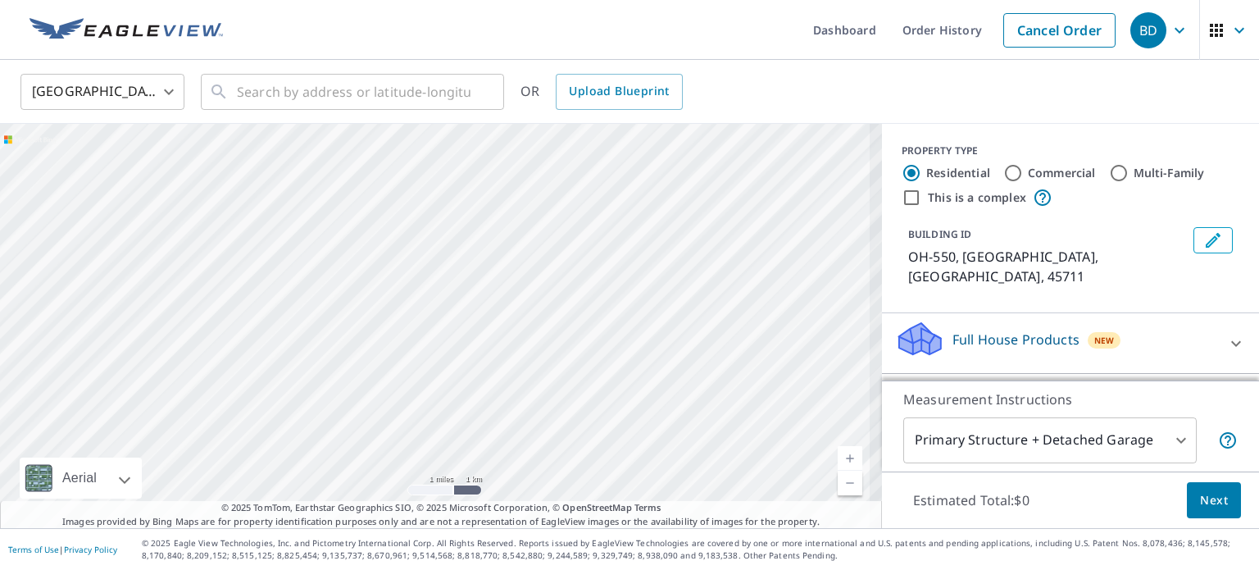
click at [838, 455] on link "Current Level 12, Zoom In" at bounding box center [850, 458] width 25 height 25
click at [838, 455] on link "Current Level 13, Zoom In" at bounding box center [850, 458] width 25 height 25
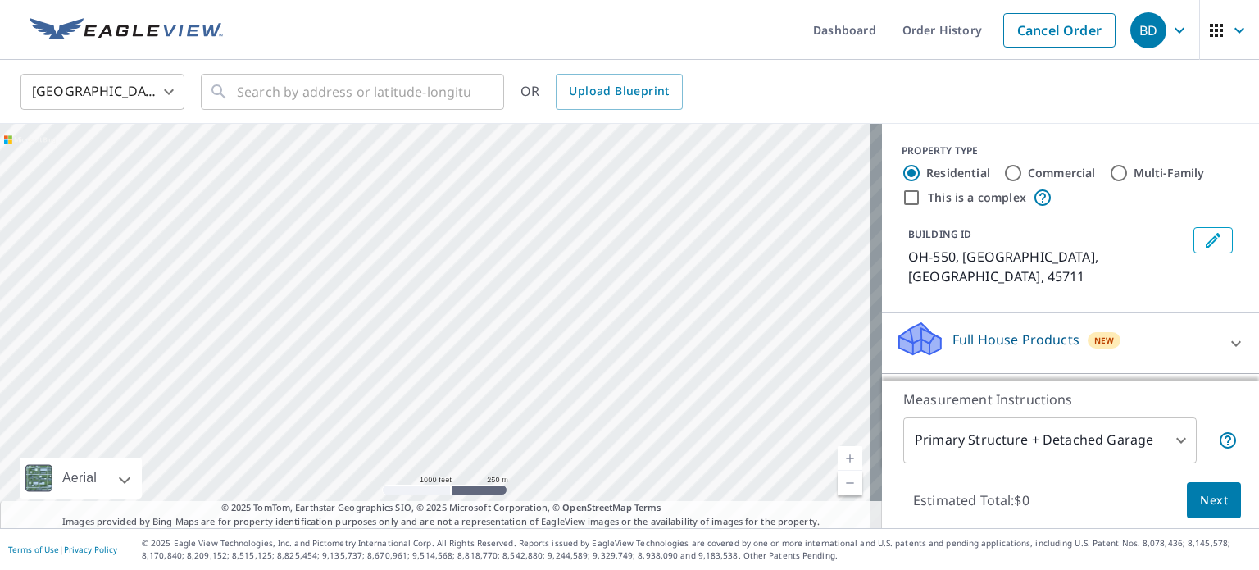
drag, startPoint x: 164, startPoint y: 259, endPoint x: 571, endPoint y: 595, distance: 527.7
click at [571, 569] on html "BD BD Dashboard Order History Cancel Order BD [GEOGRAPHIC_DATA] [GEOGRAPHIC_DAT…" at bounding box center [629, 285] width 1259 height 570
click at [482, 334] on div "OH-[STREET_ADDRESS]" at bounding box center [441, 326] width 882 height 404
drag, startPoint x: 401, startPoint y: 162, endPoint x: 389, endPoint y: 435, distance: 274.1
click at [389, 435] on div "OH-[STREET_ADDRESS]" at bounding box center [441, 326] width 882 height 404
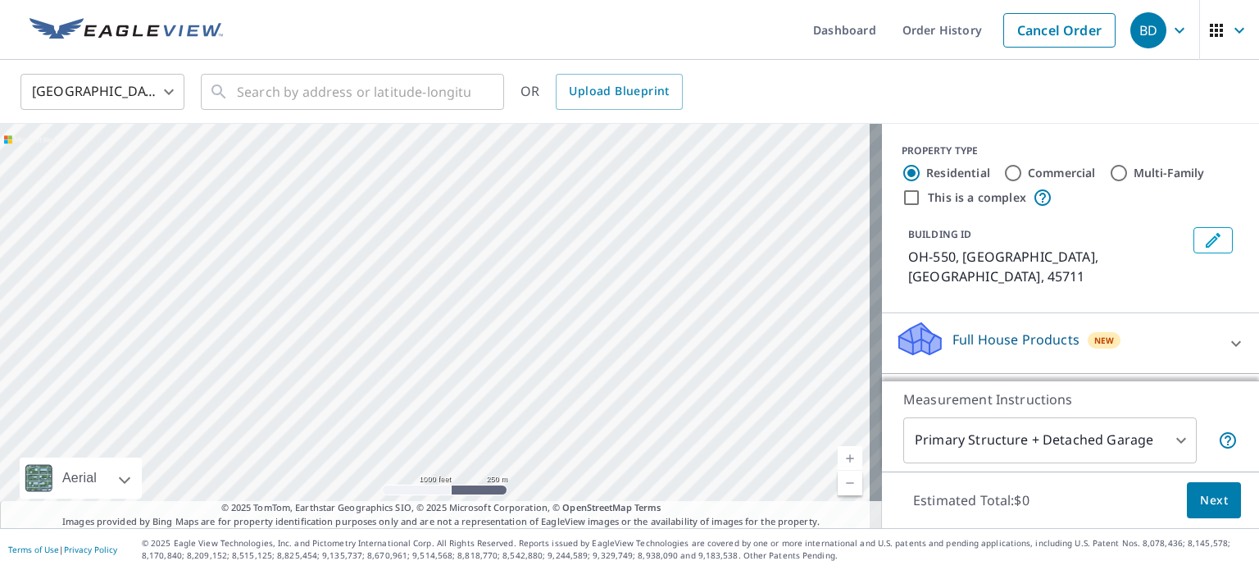
drag, startPoint x: 380, startPoint y: 363, endPoint x: 546, endPoint y: 201, distance: 231.9
click at [546, 201] on div "OH-[STREET_ADDRESS]" at bounding box center [441, 326] width 882 height 404
click at [838, 453] on link "Current Level 15, Zoom In" at bounding box center [850, 458] width 25 height 25
click at [838, 453] on link "Current Level 16, Zoom In" at bounding box center [850, 458] width 25 height 25
drag, startPoint x: 504, startPoint y: 220, endPoint x: 512, endPoint y: 376, distance: 156.0
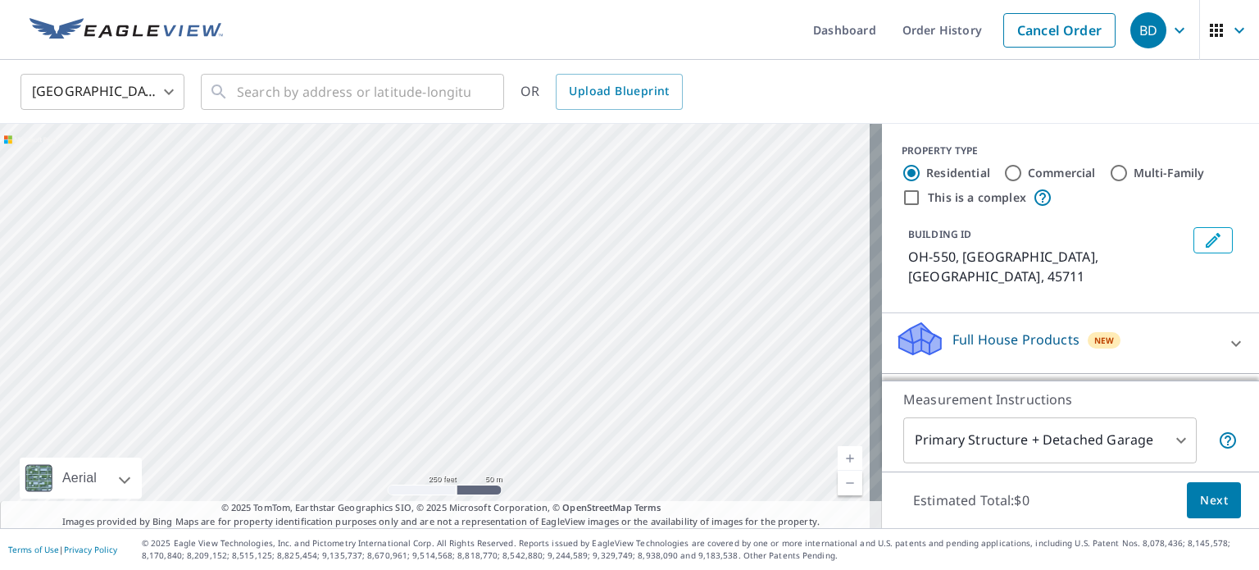
click at [512, 376] on div "OH-[STREET_ADDRESS]" at bounding box center [441, 326] width 882 height 404
drag, startPoint x: 579, startPoint y: 183, endPoint x: 533, endPoint y: 383, distance: 205.3
click at [533, 383] on div "OH-[STREET_ADDRESS]" at bounding box center [441, 326] width 882 height 404
drag, startPoint x: 561, startPoint y: 211, endPoint x: 512, endPoint y: 330, distance: 128.7
click at [512, 330] on div "OH-[STREET_ADDRESS]" at bounding box center [441, 326] width 882 height 404
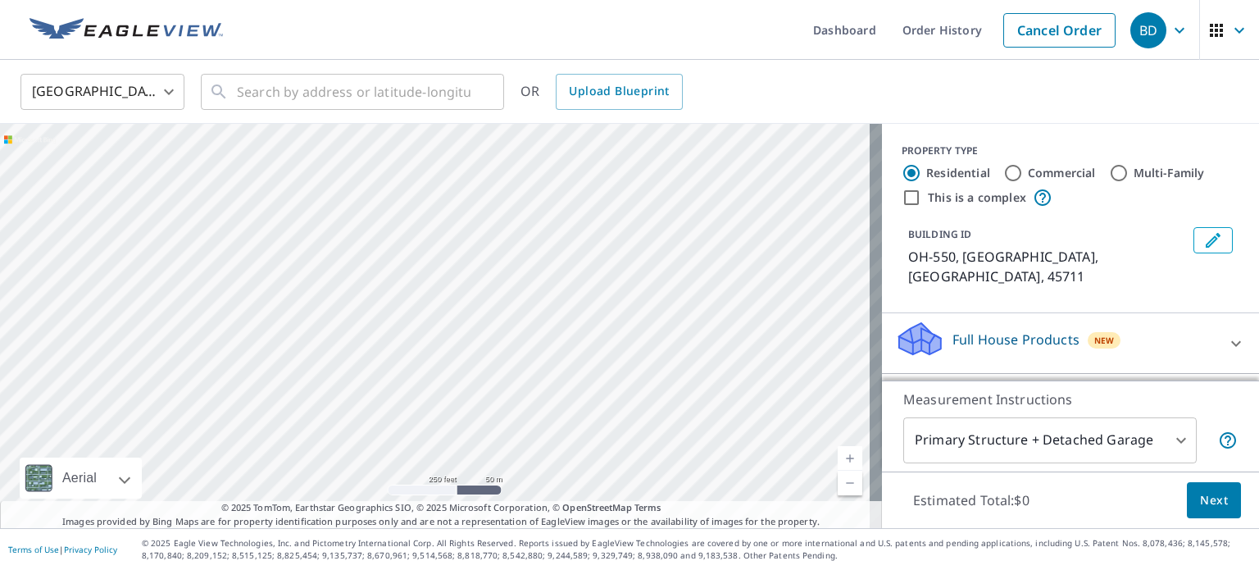
click at [838, 455] on link "Current Level 17, Zoom In" at bounding box center [850, 458] width 25 height 25
click at [838, 455] on link "Current Level 18, Zoom In" at bounding box center [850, 458] width 25 height 25
drag, startPoint x: 567, startPoint y: 262, endPoint x: 558, endPoint y: 289, distance: 28.5
click at [558, 289] on div "OH-[STREET_ADDRESS]" at bounding box center [441, 326] width 882 height 404
click at [838, 490] on link "Current Level 19, Zoom Out" at bounding box center [850, 483] width 25 height 25
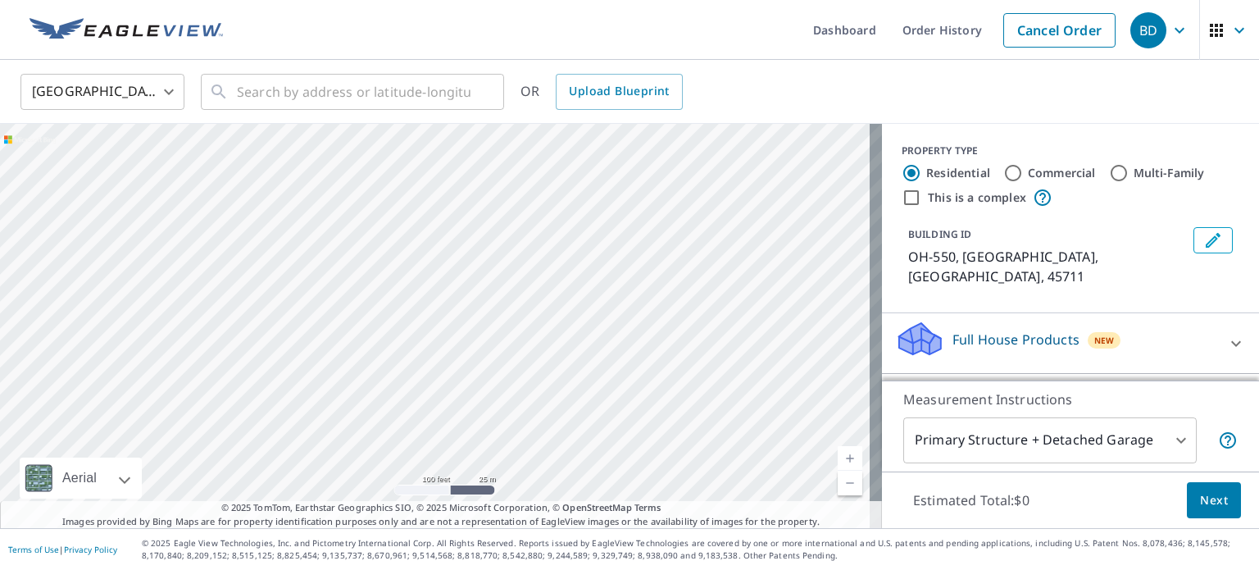
drag, startPoint x: 652, startPoint y: 173, endPoint x: 576, endPoint y: 380, distance: 220.0
click at [576, 380] on div "OH-[STREET_ADDRESS]" at bounding box center [441, 326] width 882 height 404
drag, startPoint x: 577, startPoint y: 200, endPoint x: 512, endPoint y: 405, distance: 215.2
click at [512, 405] on div "OH-[STREET_ADDRESS]" at bounding box center [441, 326] width 882 height 404
drag, startPoint x: 665, startPoint y: 167, endPoint x: 564, endPoint y: 444, distance: 294.2
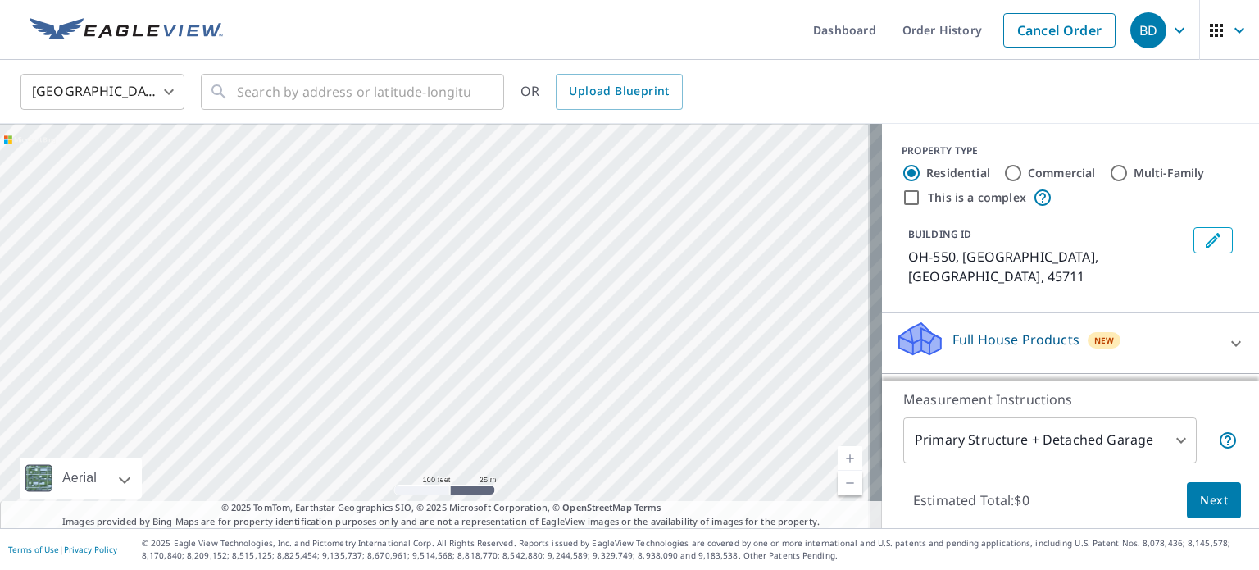
click at [564, 444] on div "OH-[STREET_ADDRESS]" at bounding box center [441, 326] width 882 height 404
drag, startPoint x: 727, startPoint y: 258, endPoint x: 586, endPoint y: 442, distance: 231.6
click at [586, 442] on div "OH-[STREET_ADDRESS]" at bounding box center [441, 326] width 882 height 404
drag, startPoint x: 770, startPoint y: 180, endPoint x: 508, endPoint y: 367, distance: 322.0
click at [508, 367] on div "OH-[STREET_ADDRESS]" at bounding box center [441, 326] width 882 height 404
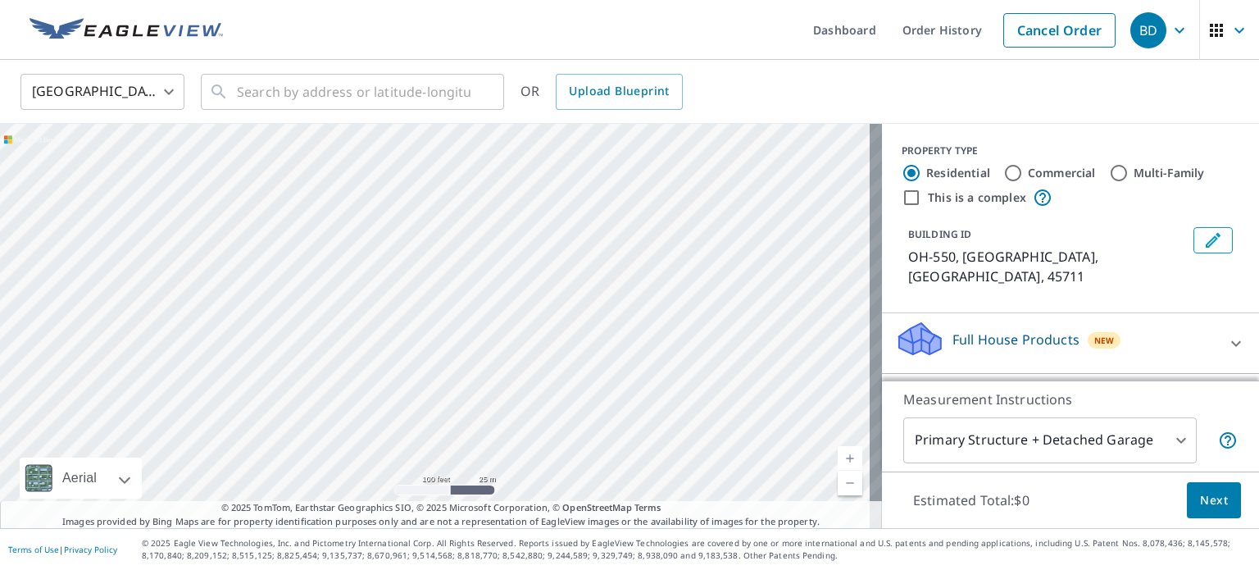
click at [841, 455] on link "Current Level 18, Zoom In" at bounding box center [850, 458] width 25 height 25
click at [587, 186] on div "OH-[STREET_ADDRESS]" at bounding box center [441, 326] width 882 height 404
click at [838, 484] on link "Current Level 19, Zoom Out" at bounding box center [850, 483] width 25 height 25
click at [838, 484] on link "Current Level 18, Zoom Out" at bounding box center [850, 483] width 25 height 25
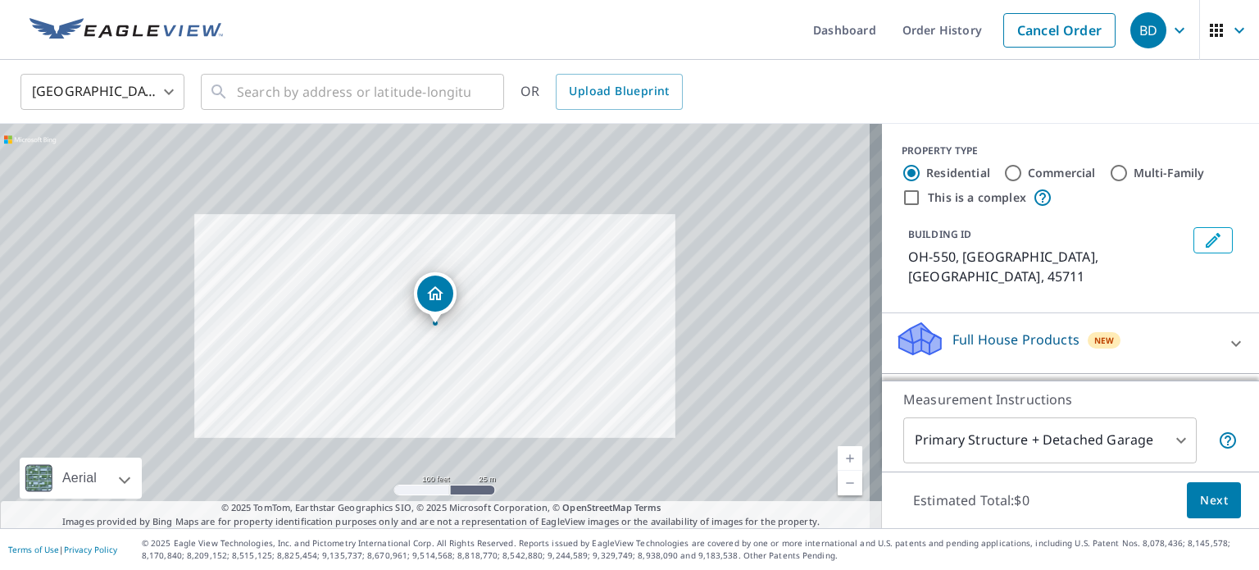
click at [838, 484] on link "Current Level 18, Zoom Out" at bounding box center [850, 483] width 25 height 25
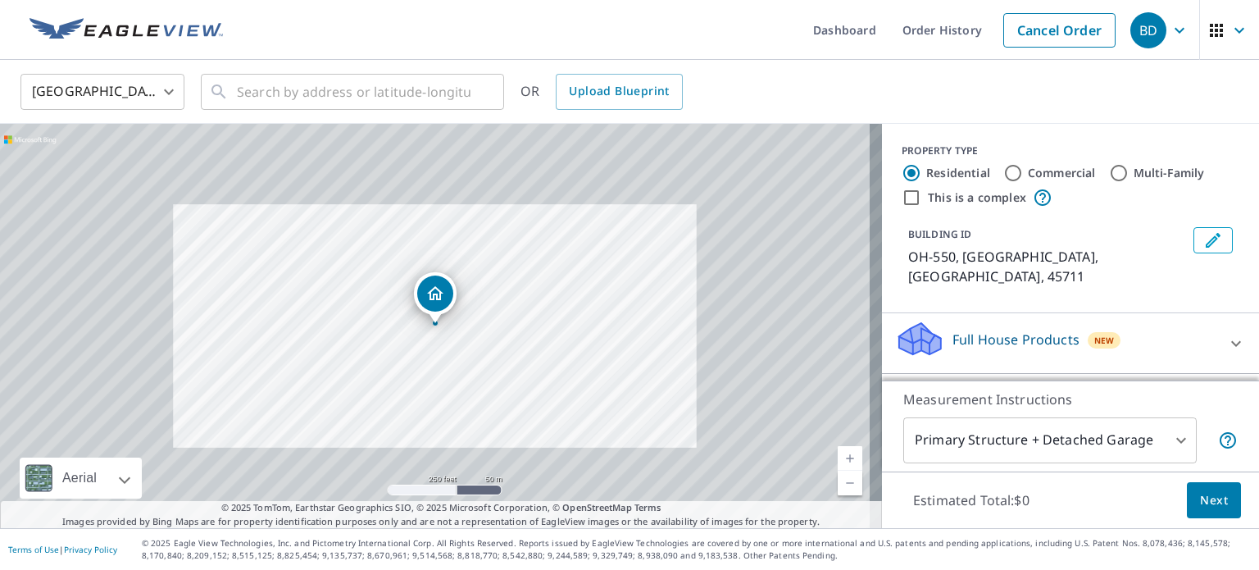
click at [838, 484] on link "Current Level 17, Zoom Out" at bounding box center [850, 483] width 25 height 25
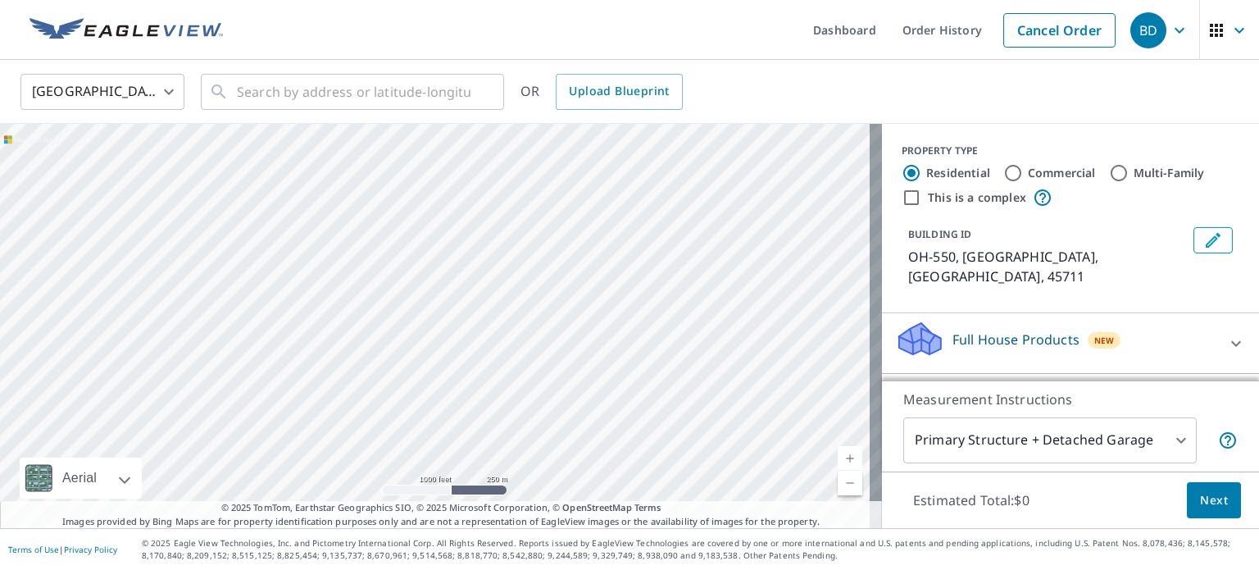
drag, startPoint x: 421, startPoint y: 381, endPoint x: 818, endPoint y: 127, distance: 471.3
click at [818, 127] on div "OH-[STREET_ADDRESS]" at bounding box center [441, 326] width 882 height 404
click at [838, 474] on link "Current Level 15, Zoom Out" at bounding box center [850, 483] width 25 height 25
drag, startPoint x: 431, startPoint y: 418, endPoint x: 626, endPoint y: 447, distance: 196.4
click at [626, 447] on div "OH-[STREET_ADDRESS]" at bounding box center [441, 326] width 882 height 404
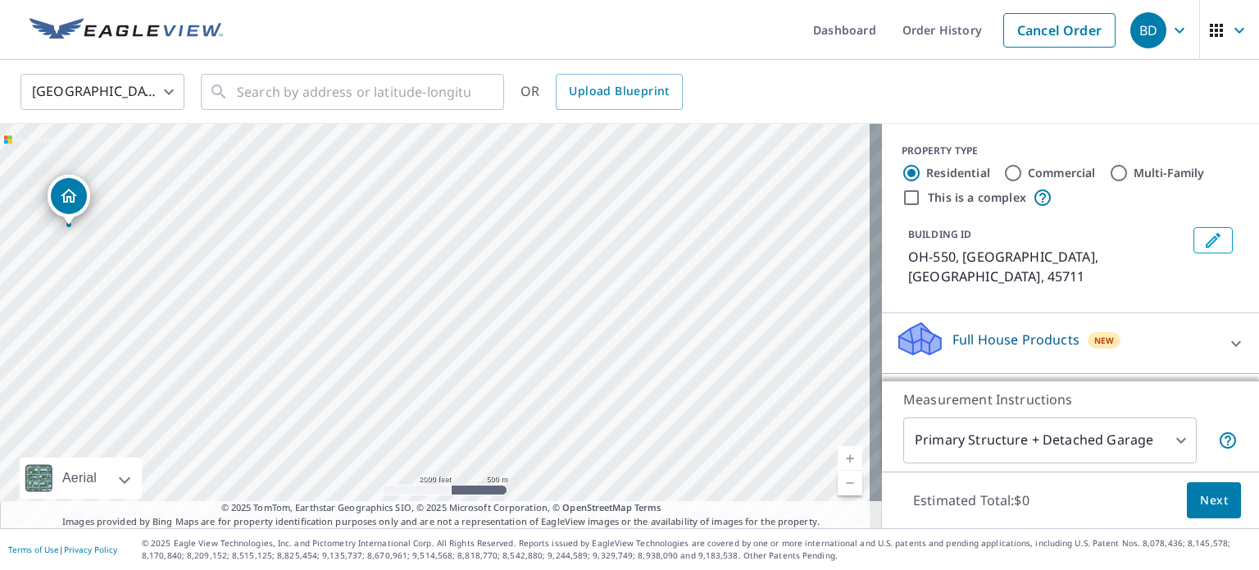
drag, startPoint x: 835, startPoint y: 188, endPoint x: 76, endPoint y: 186, distance: 758.5
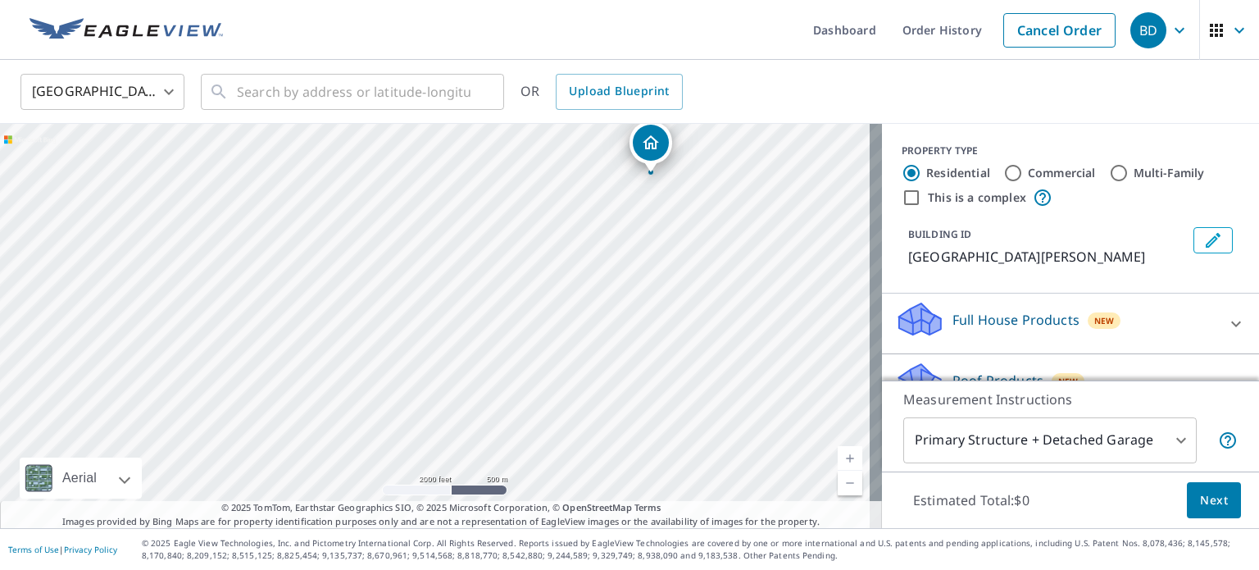
drag, startPoint x: 257, startPoint y: 400, endPoint x: 473, endPoint y: 249, distance: 263.2
click at [473, 249] on div "[GEOGRAPHIC_DATA][PERSON_NAME]" at bounding box center [441, 326] width 882 height 404
drag, startPoint x: 646, startPoint y: 148, endPoint x: 237, endPoint y: 339, distance: 451.6
click at [838, 456] on link "Current Level 14, Zoom In" at bounding box center [850, 458] width 25 height 25
click at [838, 456] on link "Current Level 15, Zoom In" at bounding box center [850, 458] width 25 height 25
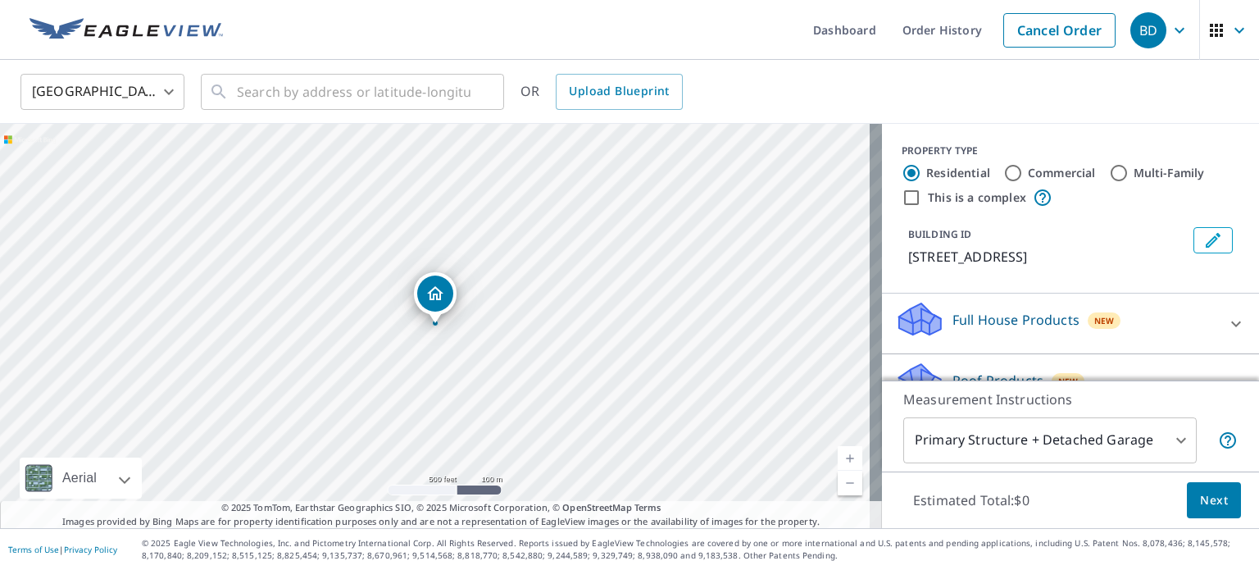
click at [838, 456] on link "Current Level 16, Zoom In" at bounding box center [850, 458] width 25 height 25
drag, startPoint x: 545, startPoint y: 350, endPoint x: 554, endPoint y: 207, distance: 143.0
click at [554, 207] on div "[STREET_ADDRESS]" at bounding box center [441, 326] width 882 height 404
click at [838, 455] on link "Current Level 17, Zoom In" at bounding box center [850, 458] width 25 height 25
drag, startPoint x: 587, startPoint y: 443, endPoint x: 691, endPoint y: 269, distance: 202.6
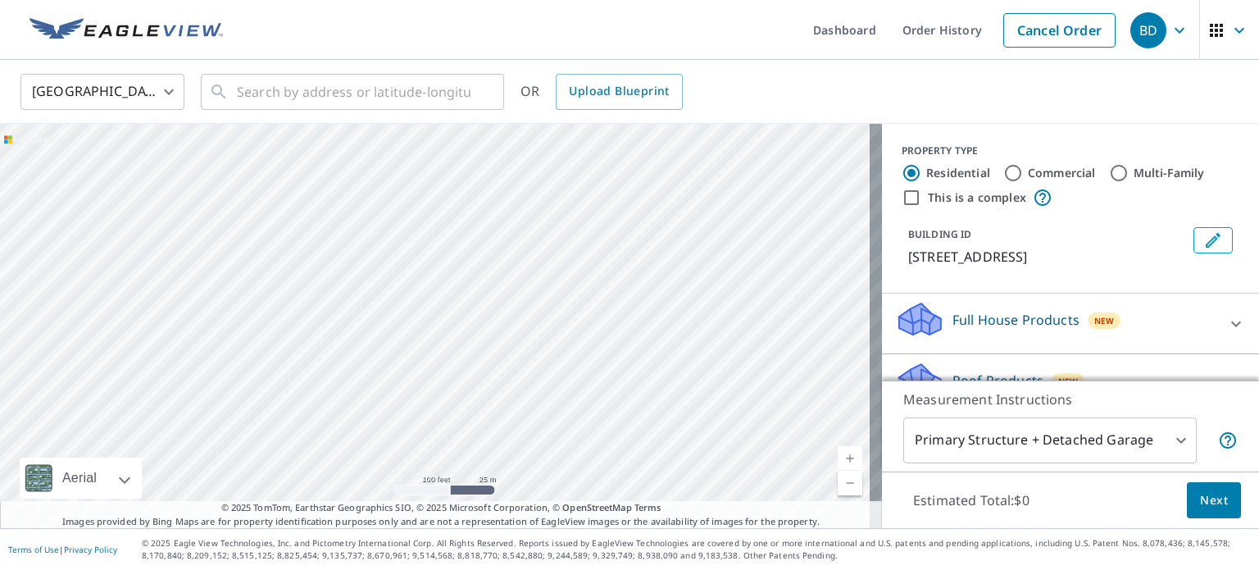
click at [691, 269] on div "[STREET_ADDRESS]" at bounding box center [441, 326] width 882 height 404
click at [838, 456] on link "Current Level 18, Zoom In" at bounding box center [850, 458] width 25 height 25
click at [839, 492] on link "Current Level 19, Zoom Out" at bounding box center [850, 483] width 25 height 25
click at [839, 492] on link "Current Level 18, Zoom Out" at bounding box center [850, 483] width 25 height 25
drag, startPoint x: 599, startPoint y: 361, endPoint x: 614, endPoint y: 409, distance: 50.6
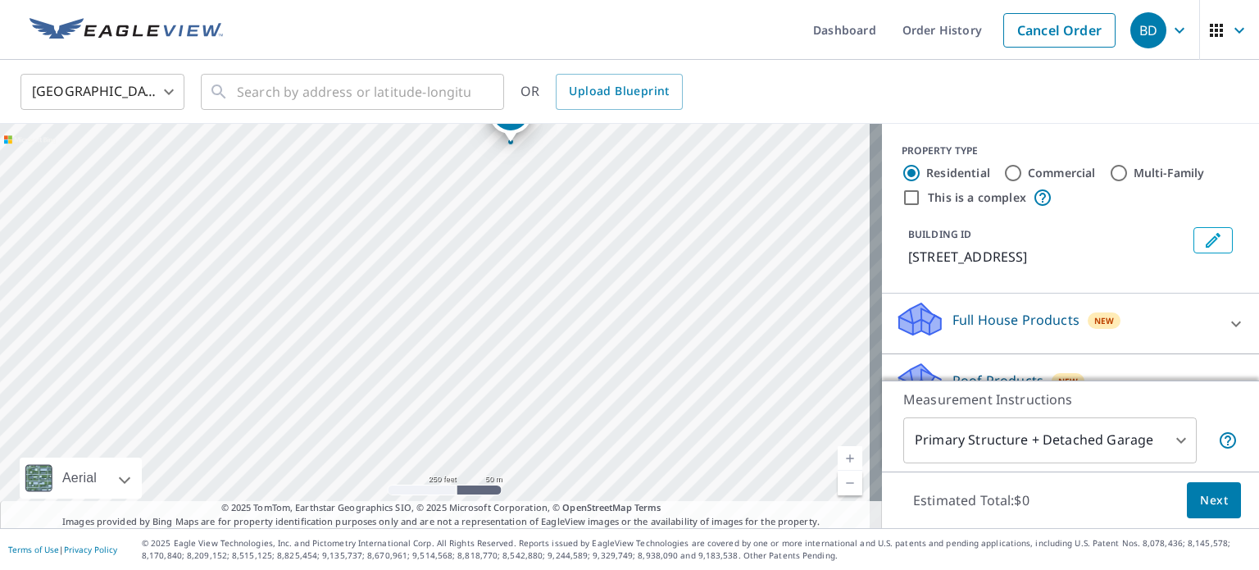
click at [614, 409] on div "[STREET_ADDRESS]" at bounding box center [441, 326] width 882 height 404
drag, startPoint x: 512, startPoint y: 134, endPoint x: 348, endPoint y: 408, distance: 318.8
drag, startPoint x: 572, startPoint y: 369, endPoint x: 659, endPoint y: 216, distance: 176.7
click at [659, 216] on div "[STREET_ADDRESS]" at bounding box center [441, 326] width 882 height 404
drag, startPoint x: 525, startPoint y: 145, endPoint x: 265, endPoint y: 294, distance: 299.3
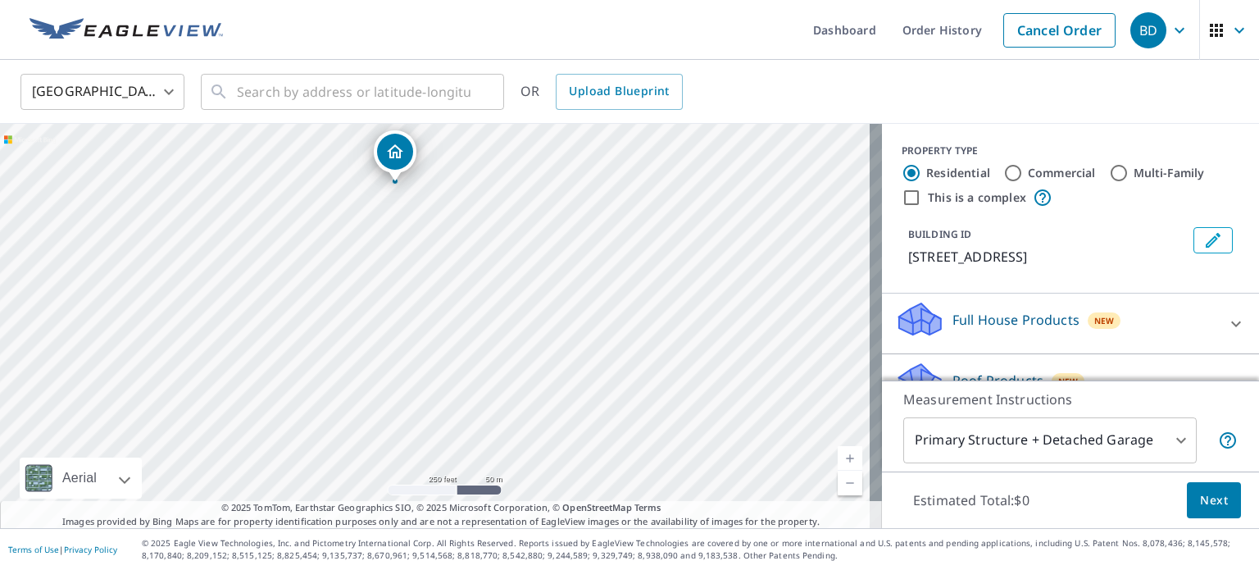
drag, startPoint x: 538, startPoint y: 423, endPoint x: 498, endPoint y: 281, distance: 147.4
click at [498, 281] on div "[STREET_ADDRESS]" at bounding box center [441, 326] width 882 height 404
drag, startPoint x: 399, startPoint y: 153, endPoint x: 224, endPoint y: 270, distance: 210.4
drag, startPoint x: 426, startPoint y: 385, endPoint x: 433, endPoint y: 271, distance: 113.3
click at [433, 271] on div "[STREET_ADDRESS]" at bounding box center [441, 326] width 882 height 404
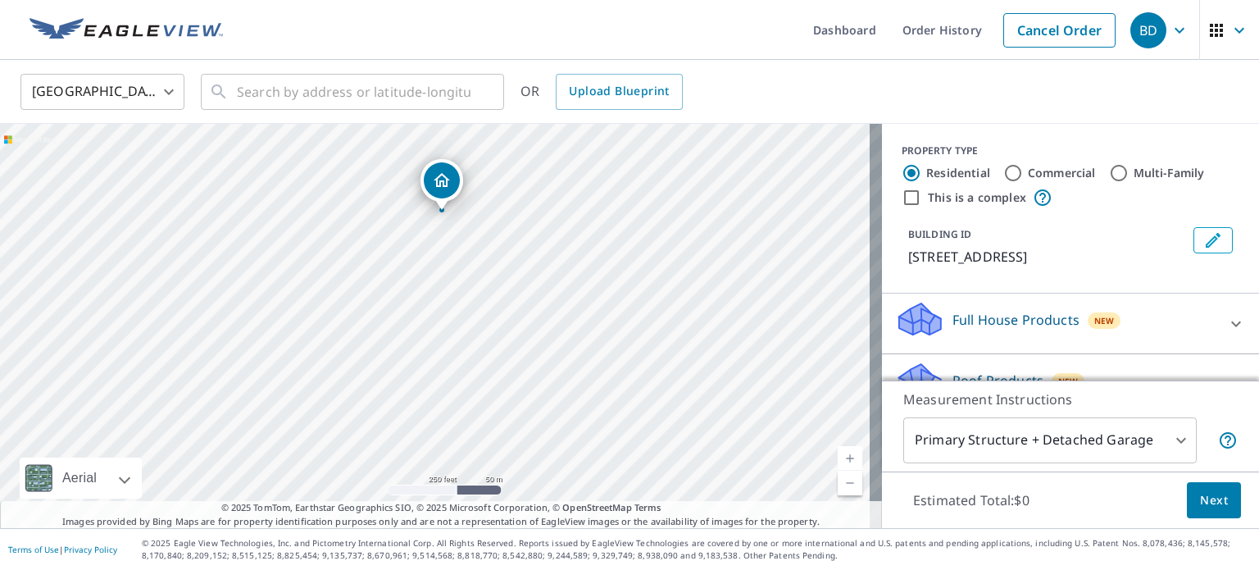
click at [839, 455] on link "Current Level 17, Zoom In" at bounding box center [850, 458] width 25 height 25
click at [839, 455] on link "Current Level 18, Zoom In" at bounding box center [850, 458] width 25 height 25
click at [838, 481] on link "Current Level 19, Zoom Out" at bounding box center [850, 483] width 25 height 25
drag, startPoint x: 596, startPoint y: 242, endPoint x: 599, endPoint y: 327, distance: 85.3
click at [599, 327] on div "[STREET_ADDRESS]" at bounding box center [441, 326] width 882 height 404
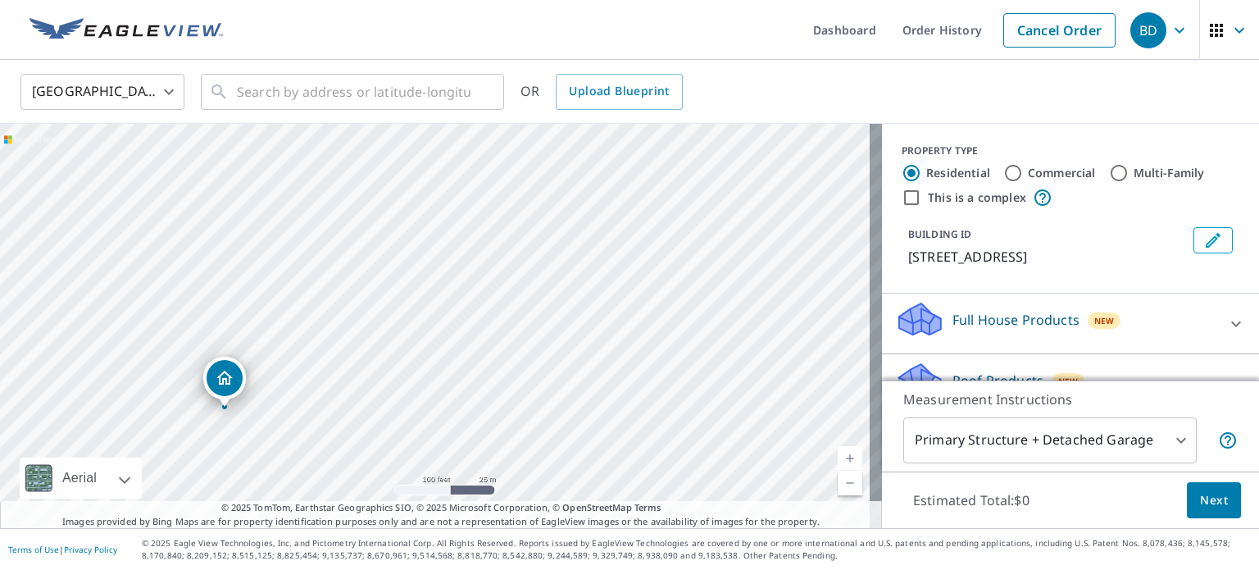
drag, startPoint x: 453, startPoint y: 153, endPoint x: 225, endPoint y: 378, distance: 319.5
click at [838, 454] on link "Current Level 18, Zoom In" at bounding box center [850, 458] width 25 height 25
click at [838, 454] on link "Current Level 19, Zoom In" at bounding box center [850, 458] width 25 height 25
click at [838, 454] on link "Current Level 20, Zoom In Disabled" at bounding box center [850, 458] width 25 height 25
drag, startPoint x: 436, startPoint y: 291, endPoint x: 453, endPoint y: 280, distance: 20.0
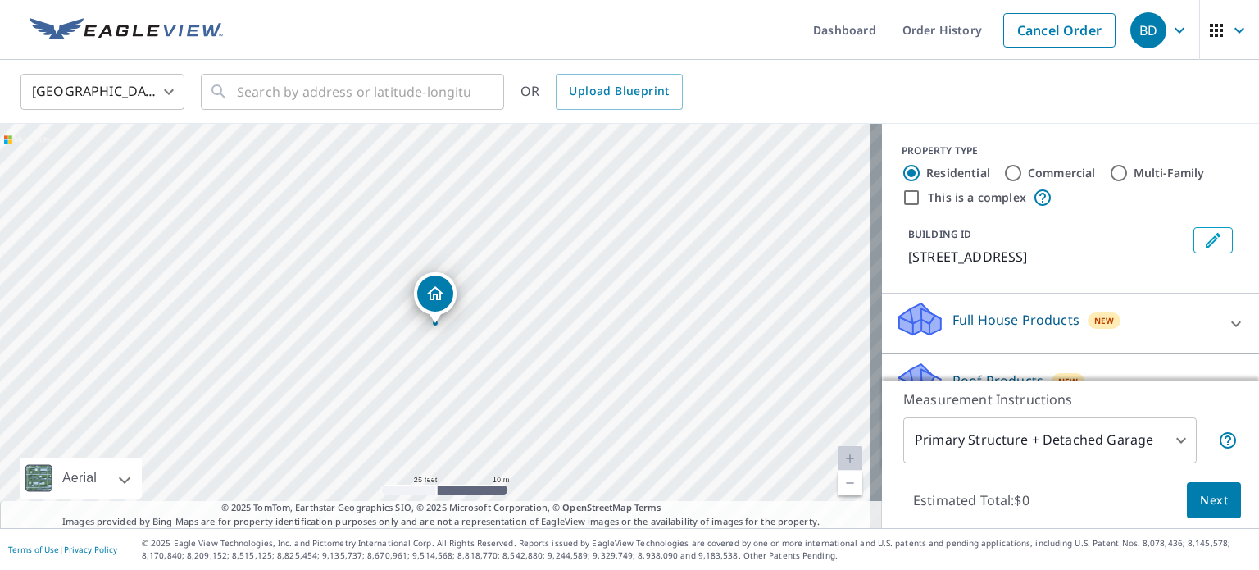
click at [1155, 446] on body "BD BD Dashboard Order History Cancel Order BD [GEOGRAPHIC_DATA] [GEOGRAPHIC_DAT…" at bounding box center [629, 285] width 1259 height 570
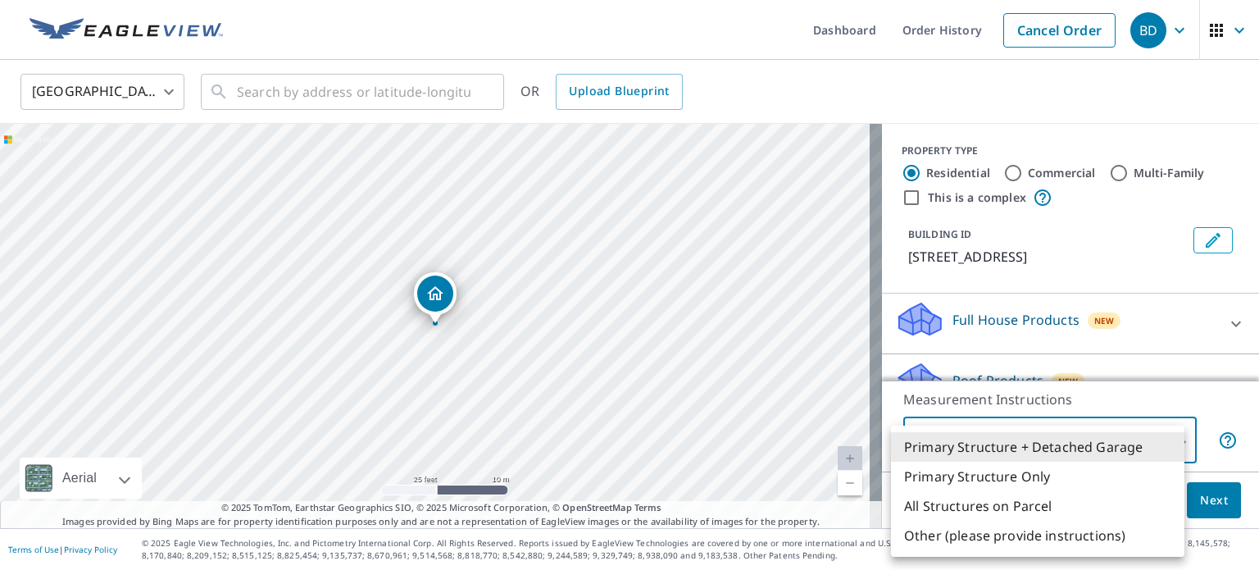
click at [1115, 474] on li "Primary Structure Only" at bounding box center [1038, 477] width 294 height 30
type input "2"
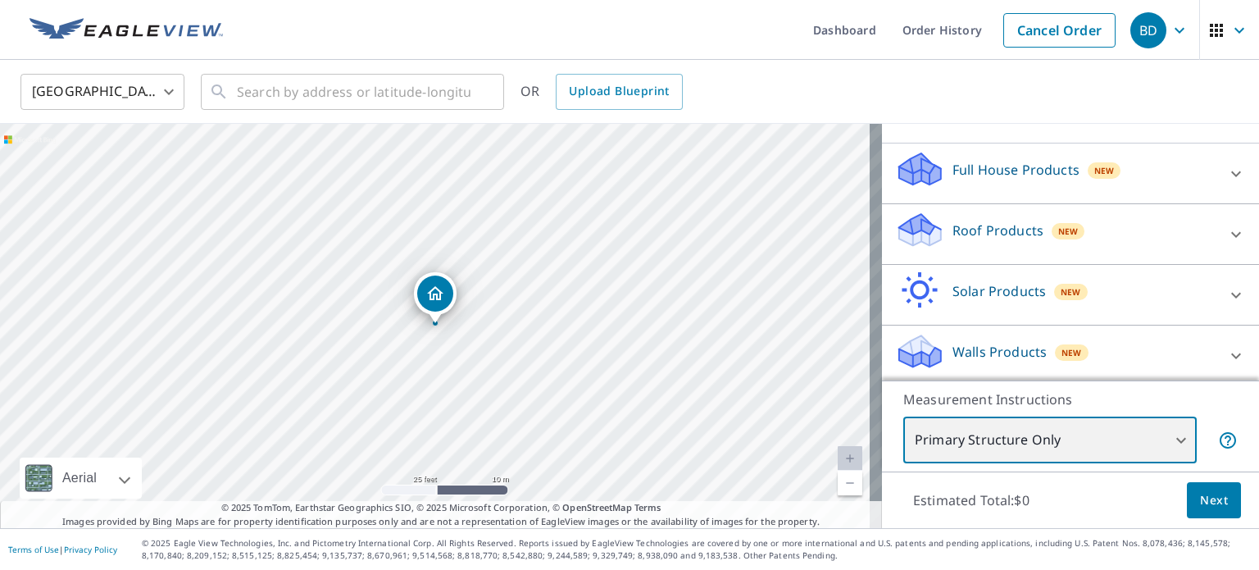
scroll to position [154, 0]
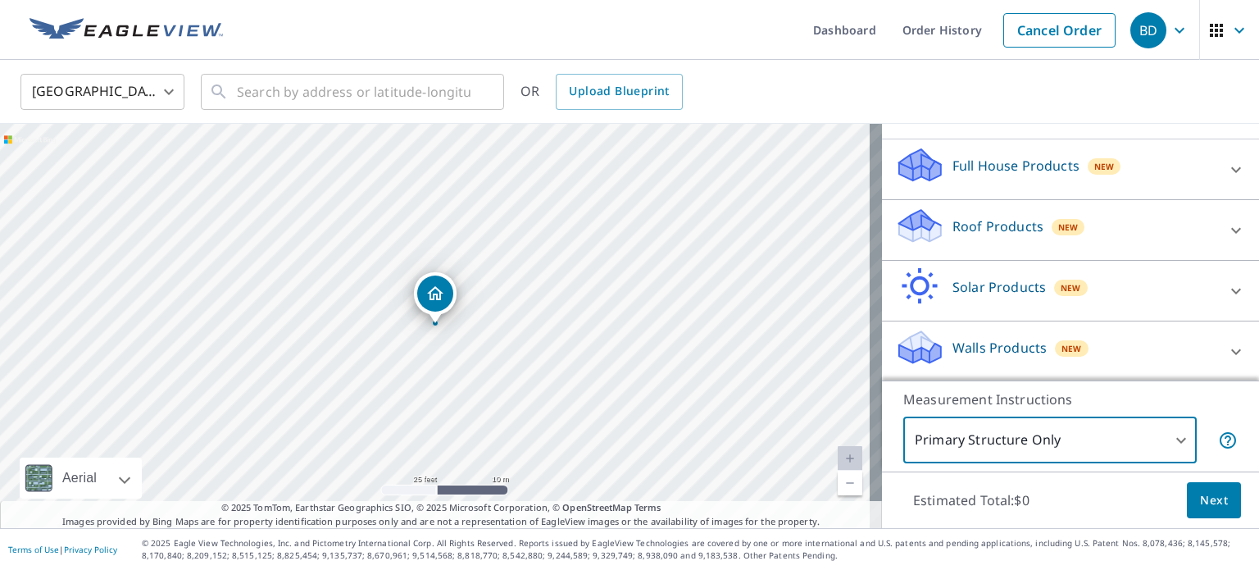
click at [1180, 235] on div "Roof Products New" at bounding box center [1055, 230] width 321 height 47
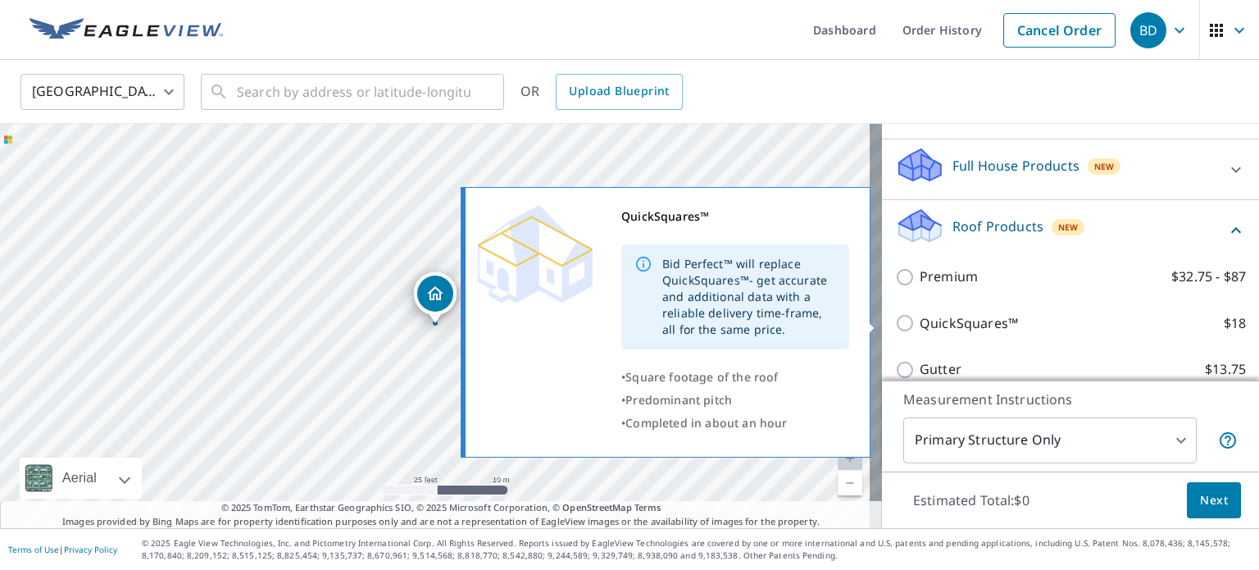
click at [895, 320] on input "QuickSquares™ $18" at bounding box center [907, 323] width 25 height 20
checkbox input "true"
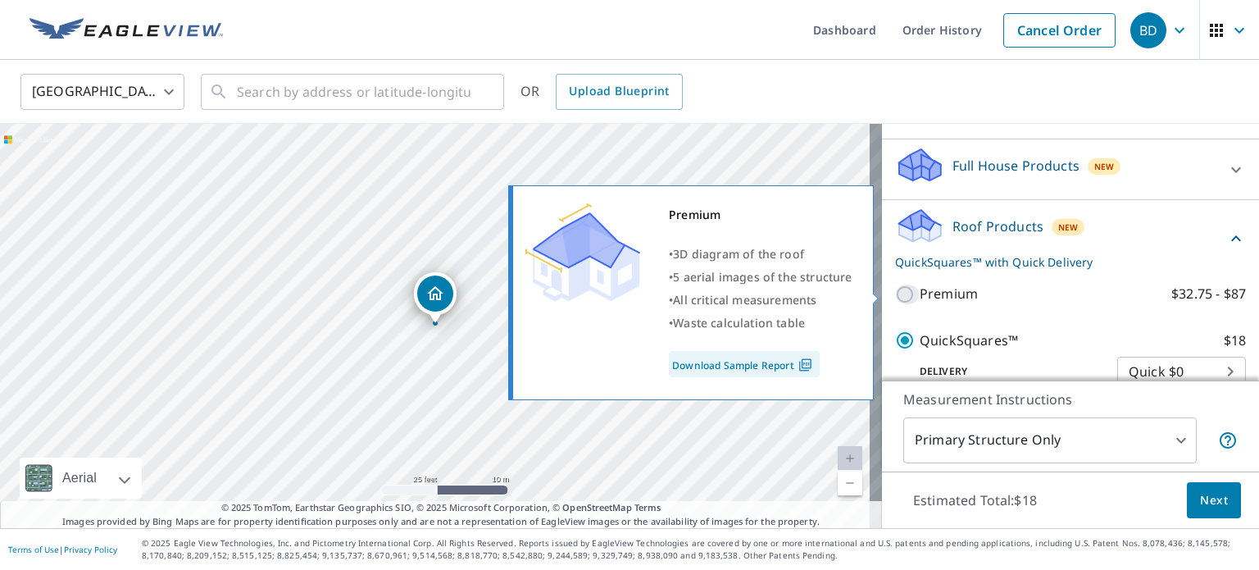
click at [895, 291] on input "Premium $32.75 - $87" at bounding box center [907, 295] width 25 height 20
checkbox input "true"
checkbox input "false"
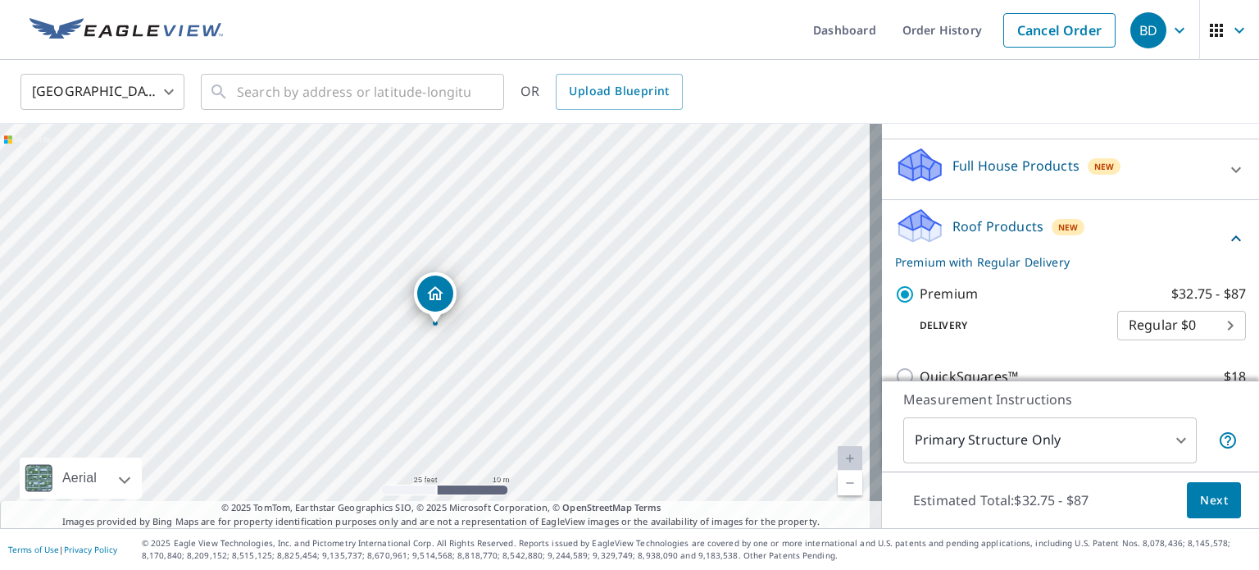
click at [1200, 503] on span "Next" at bounding box center [1214, 500] width 28 height 20
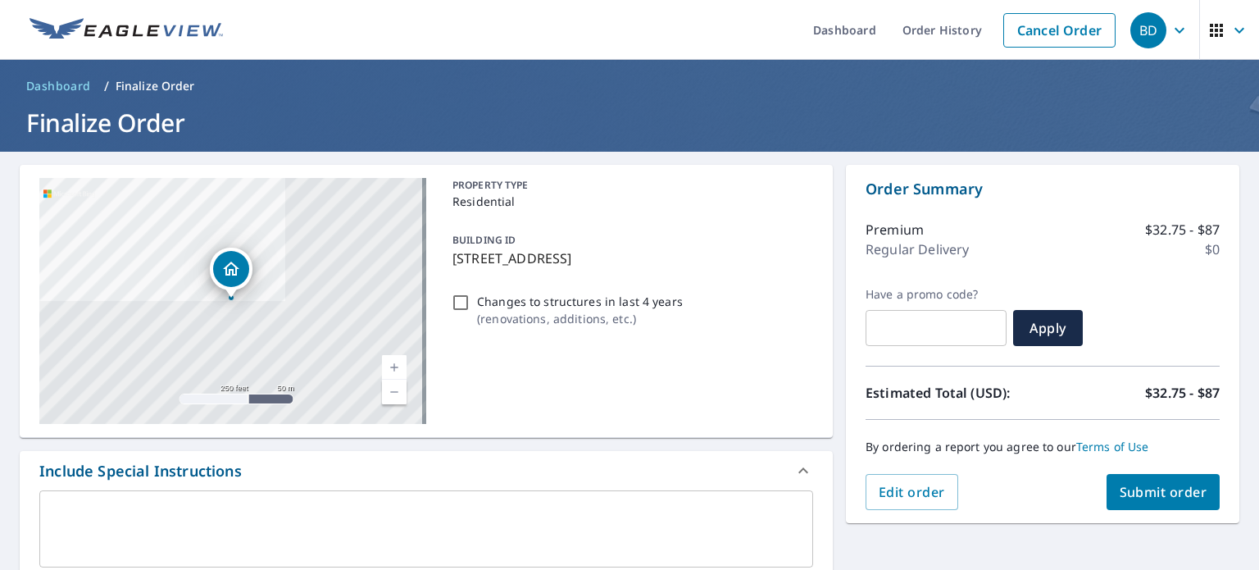
click at [1190, 503] on button "Submit order" at bounding box center [1164, 492] width 114 height 36
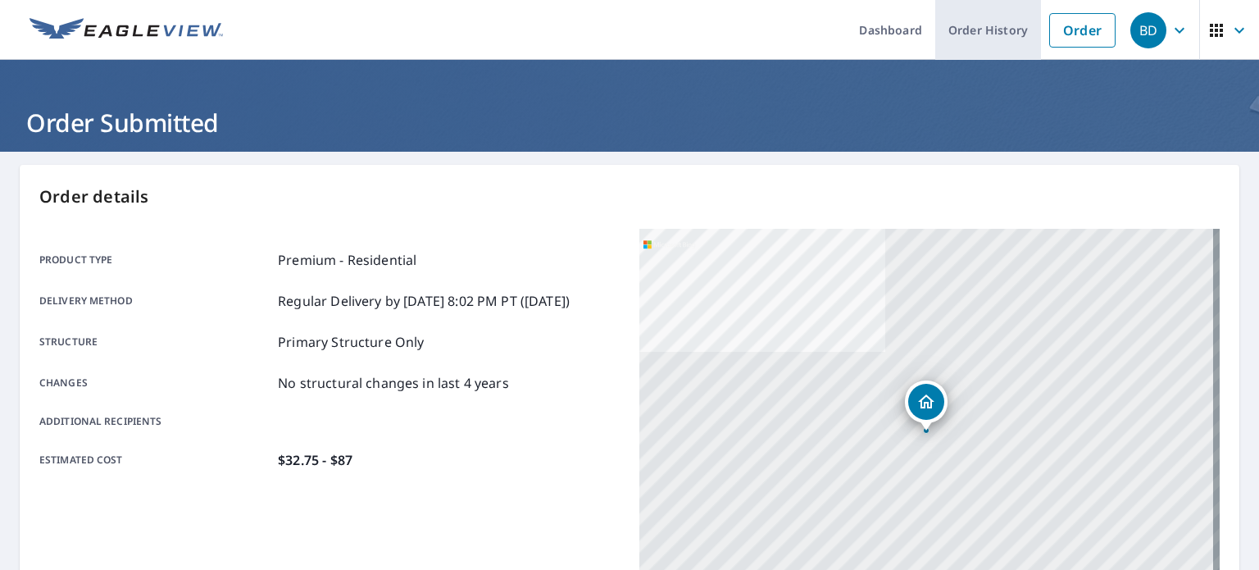
click at [978, 25] on link "Order History" at bounding box center [989, 30] width 106 height 60
